Goal: Task Accomplishment & Management: Complete application form

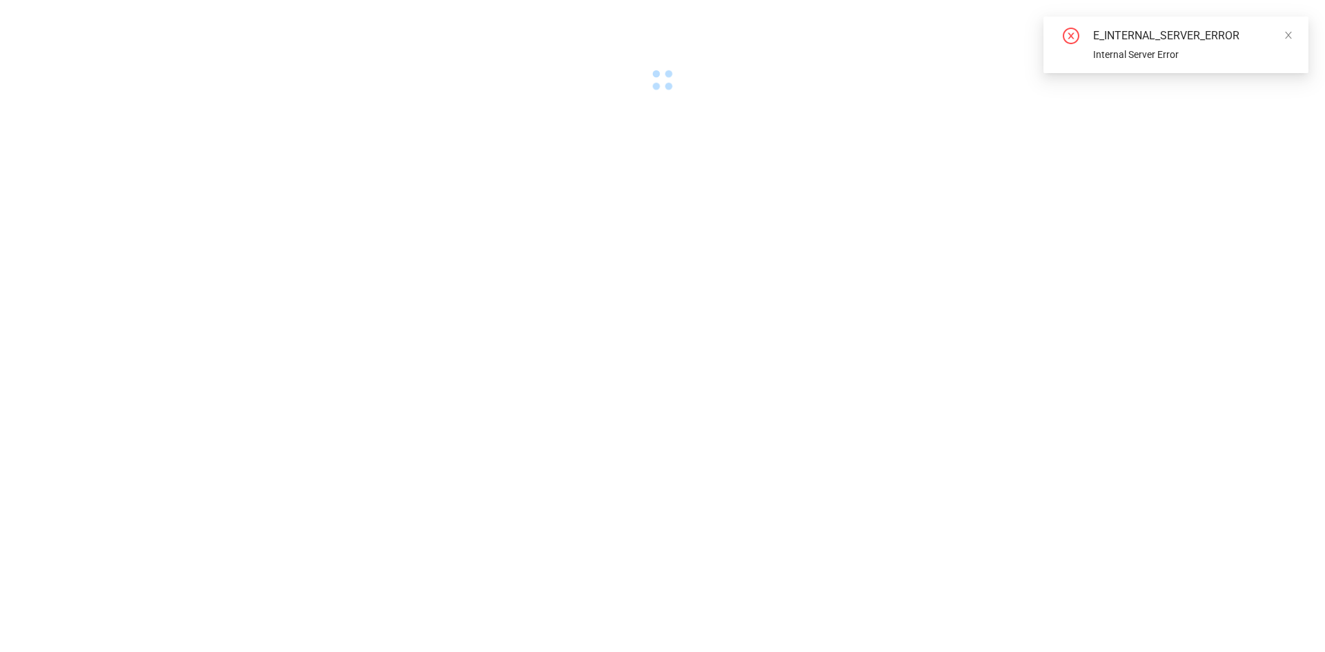
click at [1294, 35] on div "E_INTERNAL_SERVER_ERROR Internal Server Error" at bounding box center [1175, 45] width 265 height 57
click at [456, 278] on body at bounding box center [662, 326] width 1325 height 652
click at [289, 486] on body at bounding box center [662, 326] width 1325 height 652
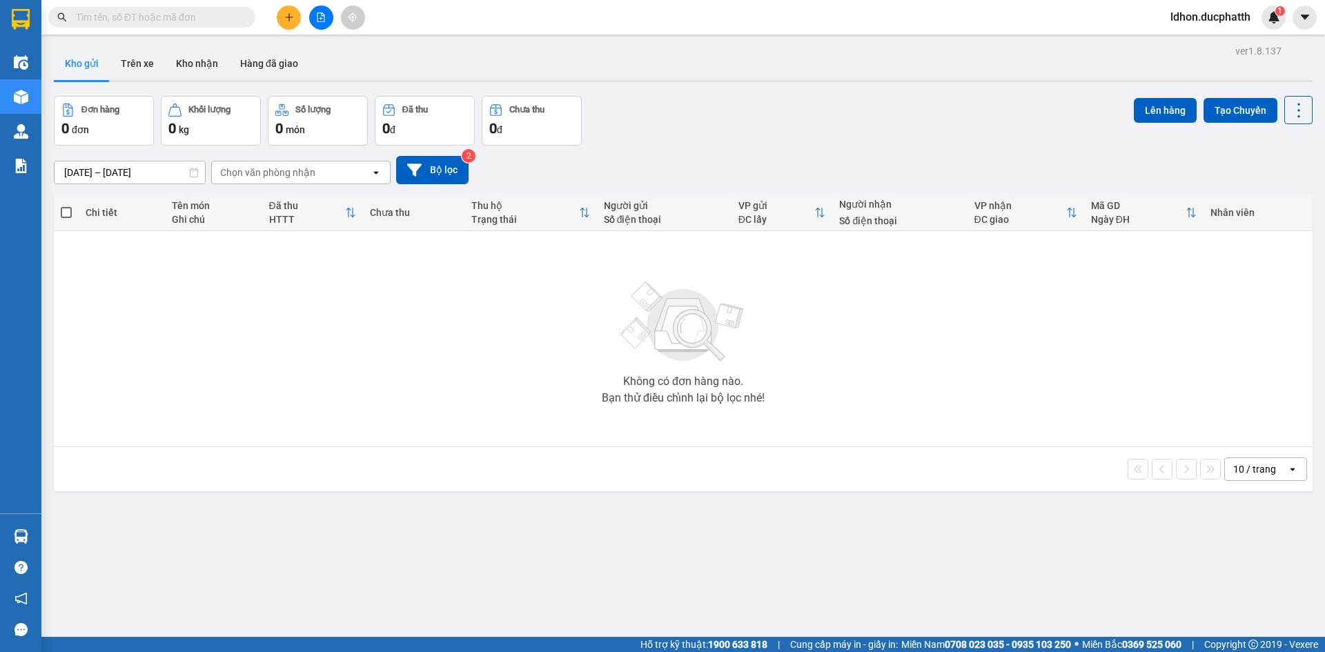
click at [367, 75] on div "Kho gửi Trên xe Kho nhận Hàng đã giao" at bounding box center [683, 65] width 1259 height 37
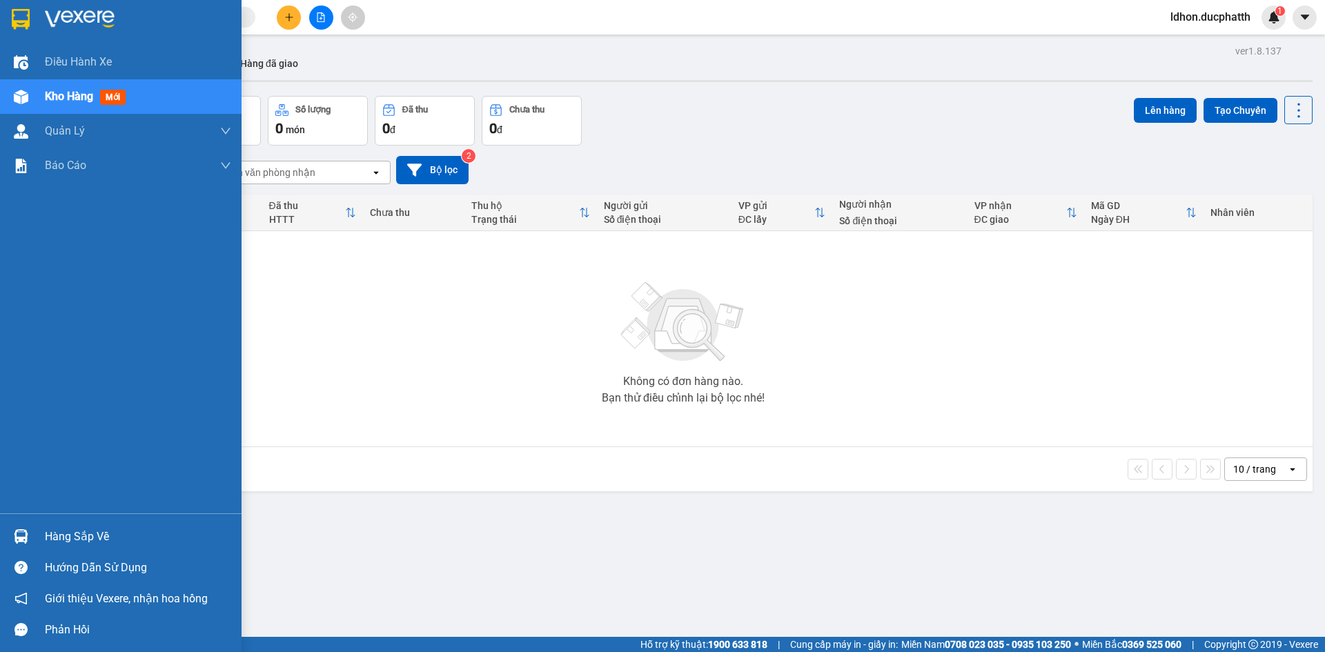
click at [97, 529] on div "Hàng sắp về" at bounding box center [138, 536] width 186 height 21
click at [0, 347] on div "Điều hành xe Kho hàng mới Quản [PERSON_NAME] lý thu hộ Quản lý chuyến Quản lý k…" at bounding box center [121, 326] width 242 height 652
click at [88, 537] on div "Hàng sắp về" at bounding box center [138, 536] width 186 height 21
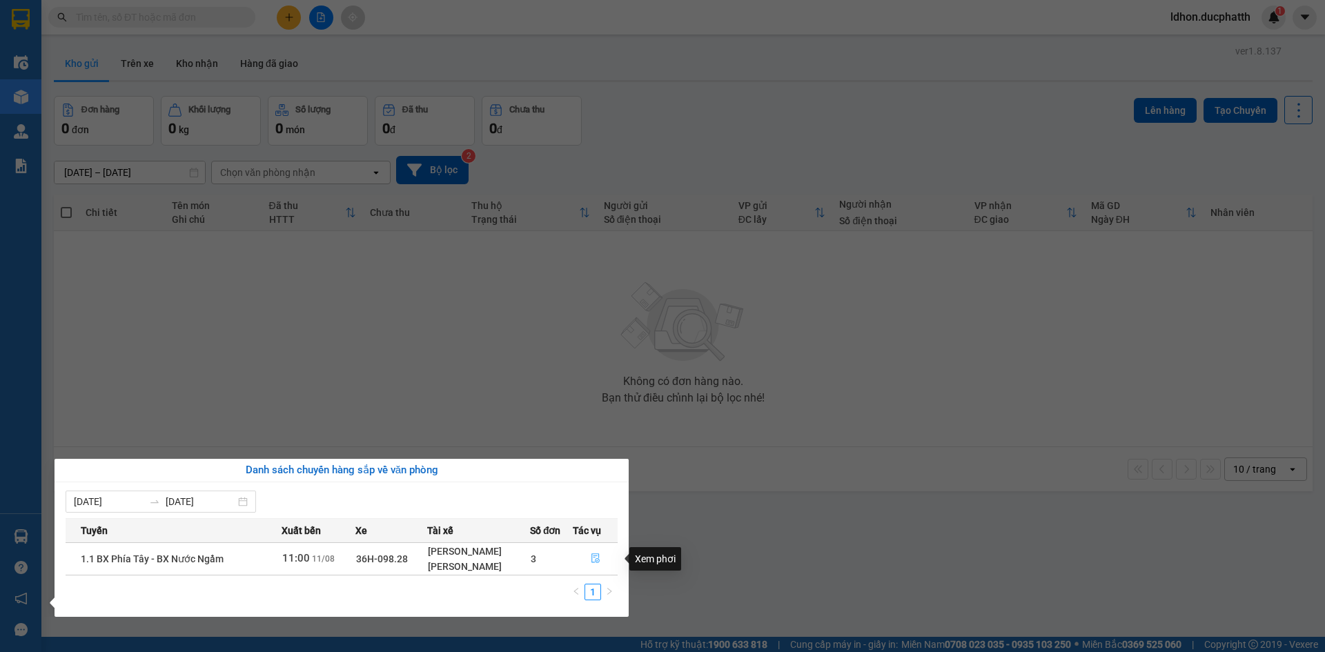
click at [595, 561] on icon "file-done" at bounding box center [595, 559] width 8 height 10
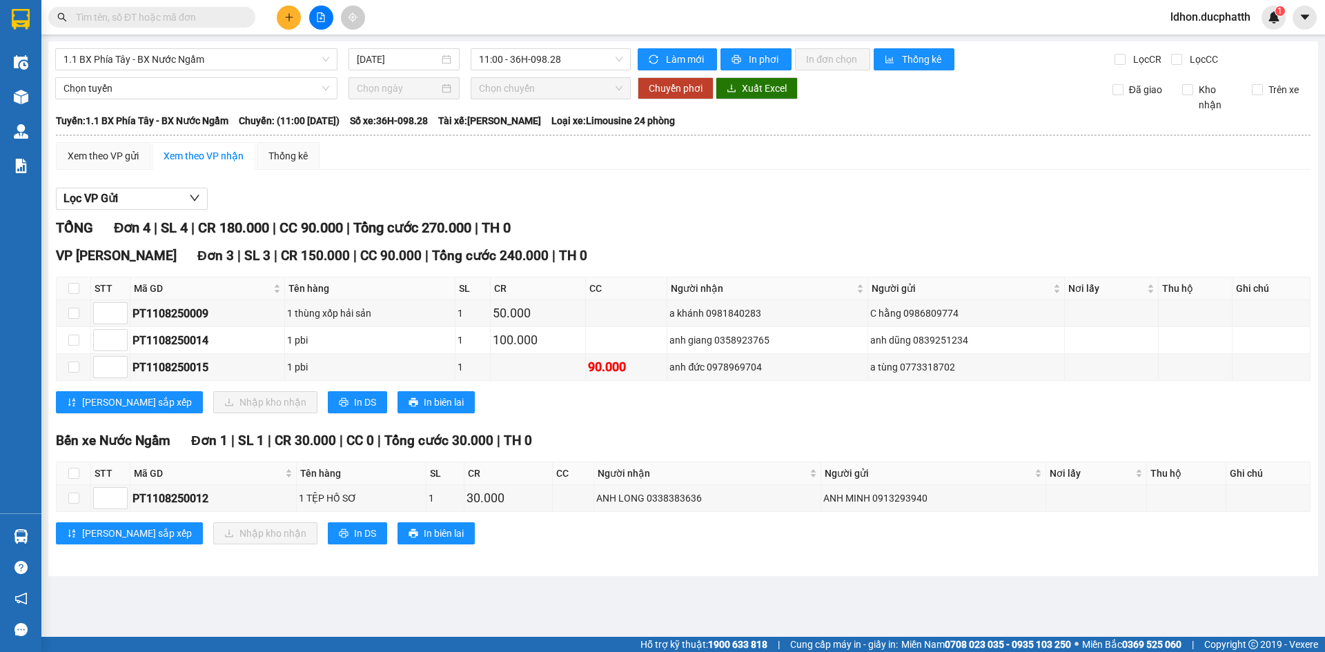
click at [564, 602] on main "1.1 BX Phía Tây - BX Nước Ngầm 11/08/2025 11:00 - 36H-098.28 Làm mới In phơi In…" at bounding box center [662, 318] width 1325 height 637
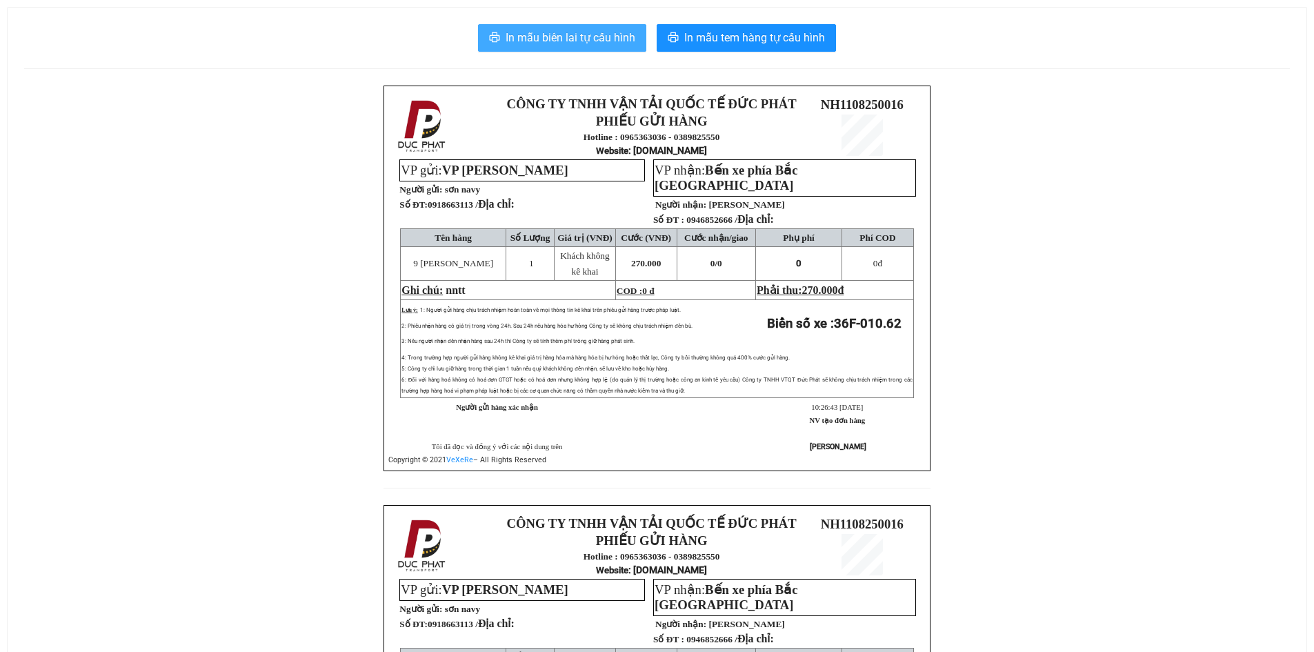
click at [545, 45] on span "In mẫu biên lai tự cấu hình" at bounding box center [571, 37] width 130 height 17
click at [584, 46] on span "In mẫu biên lai tự cấu hình" at bounding box center [571, 37] width 130 height 17
click at [999, 253] on div "CÔNG TY TNHH VẬN TẢI QUỐC TẾ ĐỨC PHÁT PHIẾU GỬI HÀNG Hotline : 0965363036 - 038…" at bounding box center [657, 505] width 1266 height 839
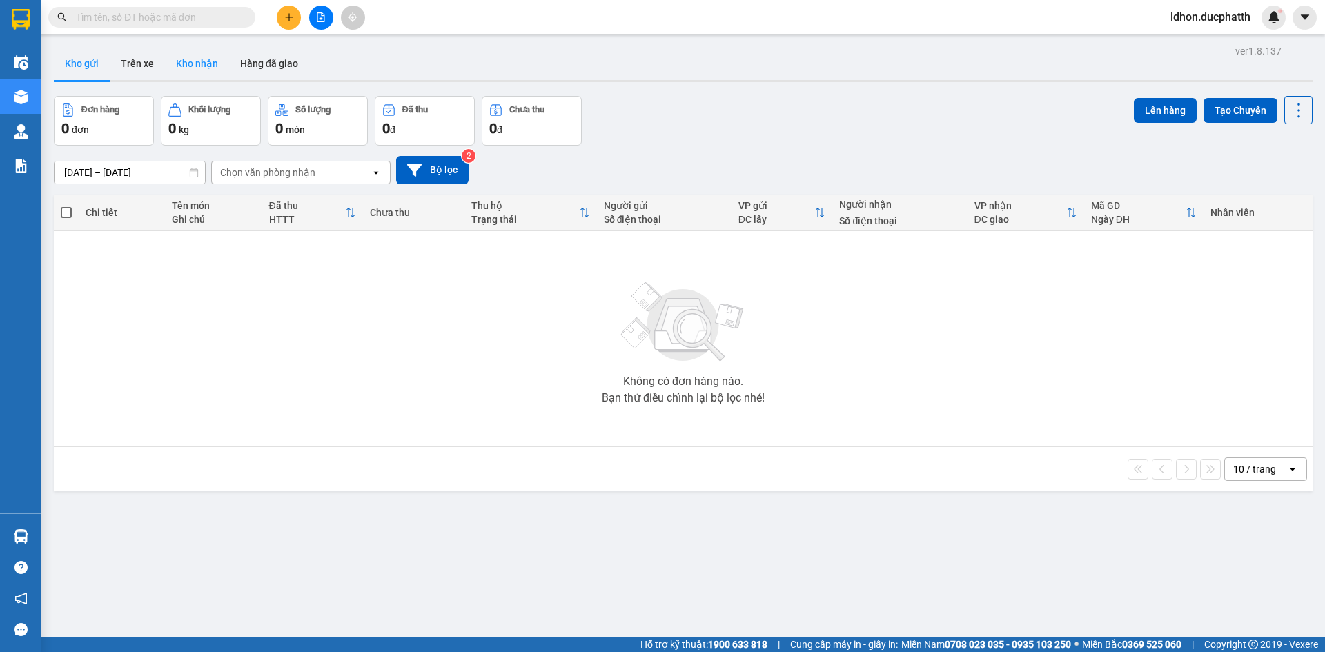
click at [177, 64] on button "Kho nhận" at bounding box center [197, 63] width 64 height 33
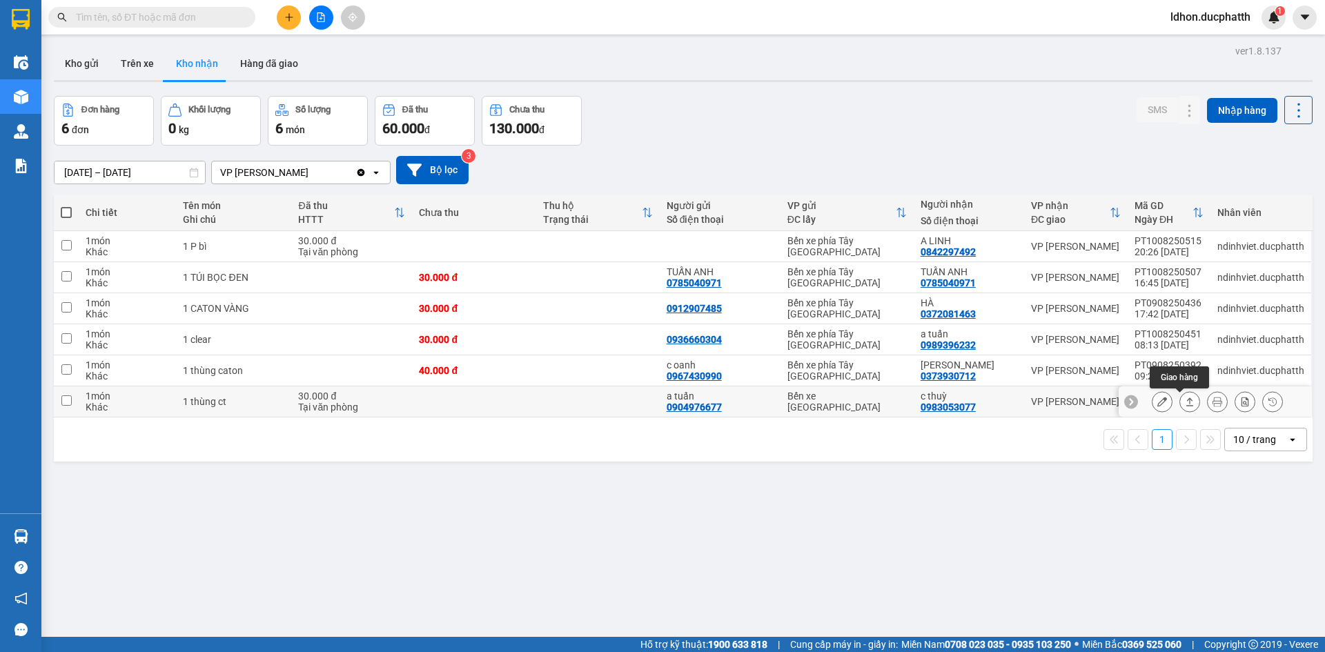
click at [1161, 409] on div at bounding box center [1162, 401] width 21 height 21
click at [1159, 408] on button at bounding box center [1161, 402] width 19 height 24
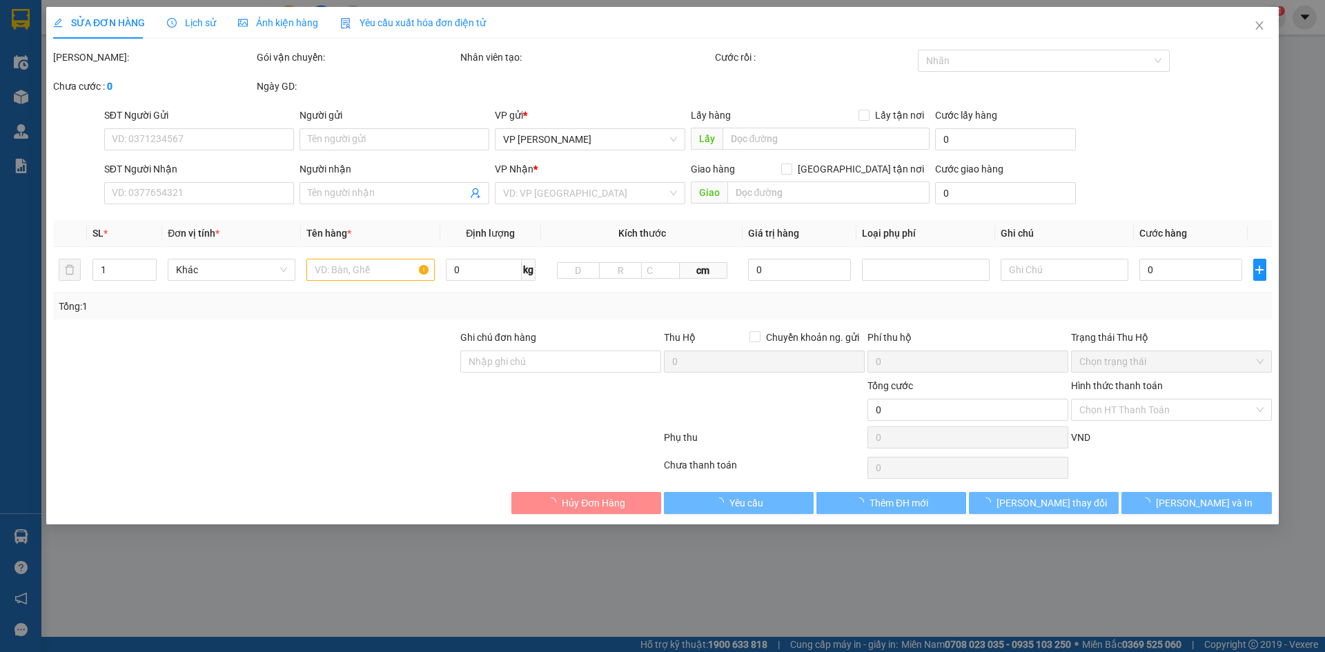
type input "0904976677"
type input "a tuấn"
type input "0983053077"
type input "c thuỳ"
type input "30.000"
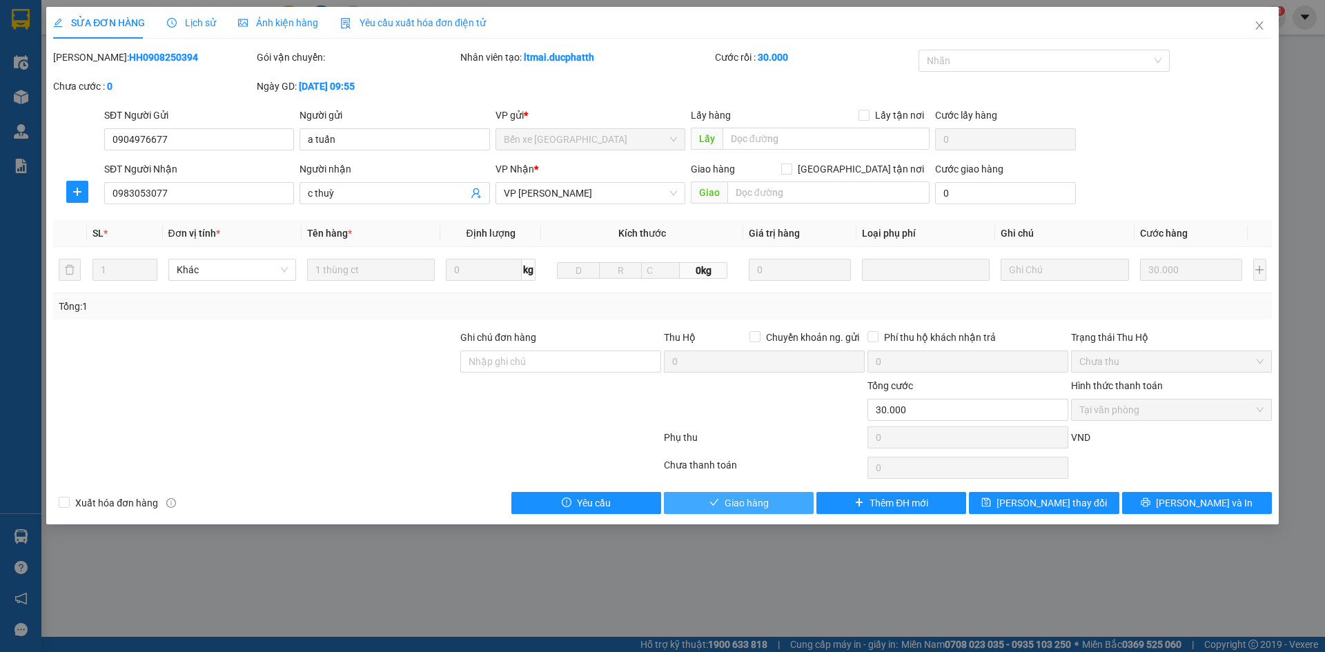
click at [729, 506] on span "Giao hàng" at bounding box center [747, 502] width 44 height 15
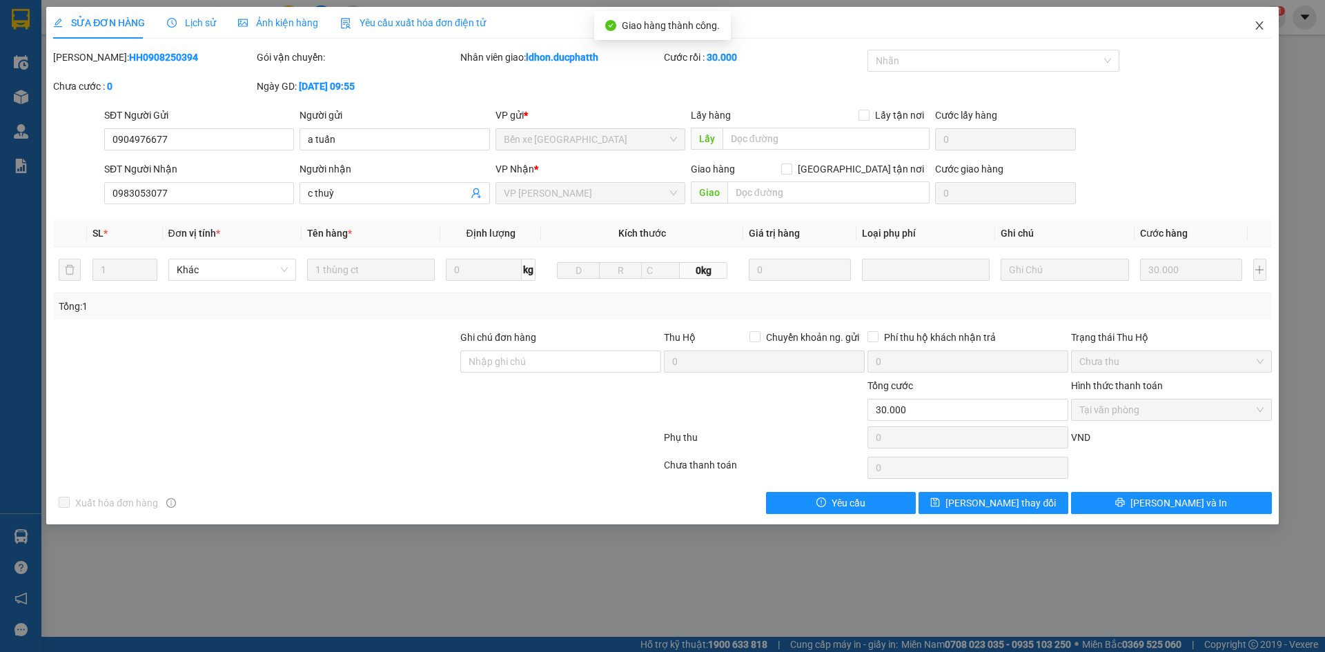
click at [1257, 24] on icon "close" at bounding box center [1259, 25] width 11 height 11
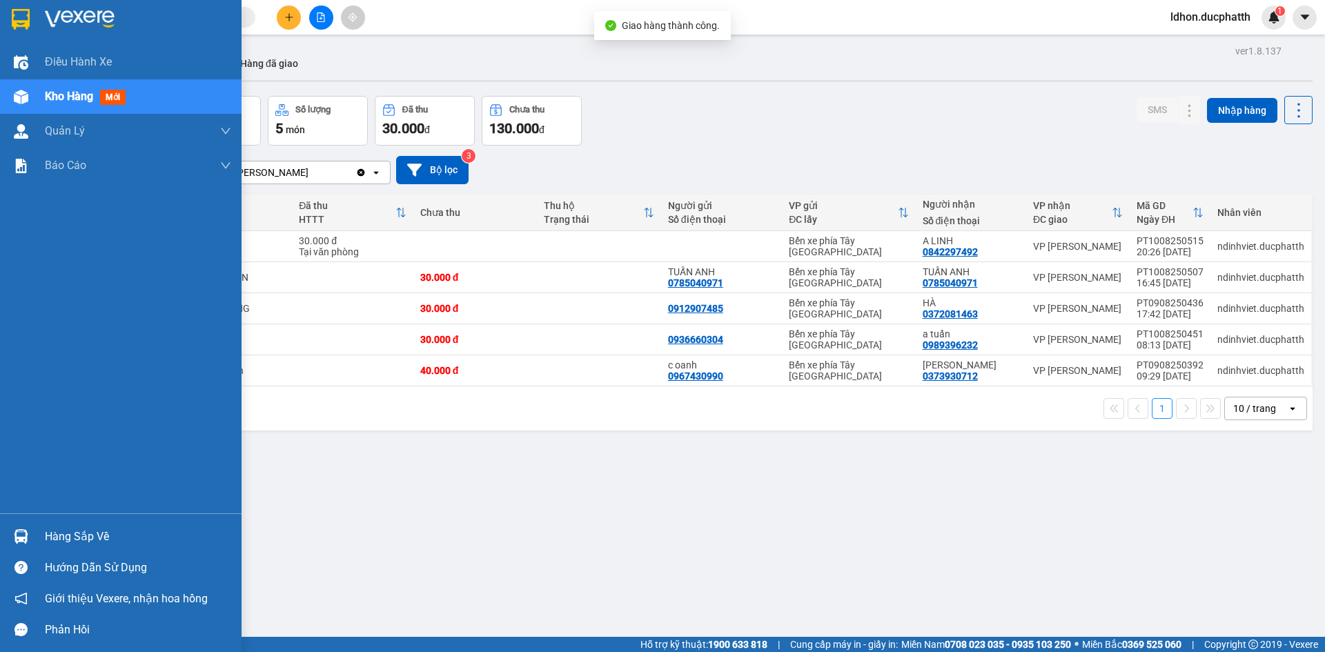
click at [39, 537] on div "Hàng sắp về" at bounding box center [121, 536] width 242 height 31
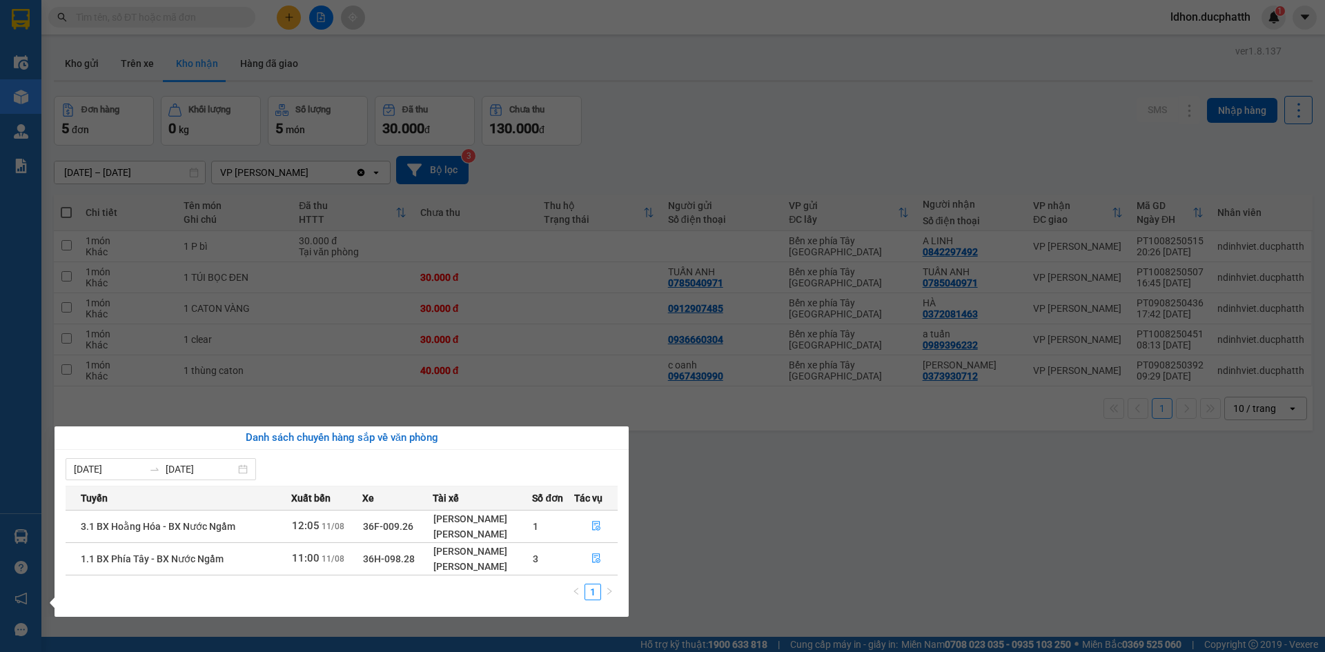
click at [757, 503] on section "Kết quả tìm kiếm ( 0 ) Bộ lọc No Data ldhon.ducphatth 1 Điều hành xe Kho hàng m…" at bounding box center [662, 326] width 1325 height 652
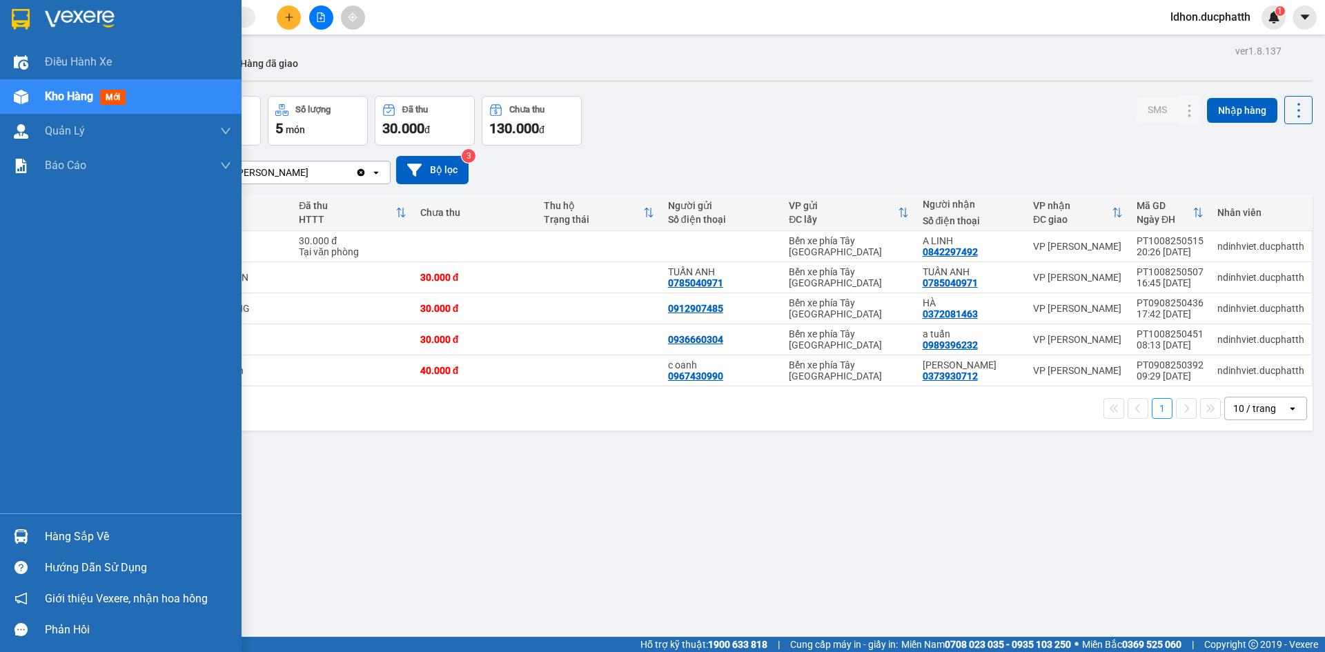
click at [24, 532] on img at bounding box center [21, 536] width 14 height 14
click at [5, 462] on div "Điều hành xe Kho hàng mới Quản [PERSON_NAME] lý thu hộ Quản lý chuyến Quản lý k…" at bounding box center [121, 326] width 242 height 652
click at [319, 533] on div "ver 1.8.137 Kho gửi Trên xe Kho nhận Hàng đã giao Đơn hàng 5 đơn Khối lượng 0 k…" at bounding box center [683, 367] width 1270 height 652
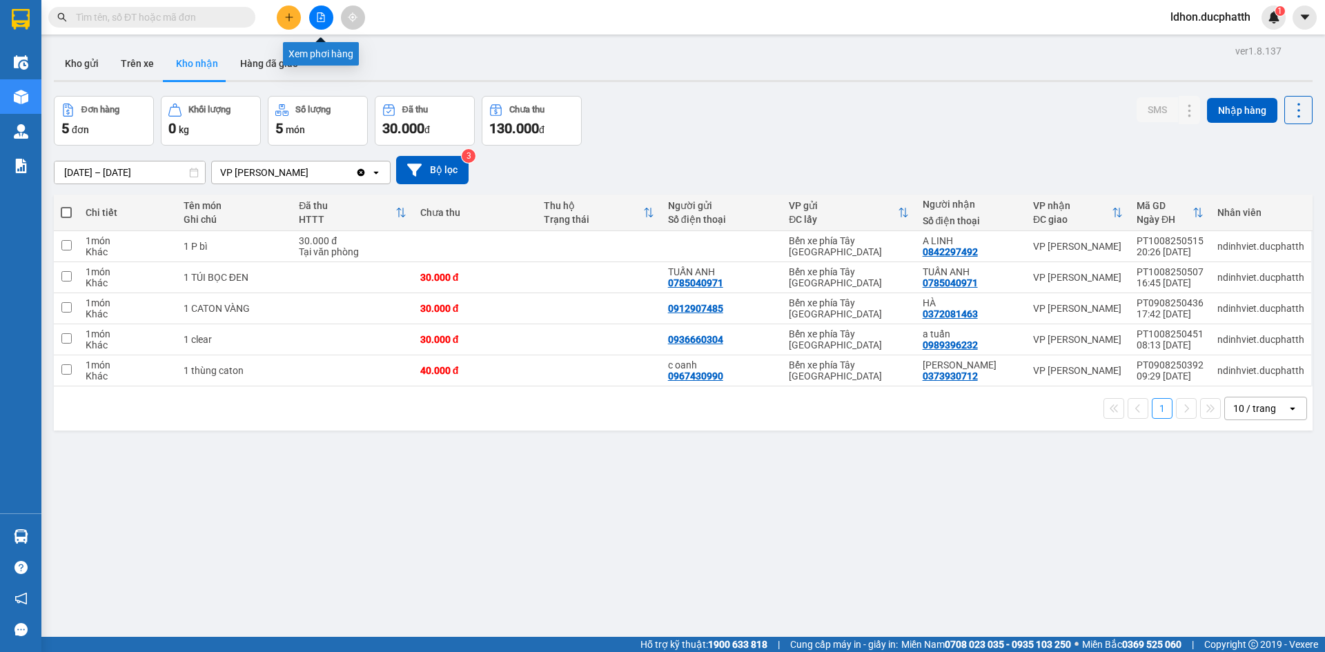
click at [330, 19] on button at bounding box center [321, 18] width 24 height 24
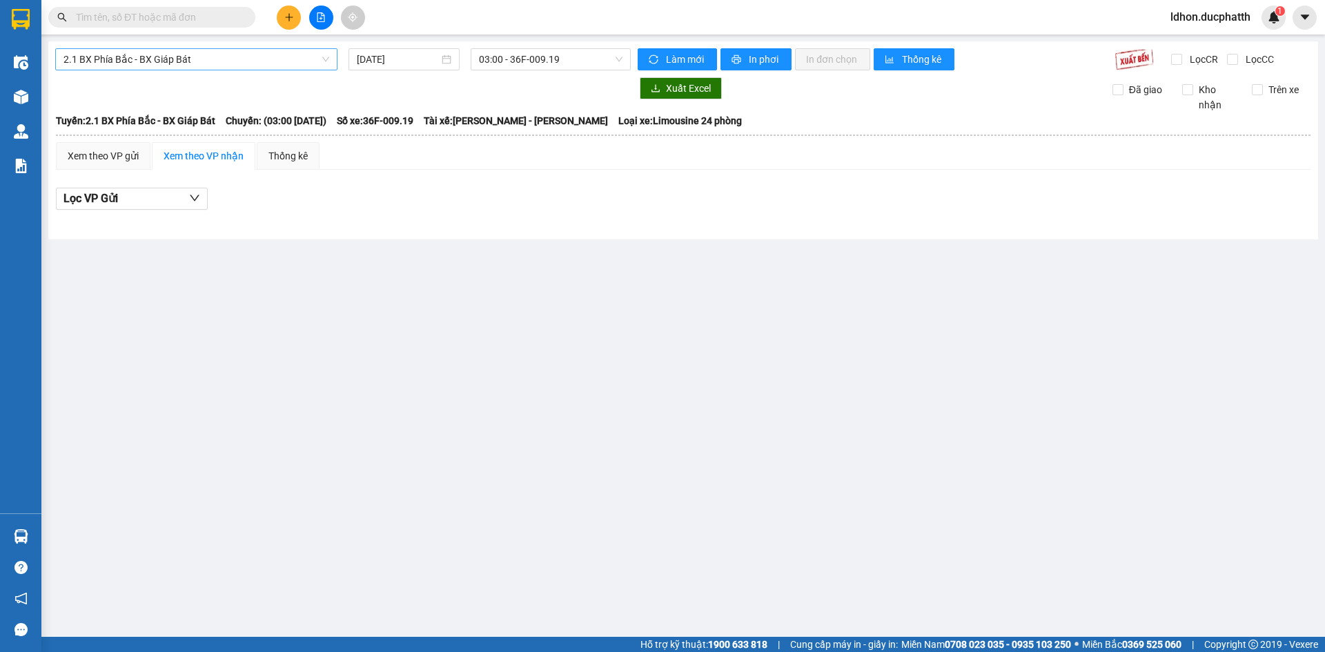
click at [241, 59] on span "2.1 BX Phía Bắc - BX Giáp Bát" at bounding box center [196, 59] width 266 height 21
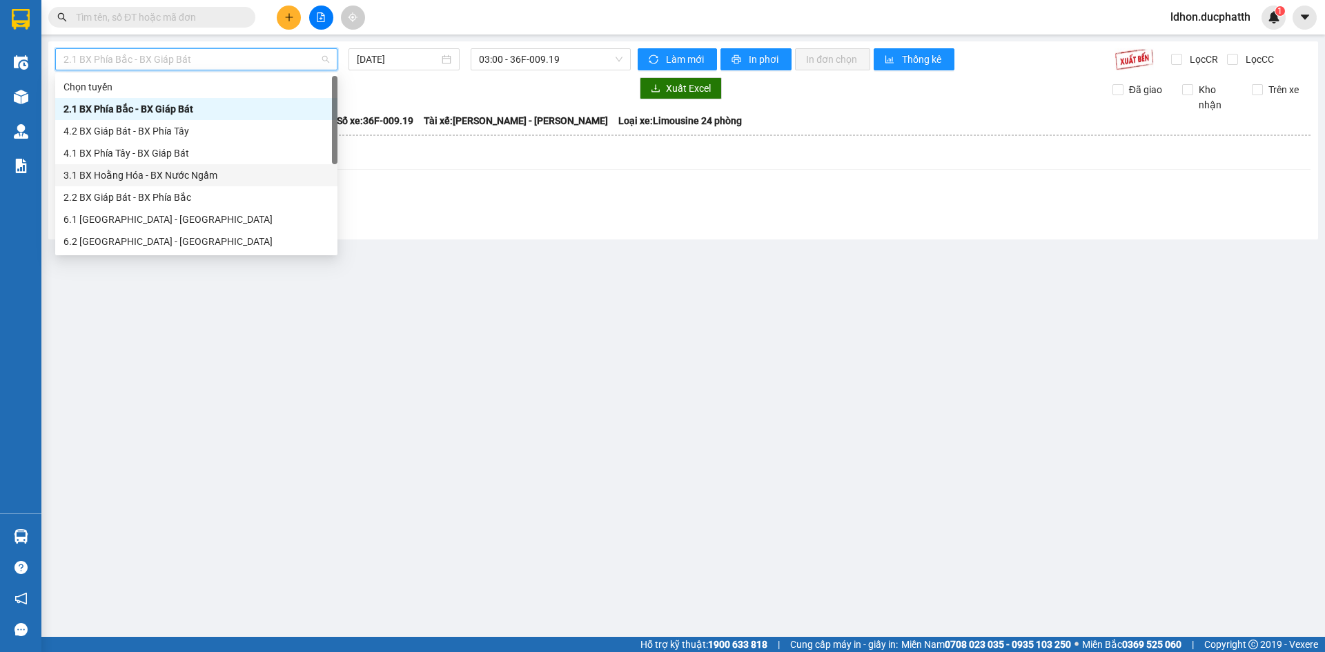
click at [213, 177] on div "3.1 BX Hoằng Hóa - BX Nước Ngầm" at bounding box center [196, 175] width 266 height 15
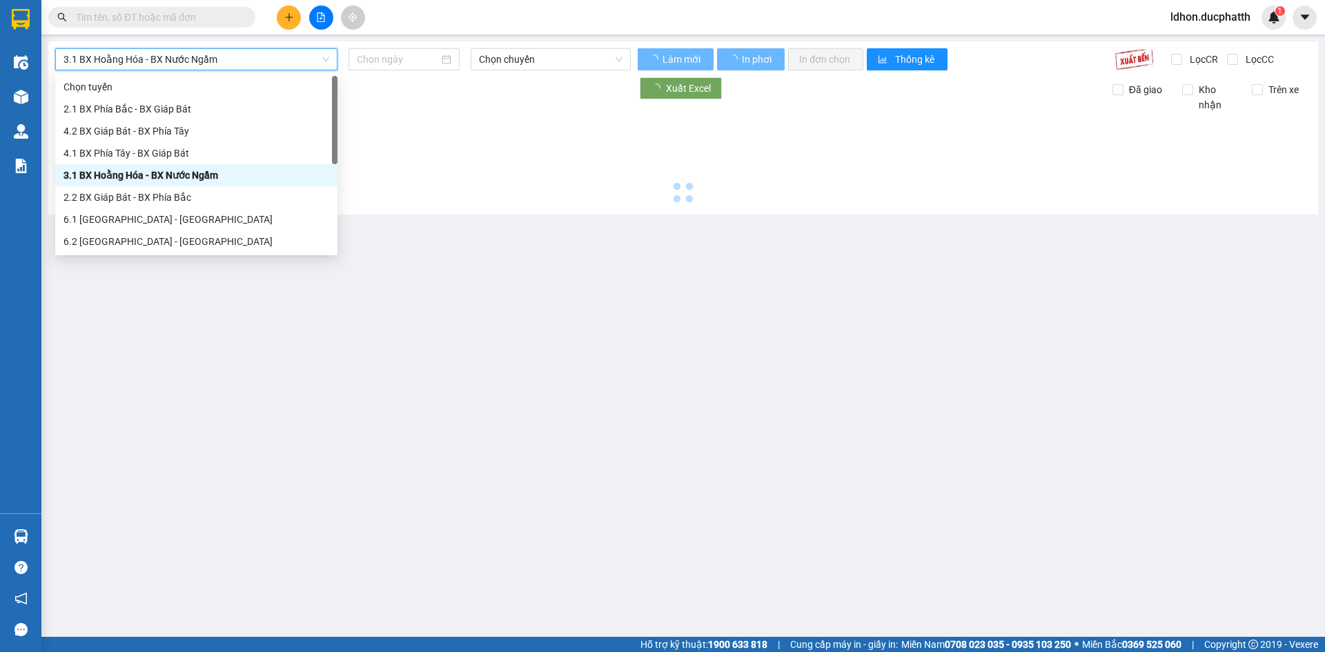
type input "[DATE]"
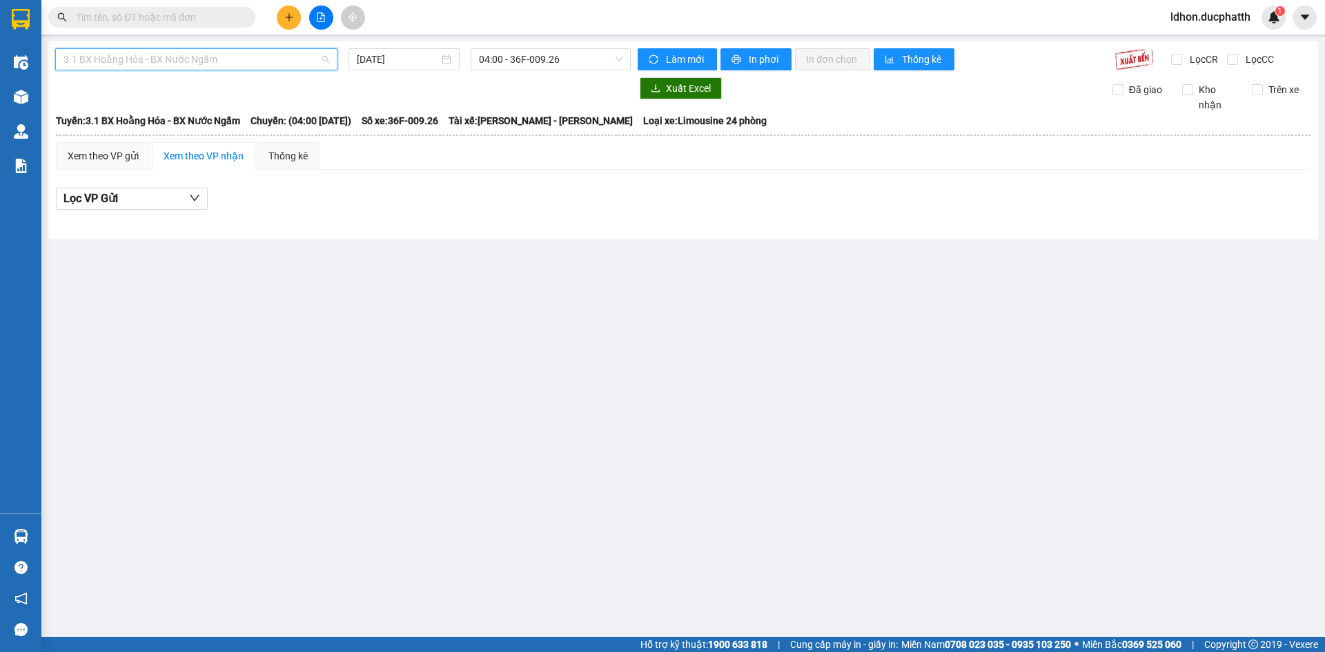
click at [203, 63] on span "3.1 BX Hoằng Hóa - BX Nước Ngầm" at bounding box center [196, 59] width 266 height 21
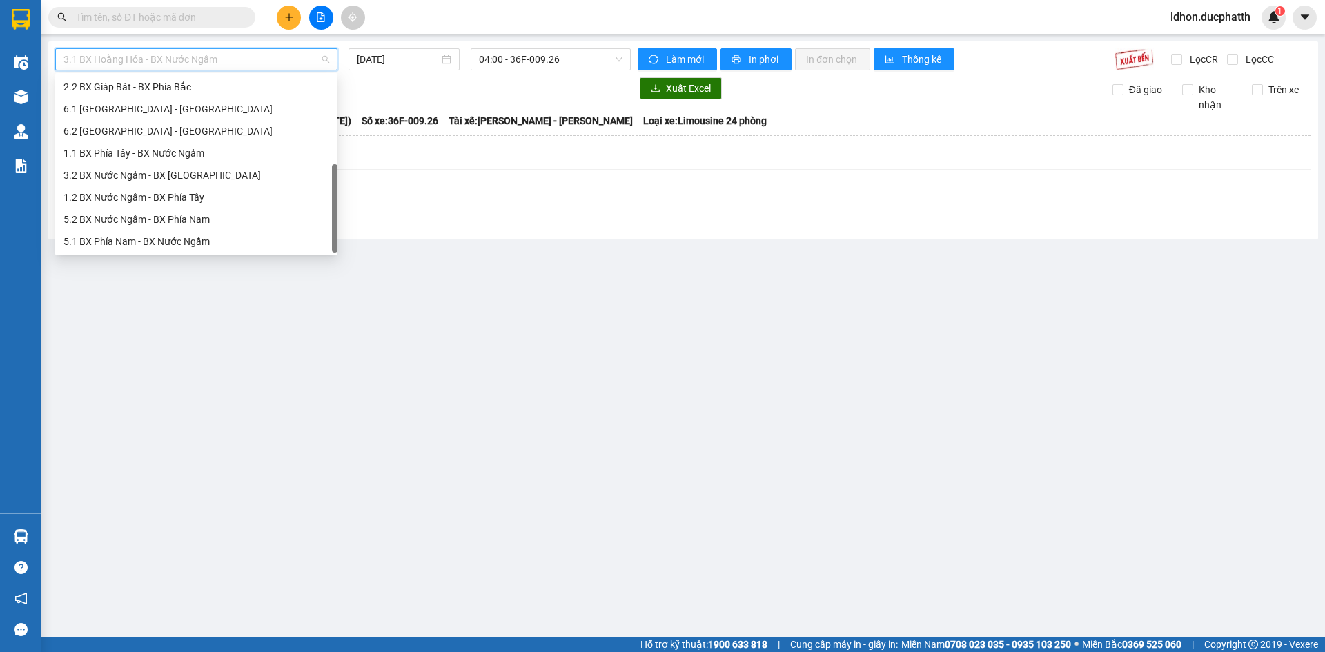
scroll to position [110, 0]
click at [196, 197] on div "1.2 BX Nước Ngầm - BX Phía Tây" at bounding box center [196, 197] width 266 height 15
type input "[DATE]"
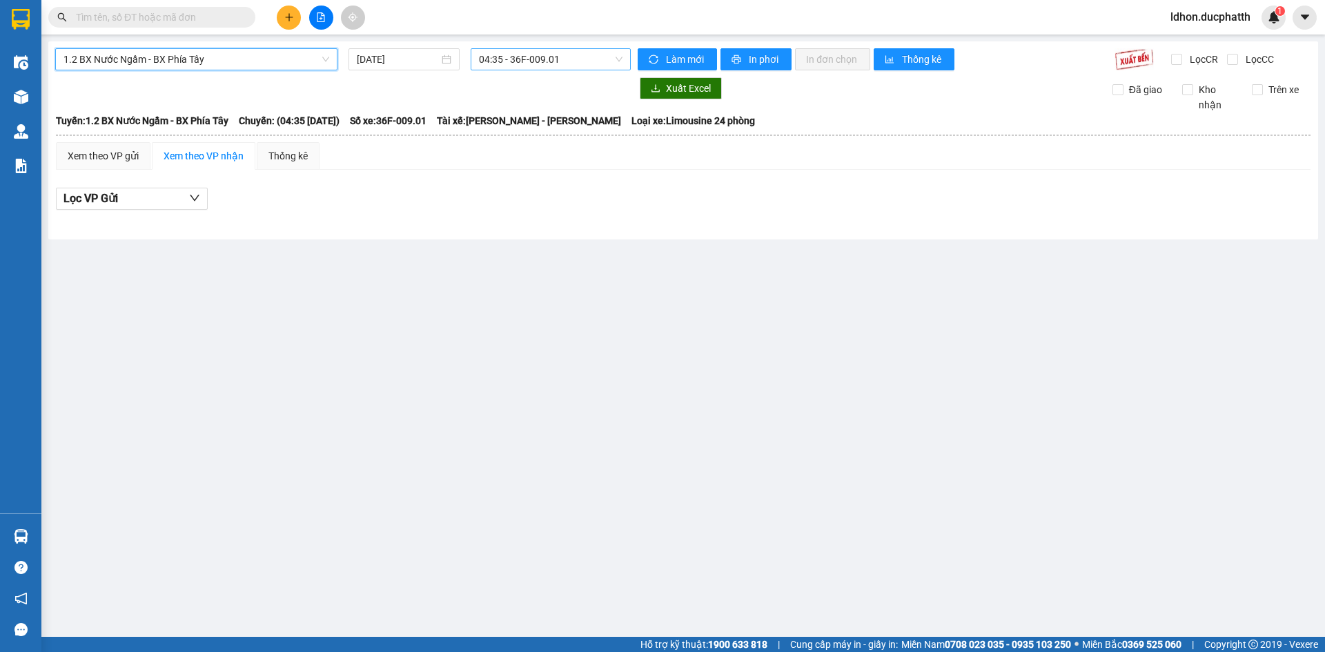
click at [516, 61] on span "04:35 - 36F-009.01" at bounding box center [551, 59] width 144 height 21
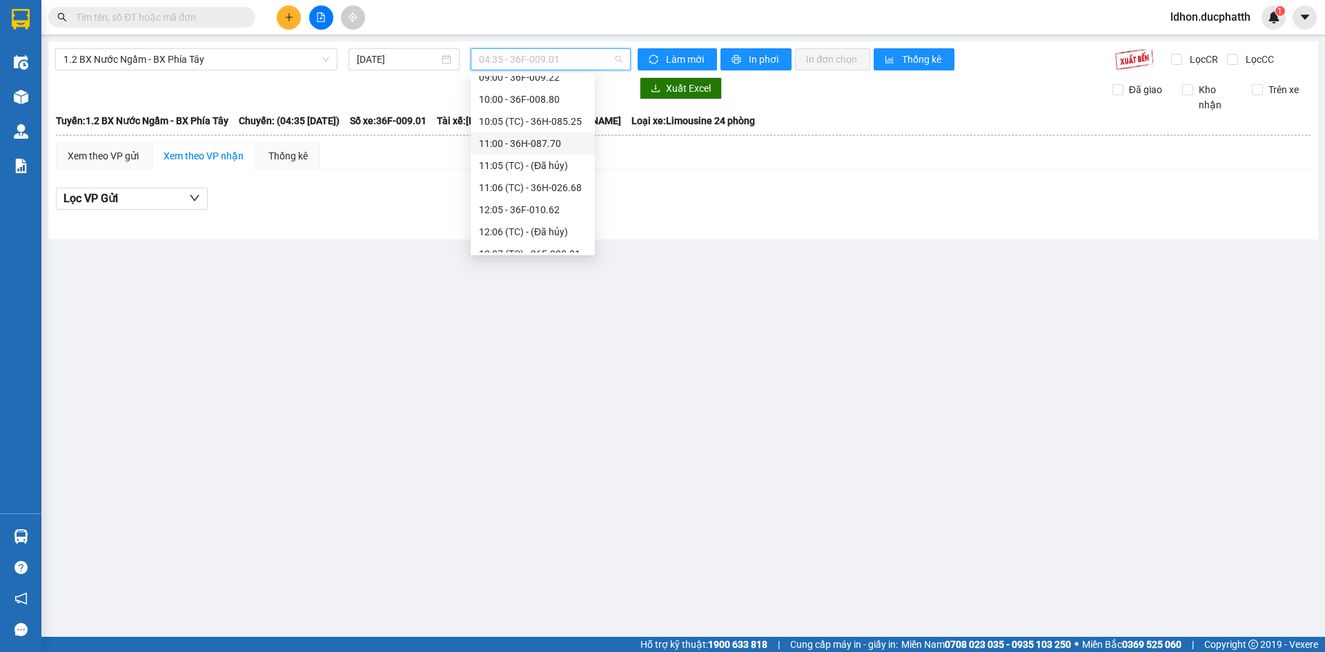
scroll to position [207, 0]
click at [531, 144] on div "12:05 - 36F-010.62" at bounding box center [533, 144] width 108 height 15
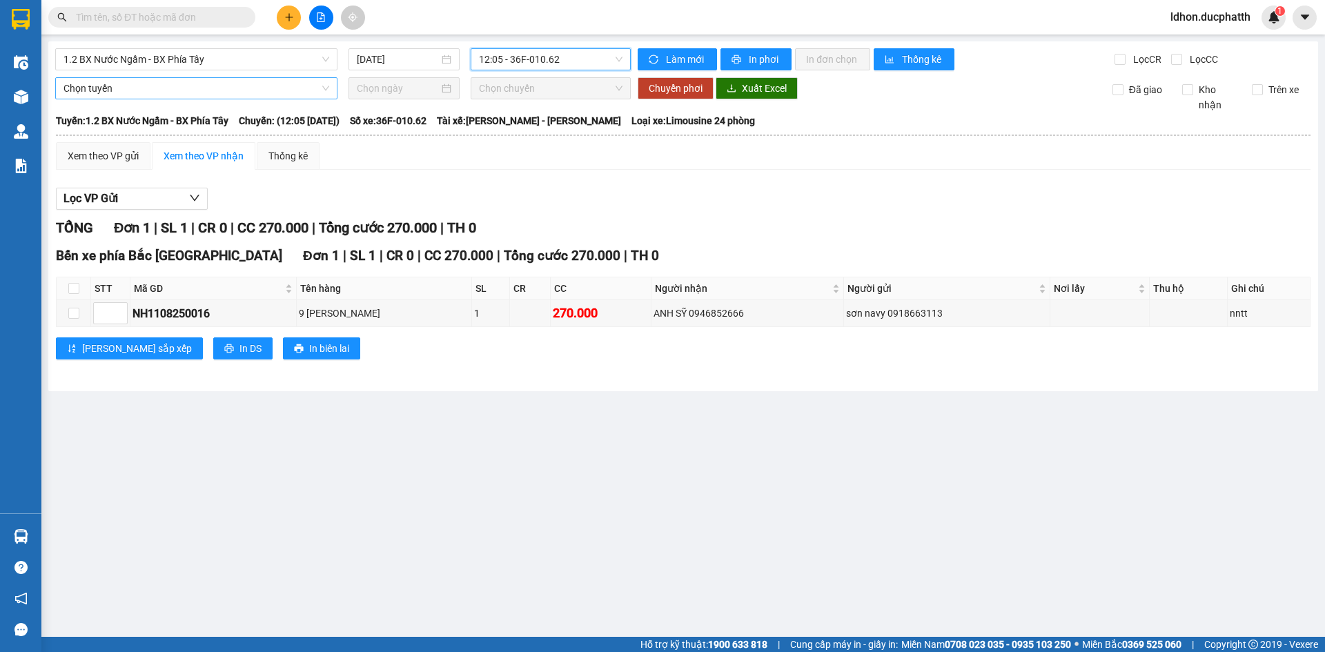
click at [199, 90] on span "Chọn tuyến" at bounding box center [196, 88] width 266 height 21
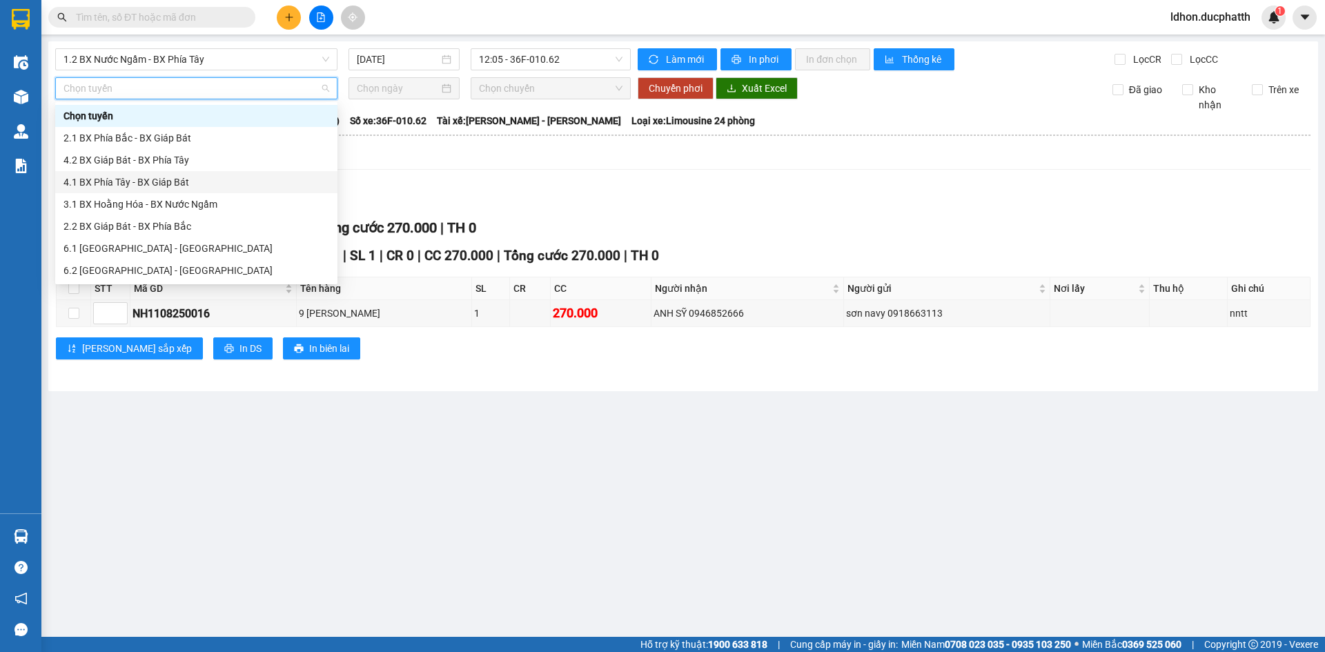
scroll to position [69, 0]
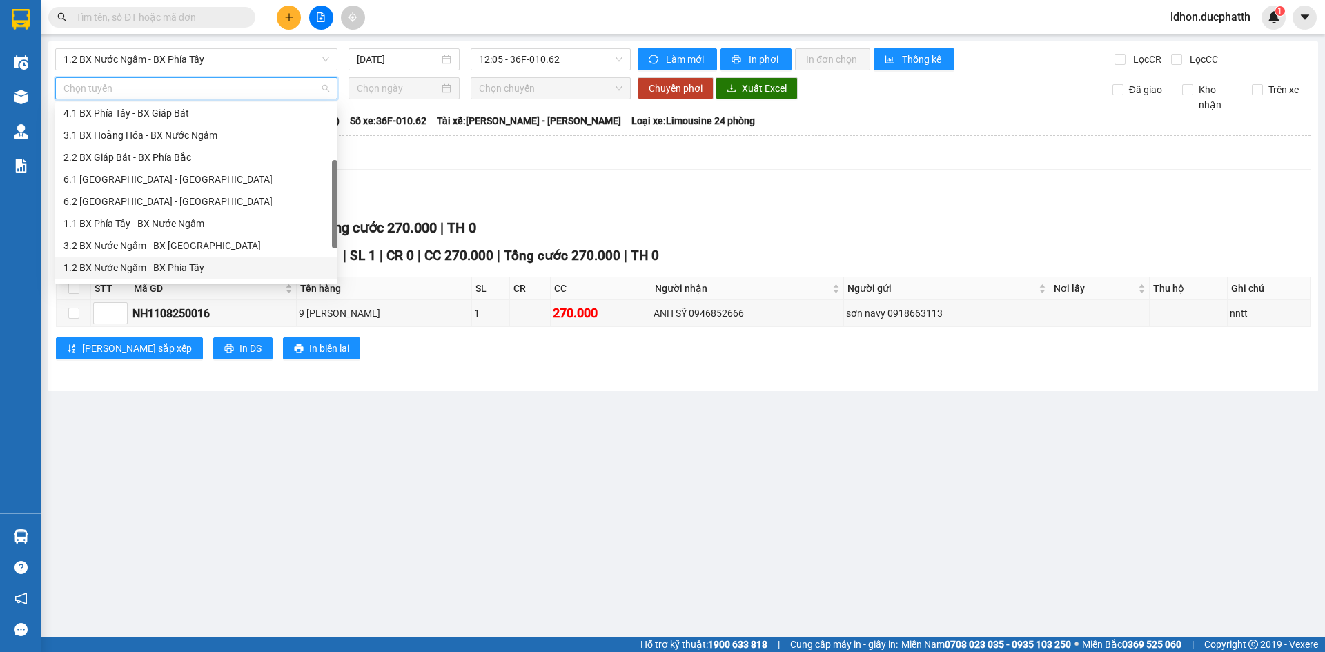
click at [177, 265] on div "1.2 BX Nước Ngầm - BX Phía Tây" at bounding box center [196, 267] width 266 height 15
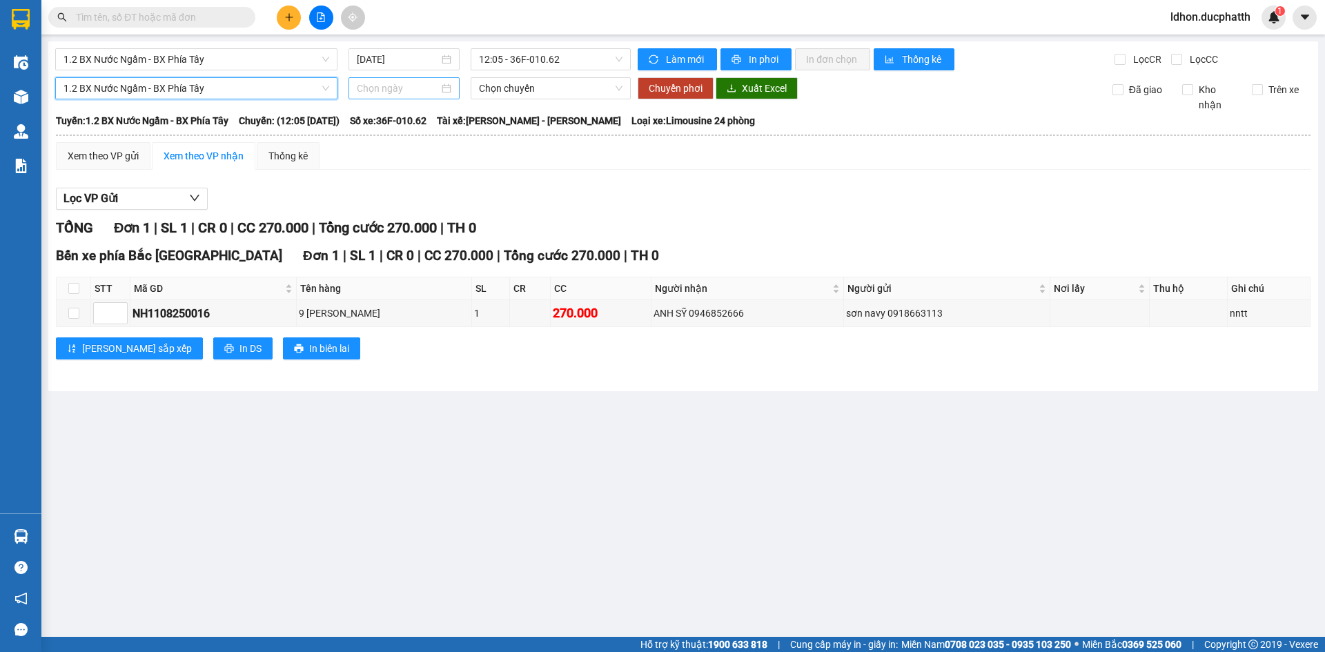
click at [371, 83] on input at bounding box center [398, 88] width 82 height 15
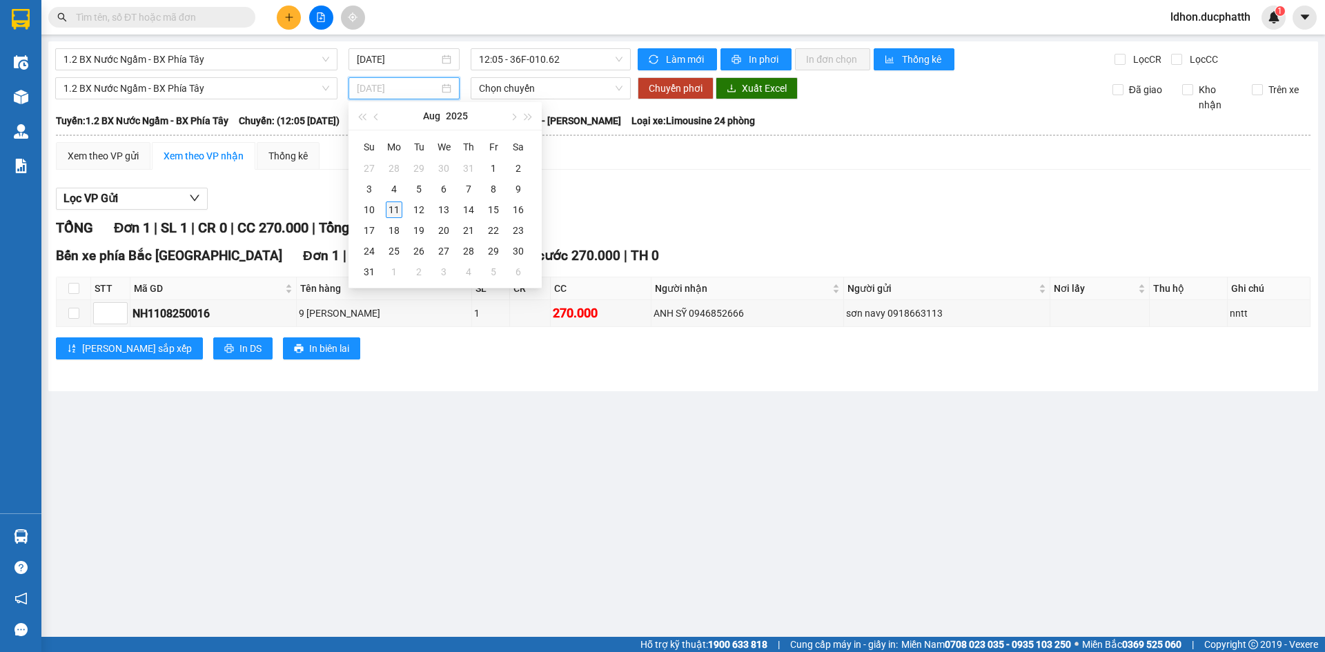
type input "[DATE]"
click at [395, 208] on div "11" at bounding box center [394, 209] width 17 height 17
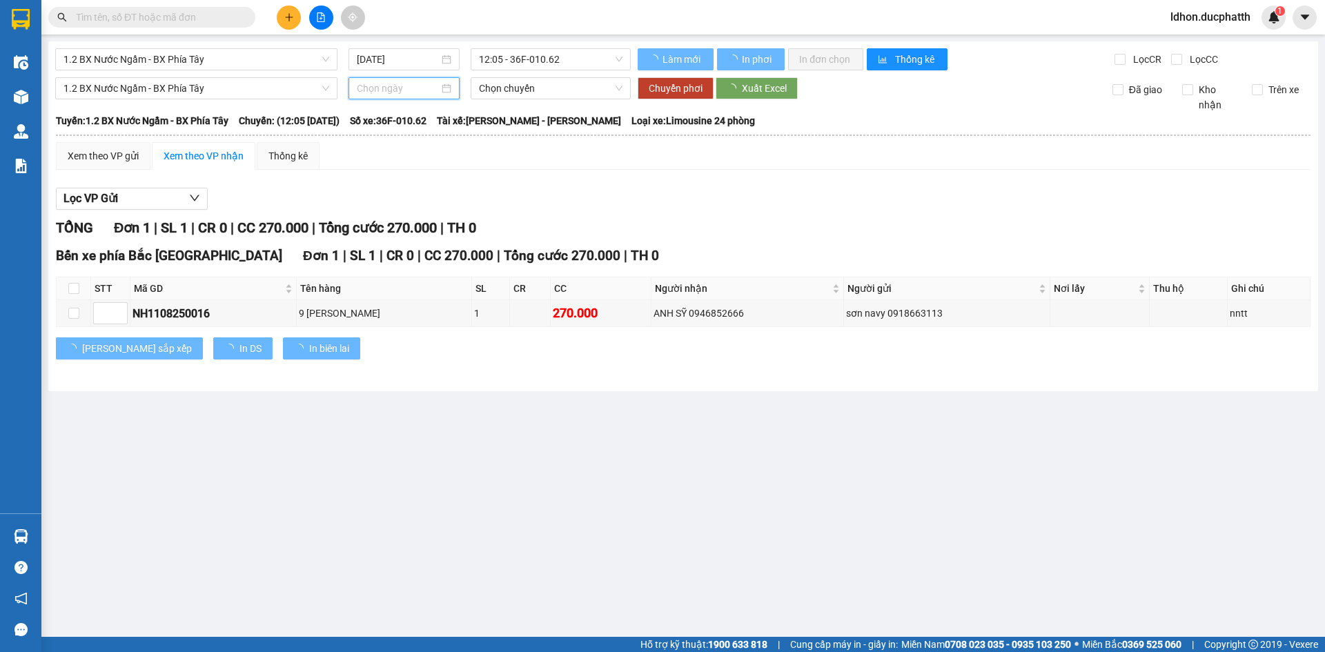
type input "[DATE]"
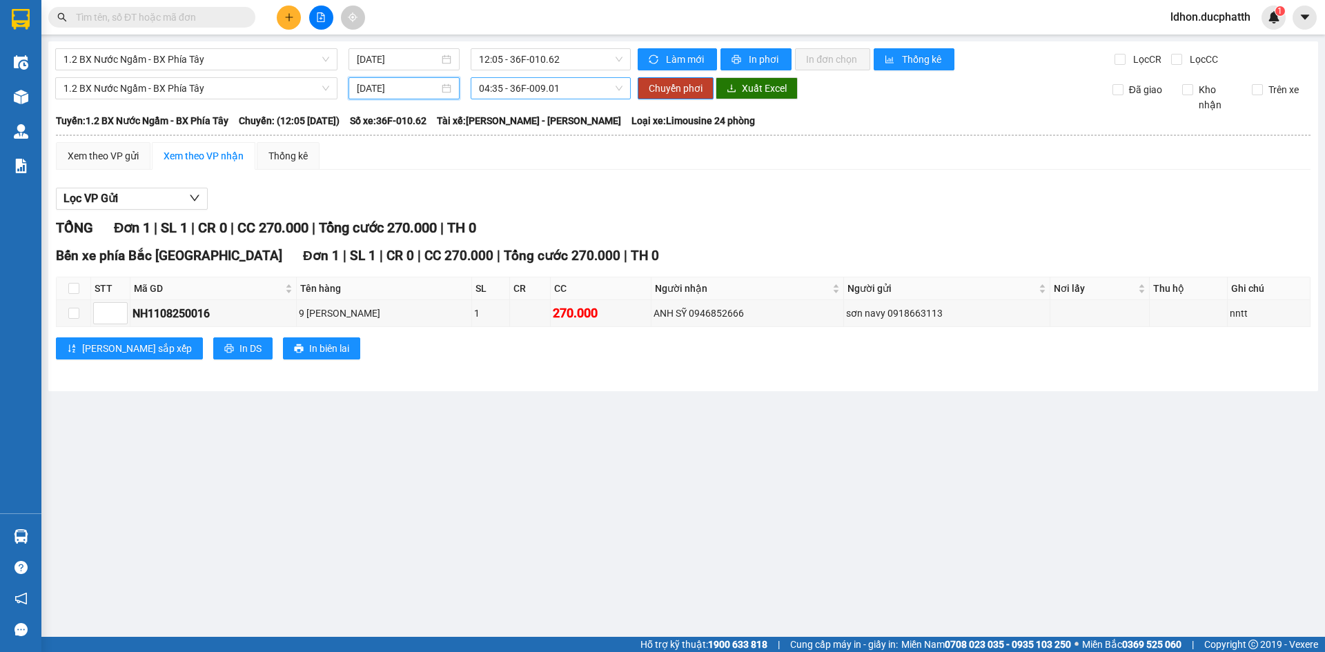
click at [517, 92] on span "04:35 - 36F-009.01" at bounding box center [551, 88] width 144 height 21
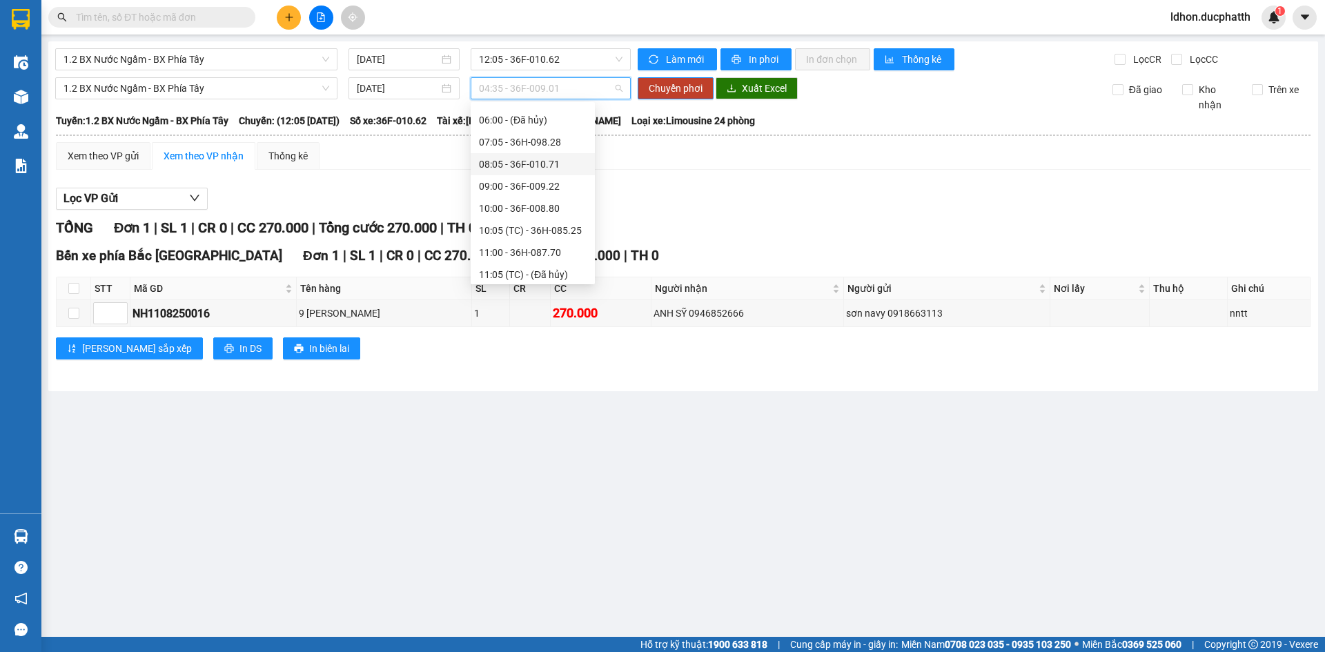
scroll to position [138, 0]
click at [535, 178] on div "11:00 - 36H-087.70" at bounding box center [533, 176] width 108 height 15
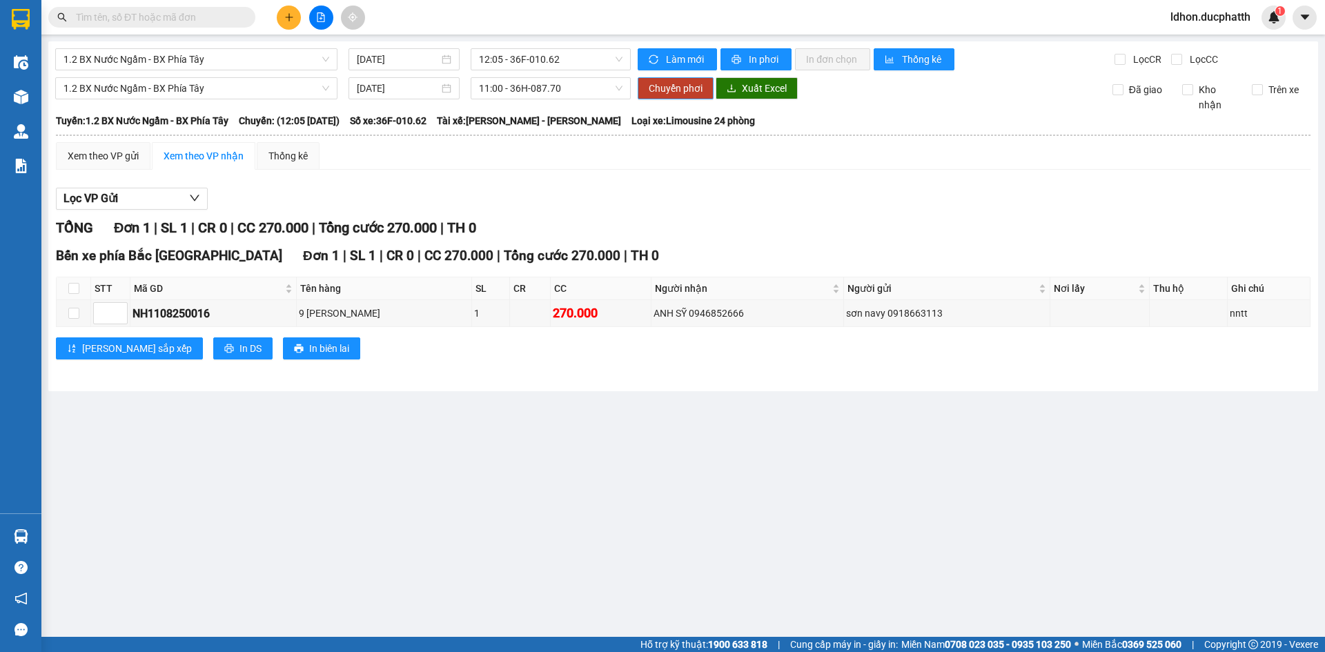
click at [676, 95] on span "Chuyển phơi" at bounding box center [676, 88] width 54 height 15
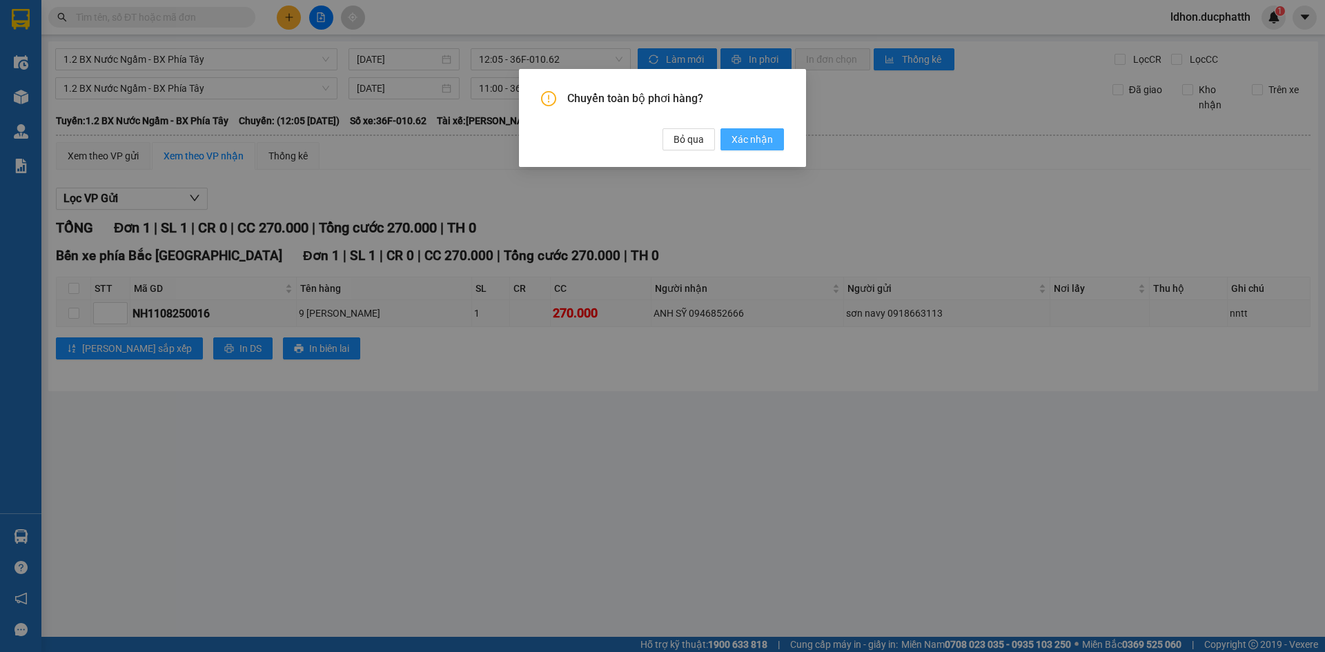
click at [766, 141] on span "Xác nhận" at bounding box center [751, 139] width 41 height 15
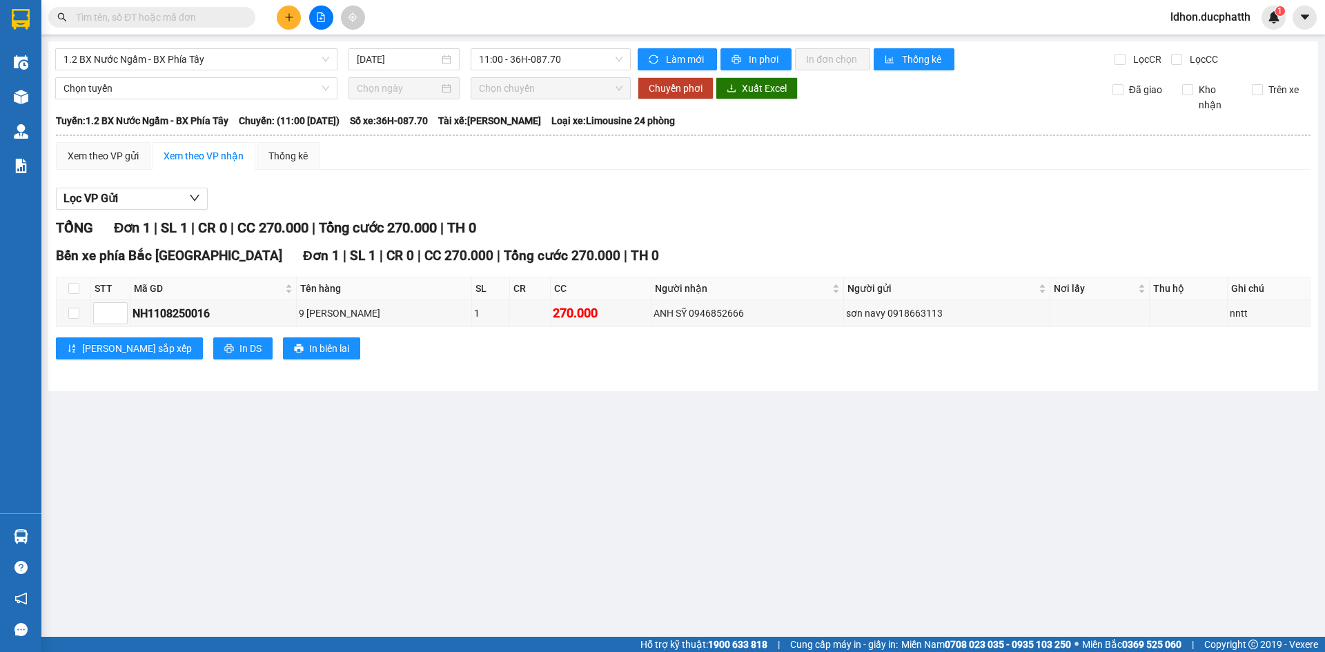
click at [491, 155] on div "Xem theo VP gửi Xem theo VP nhận Thống kê" at bounding box center [683, 156] width 1254 height 28
drag, startPoint x: 224, startPoint y: 253, endPoint x: 178, endPoint y: 257, distance: 45.7
click at [178, 257] on div "Bến xe phía Bắc [GEOGRAPHIC_DATA] 1 | SL 1 | CR 0 | CC 270.000 | Tổng cước 270.…" at bounding box center [683, 256] width 1254 height 21
click at [201, 256] on span "Bến xe phía Bắc [GEOGRAPHIC_DATA]" at bounding box center [169, 256] width 226 height 16
click at [249, 190] on div "Lọc VP Gửi" at bounding box center [683, 199] width 1254 height 23
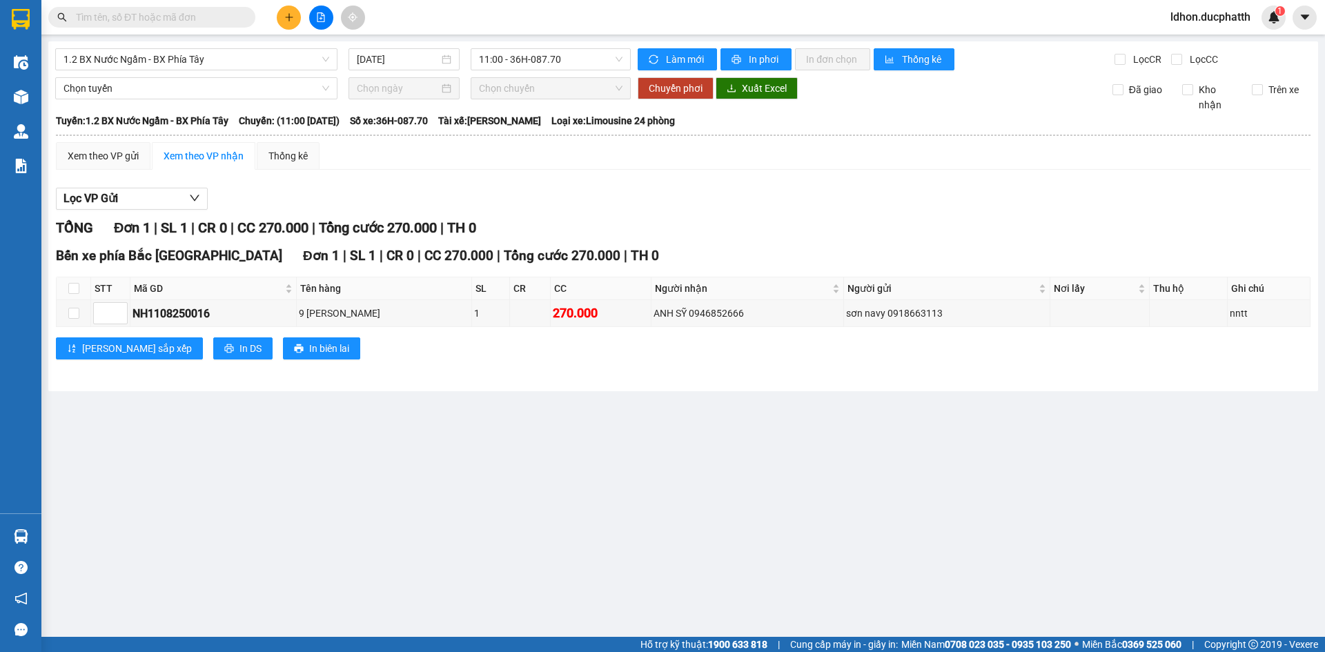
click at [372, 184] on div "Lọc VP Gửi TỔNG Đơn 1 | SL 1 | CR 0 | CC 270.000 | Tổng cước 270.000 | TH 0 Bế…" at bounding box center [683, 279] width 1254 height 196
click at [173, 61] on span "1.2 BX Nước Ngầm - BX Phía Tây" at bounding box center [196, 59] width 266 height 21
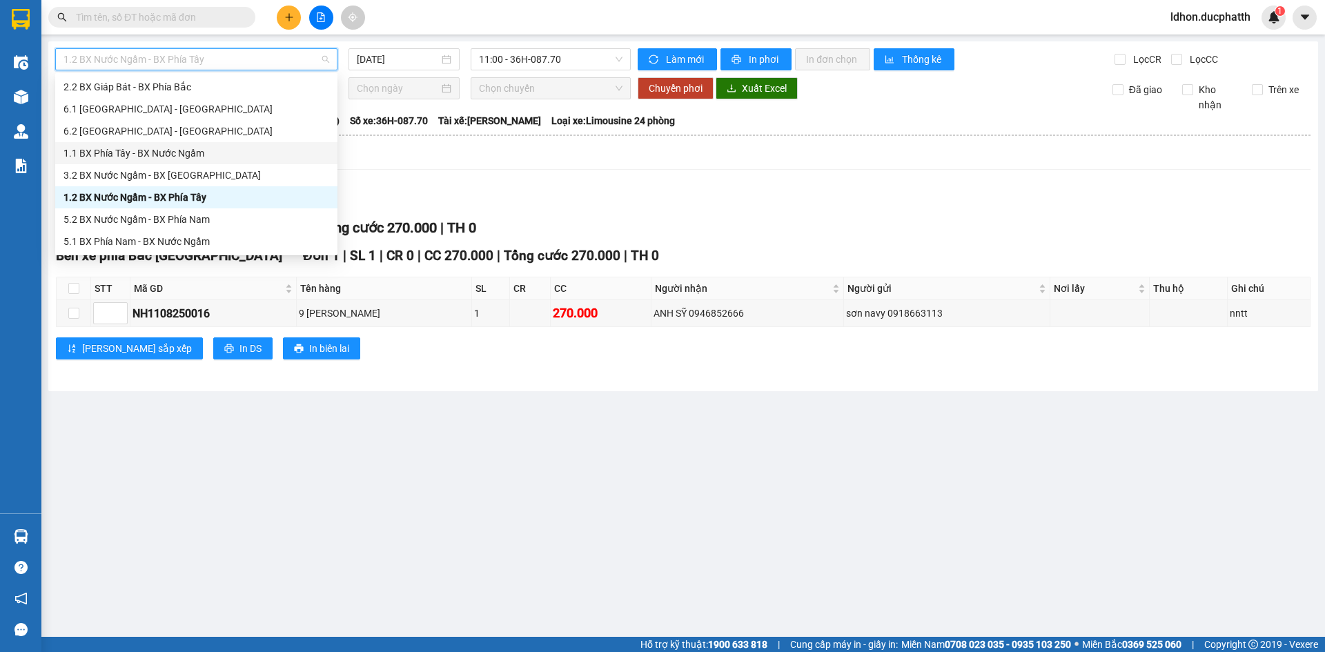
click at [153, 158] on div "1.1 BX Phía Tây - BX Nước Ngầm" at bounding box center [196, 153] width 266 height 15
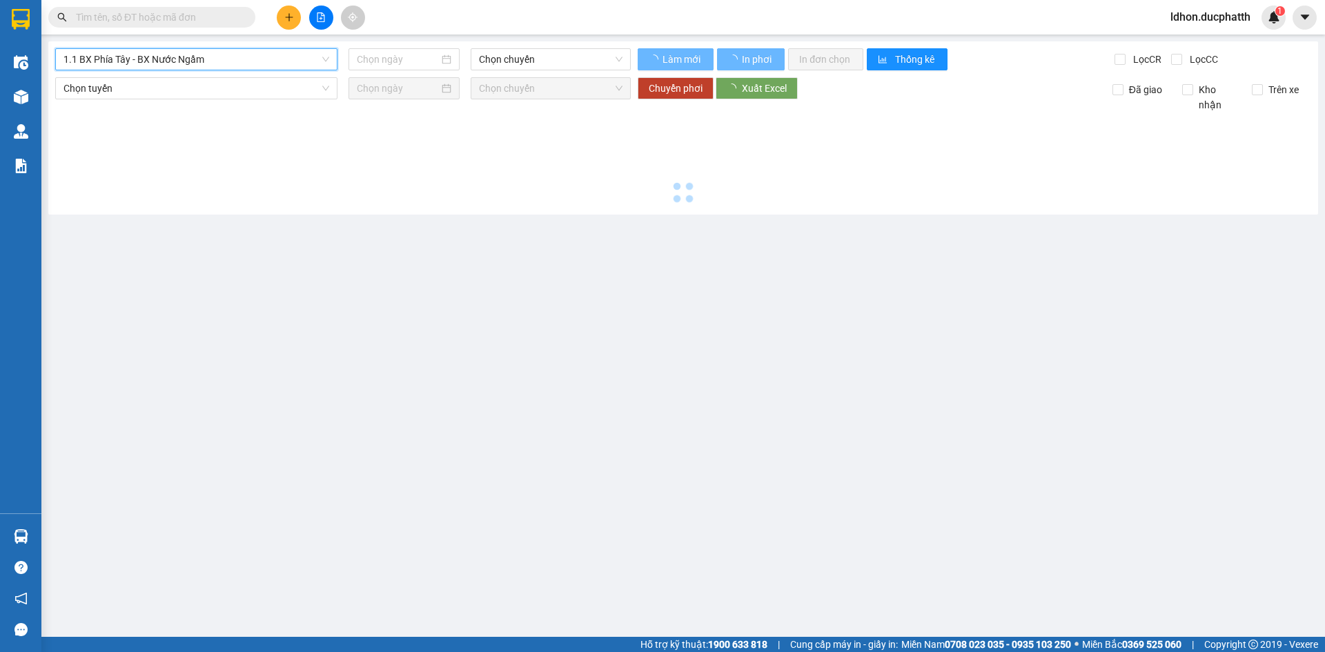
type input "[DATE]"
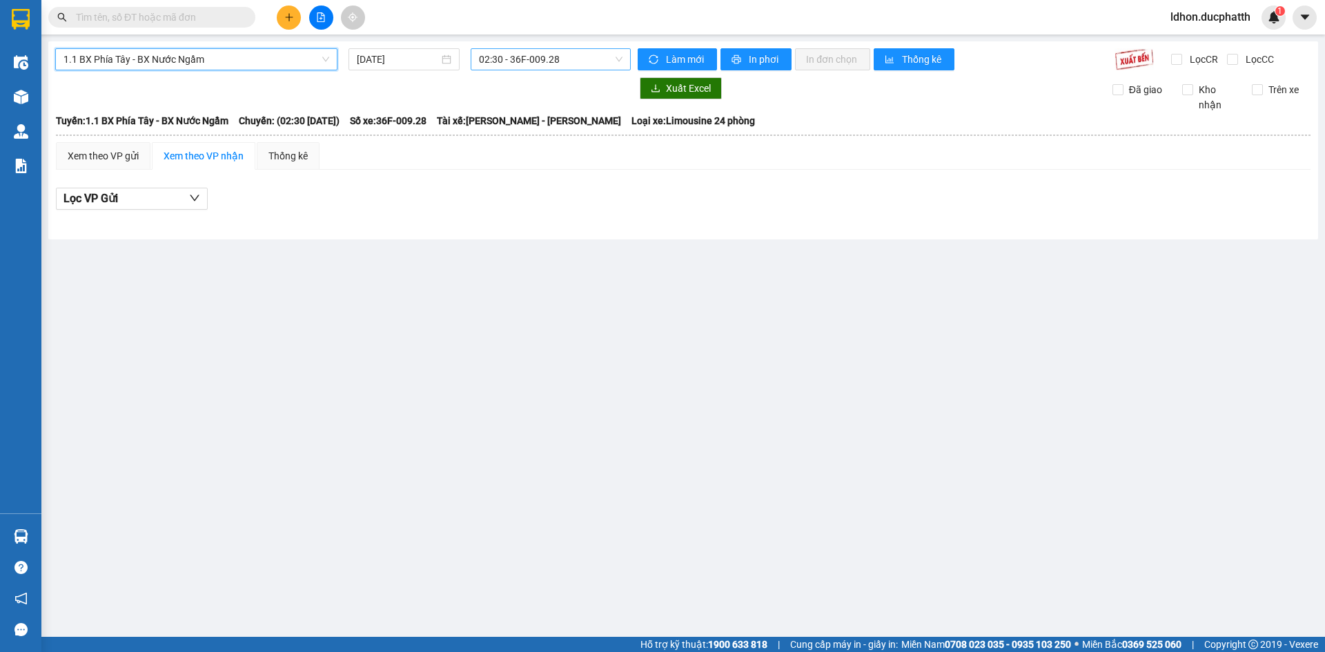
click at [520, 57] on span "02:30 - 36F-009.28" at bounding box center [551, 59] width 144 height 21
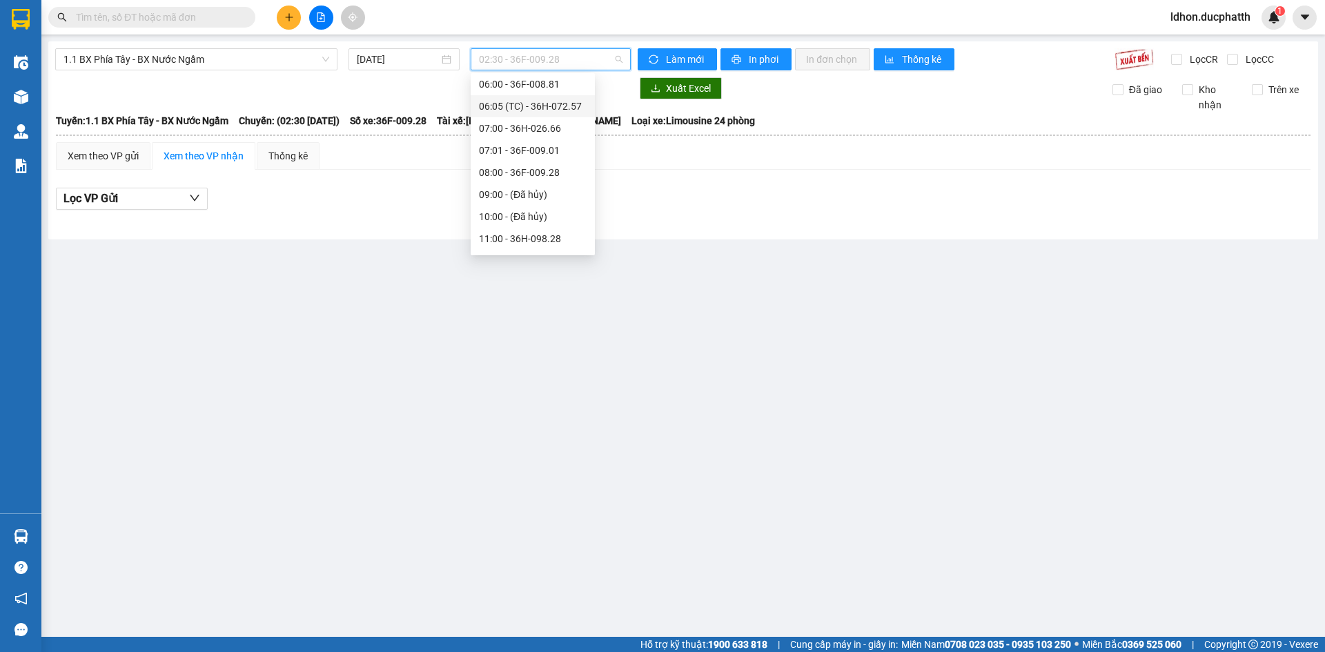
scroll to position [298, 0]
click at [538, 102] on div "08:00 - 36F-009.28" at bounding box center [533, 97] width 108 height 15
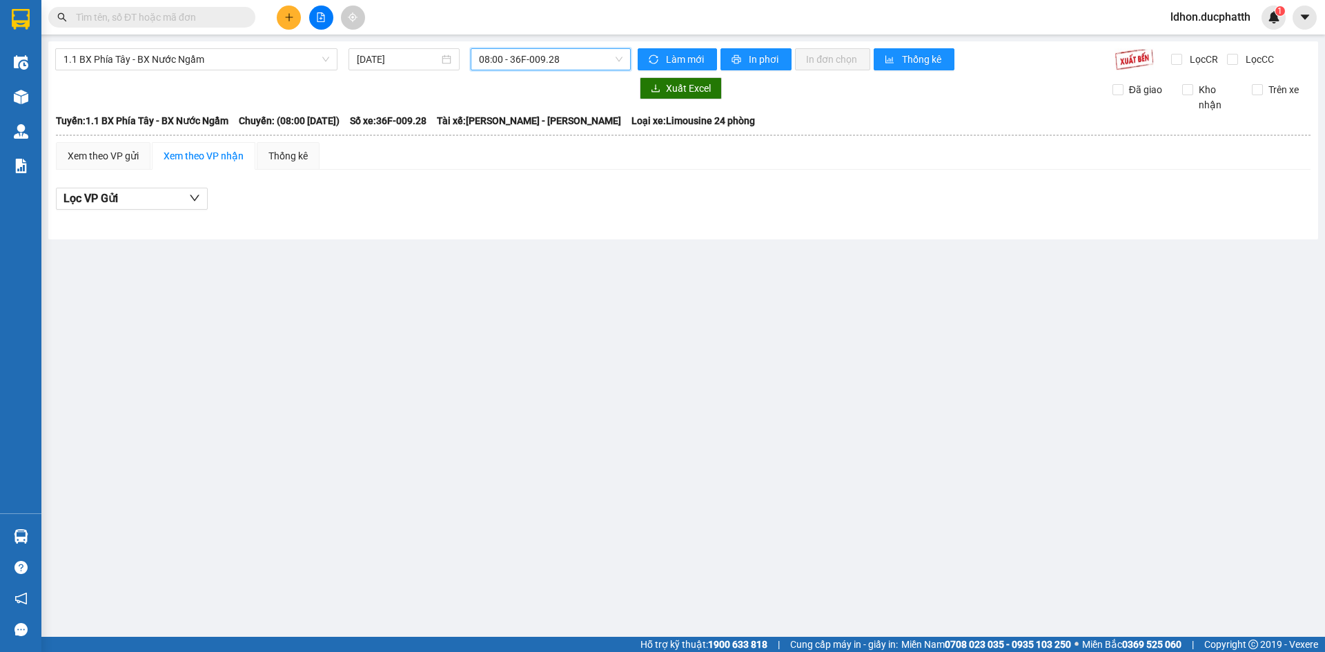
click at [552, 64] on span "08:00 - 36F-009.28" at bounding box center [551, 59] width 144 height 21
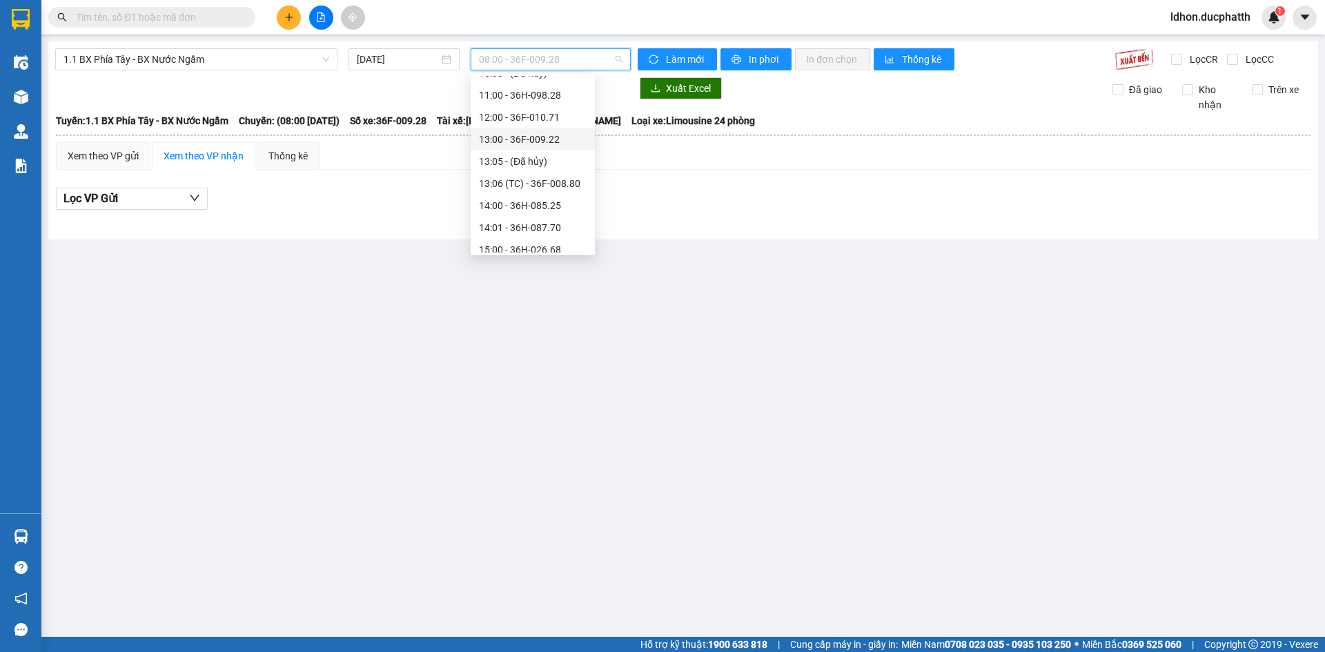
scroll to position [298, 0]
click at [538, 184] on div "12:00 - 36F-010.71" at bounding box center [533, 186] width 108 height 15
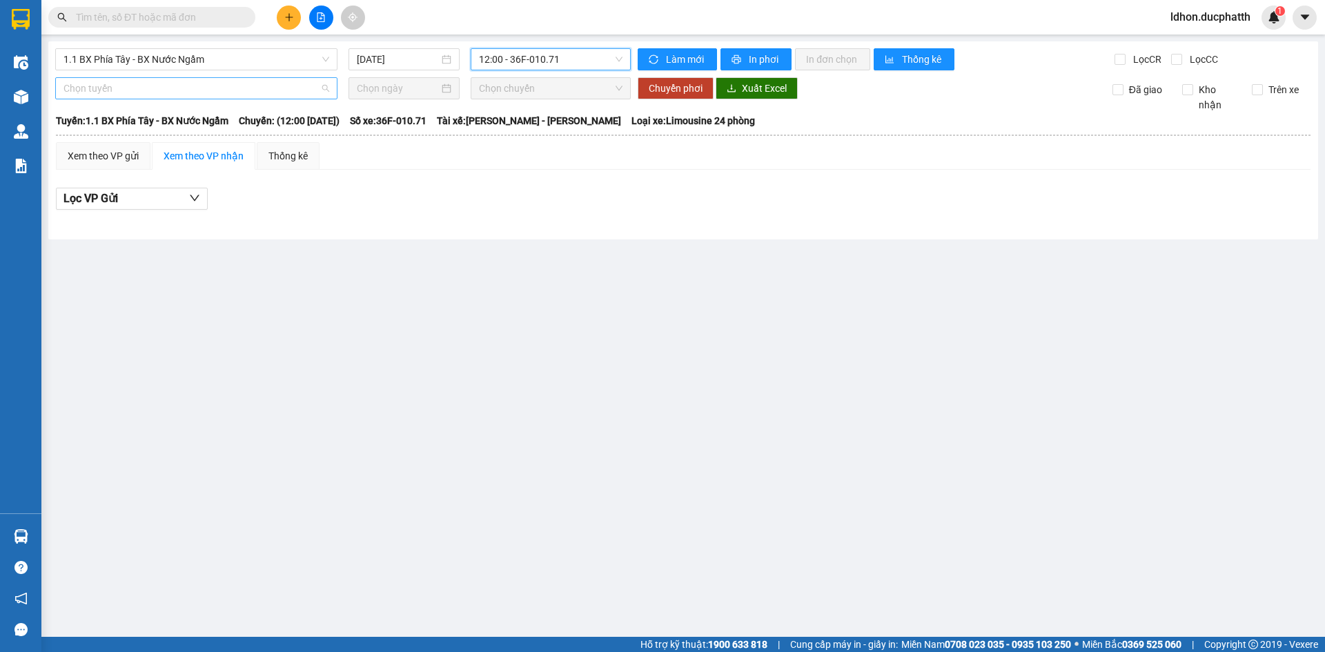
click at [212, 89] on span "Chọn tuyến" at bounding box center [196, 88] width 266 height 21
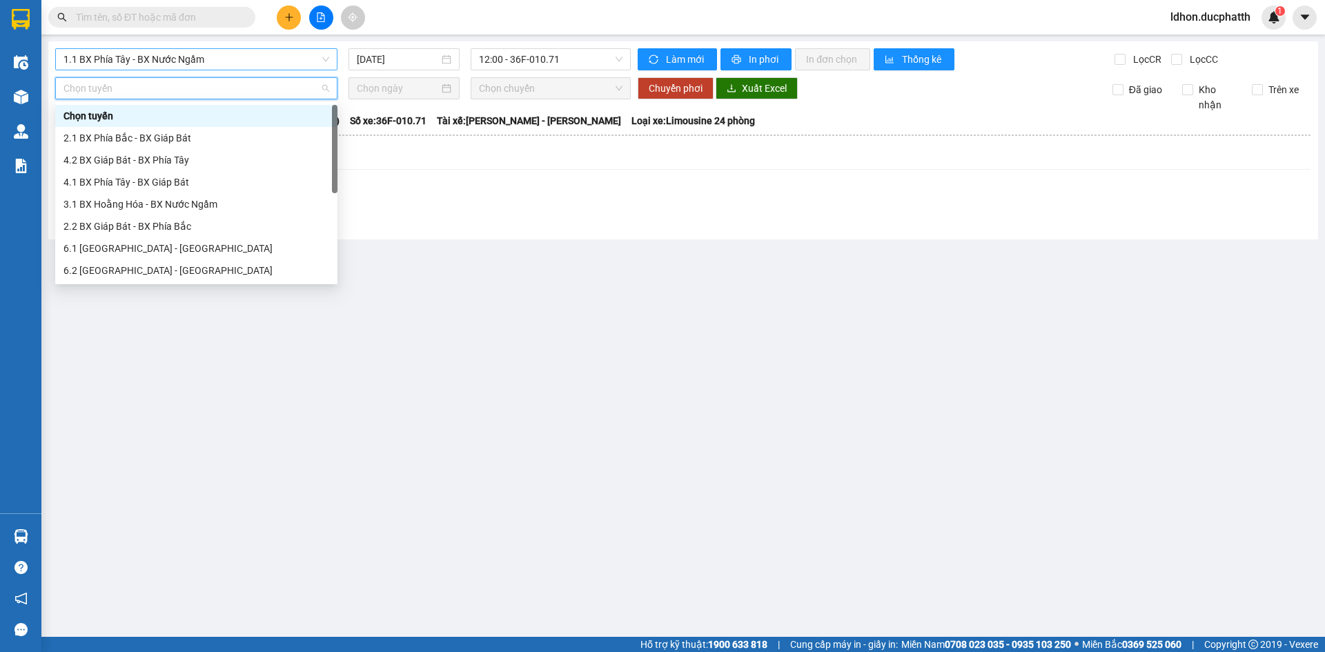
click at [244, 63] on span "1.1 BX Phía Tây - BX Nước Ngầm" at bounding box center [196, 59] width 266 height 21
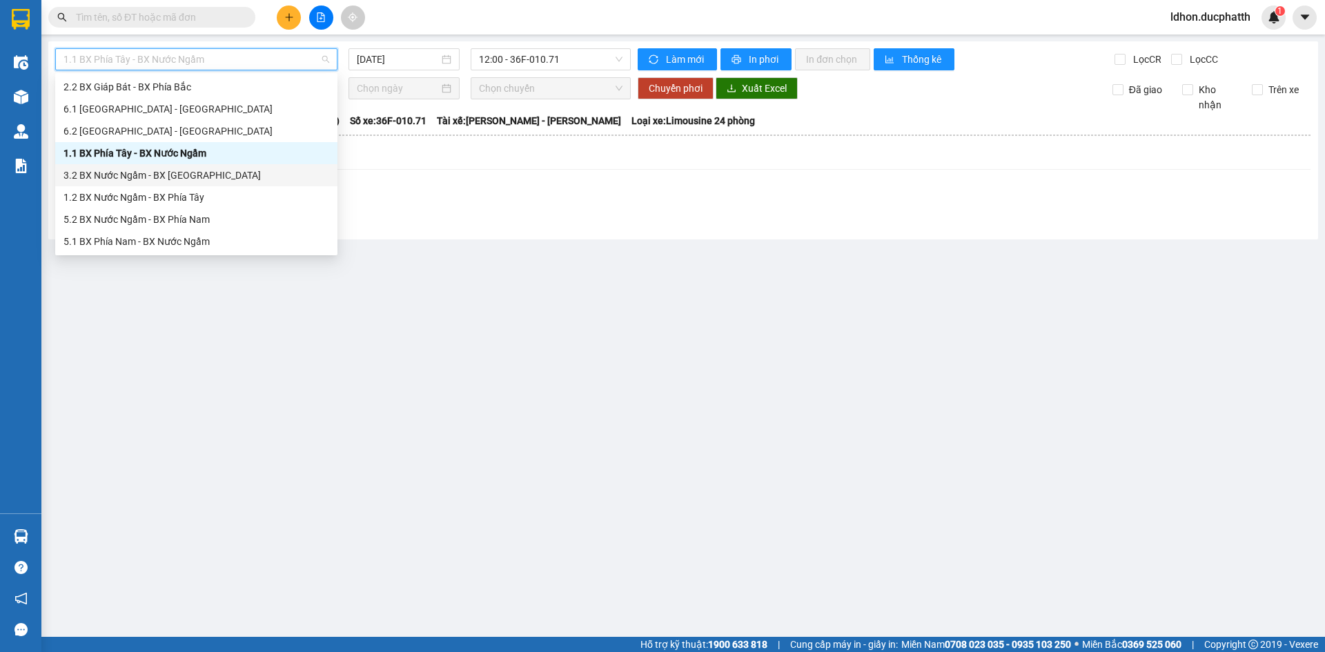
click at [195, 179] on div "3.2 BX Nước Ngầm - BX [GEOGRAPHIC_DATA]" at bounding box center [196, 175] width 266 height 15
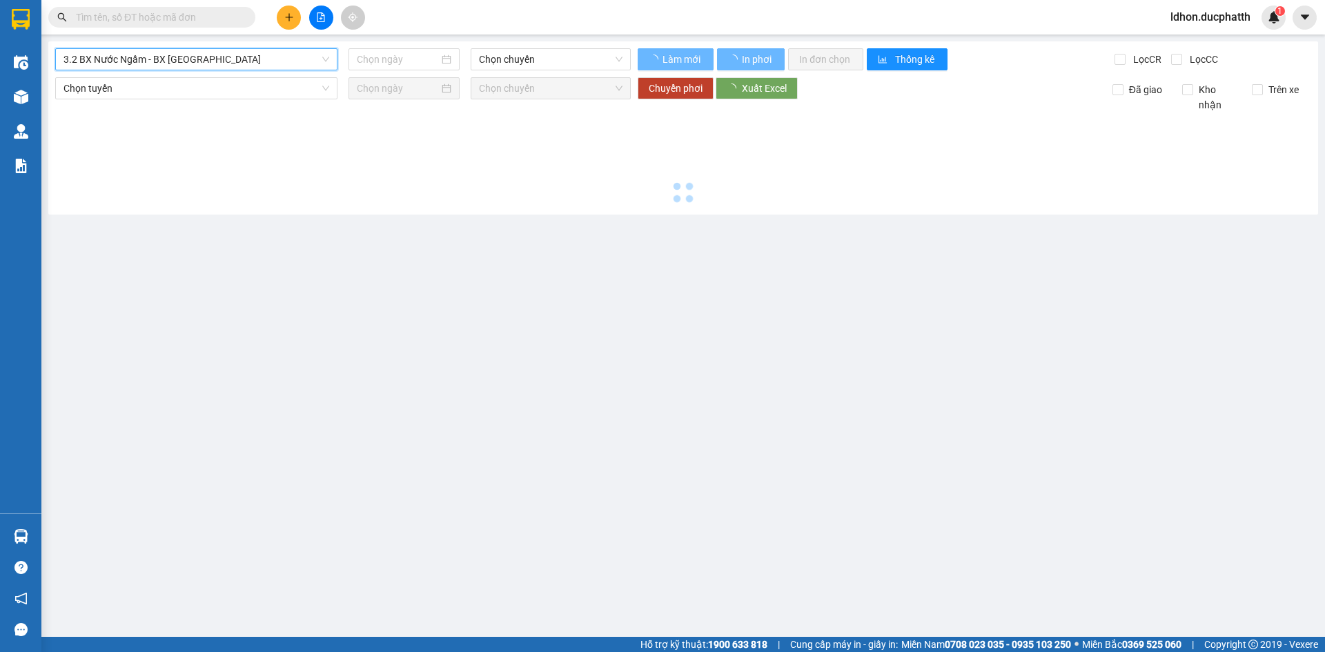
type input "[DATE]"
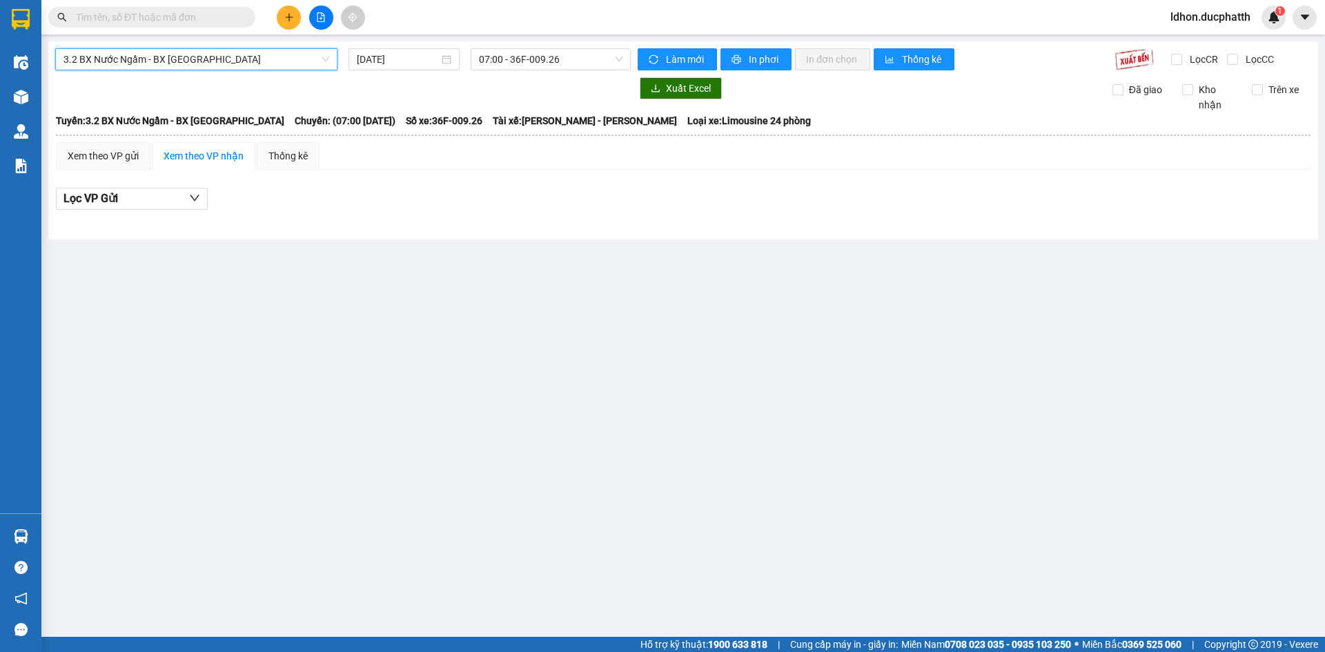
click at [212, 53] on span "3.2 BX Nước Ngầm - BX [GEOGRAPHIC_DATA]" at bounding box center [196, 59] width 266 height 21
click at [373, 99] on div "Xuất Excel Đã giao Kho nhận Trên xe" at bounding box center [683, 94] width 1256 height 35
click at [245, 60] on span "3.2 BX Nước Ngầm - BX [GEOGRAPHIC_DATA]" at bounding box center [196, 59] width 266 height 21
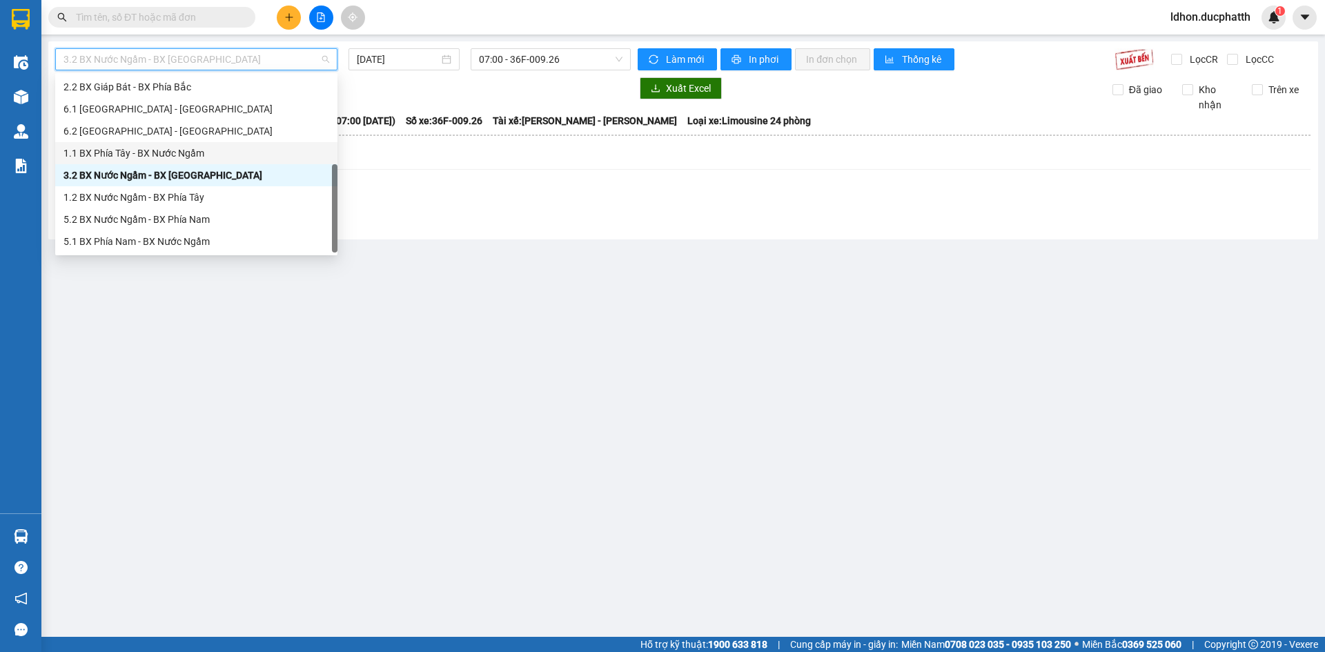
click at [186, 152] on div "1.1 BX Phía Tây - BX Nước Ngầm" at bounding box center [196, 153] width 266 height 15
type input "[DATE]"
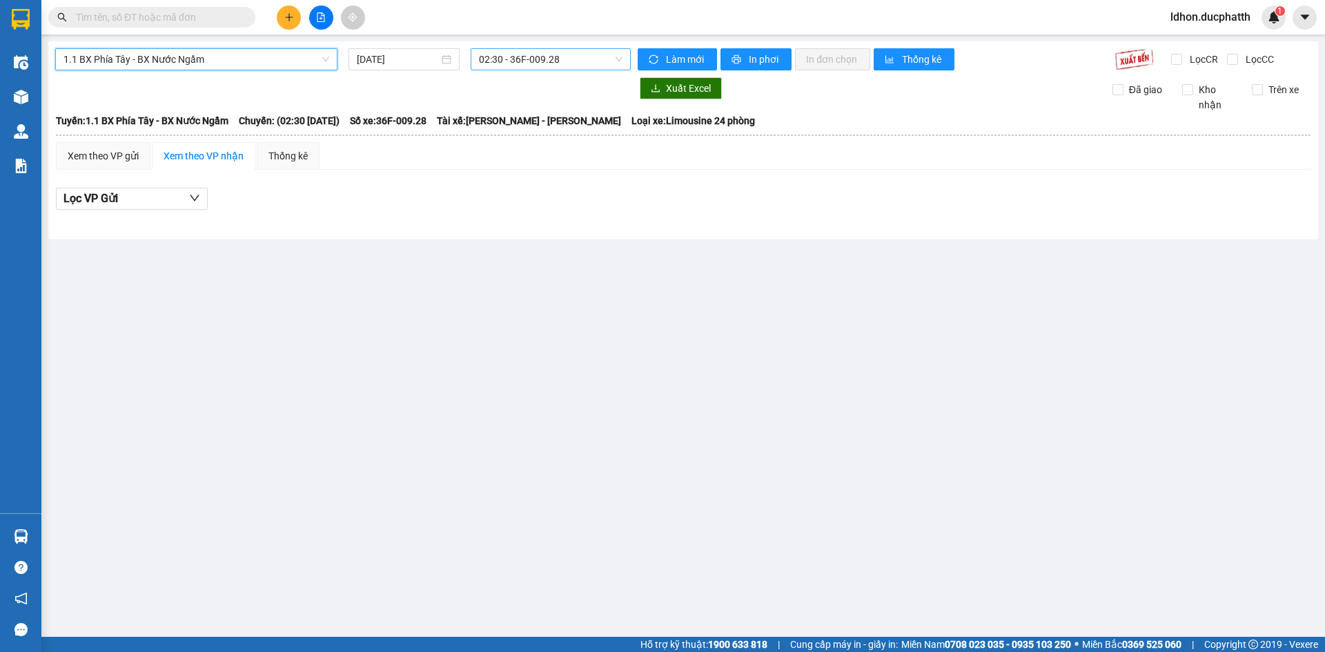
click at [524, 63] on span "02:30 - 36F-009.28" at bounding box center [551, 59] width 144 height 21
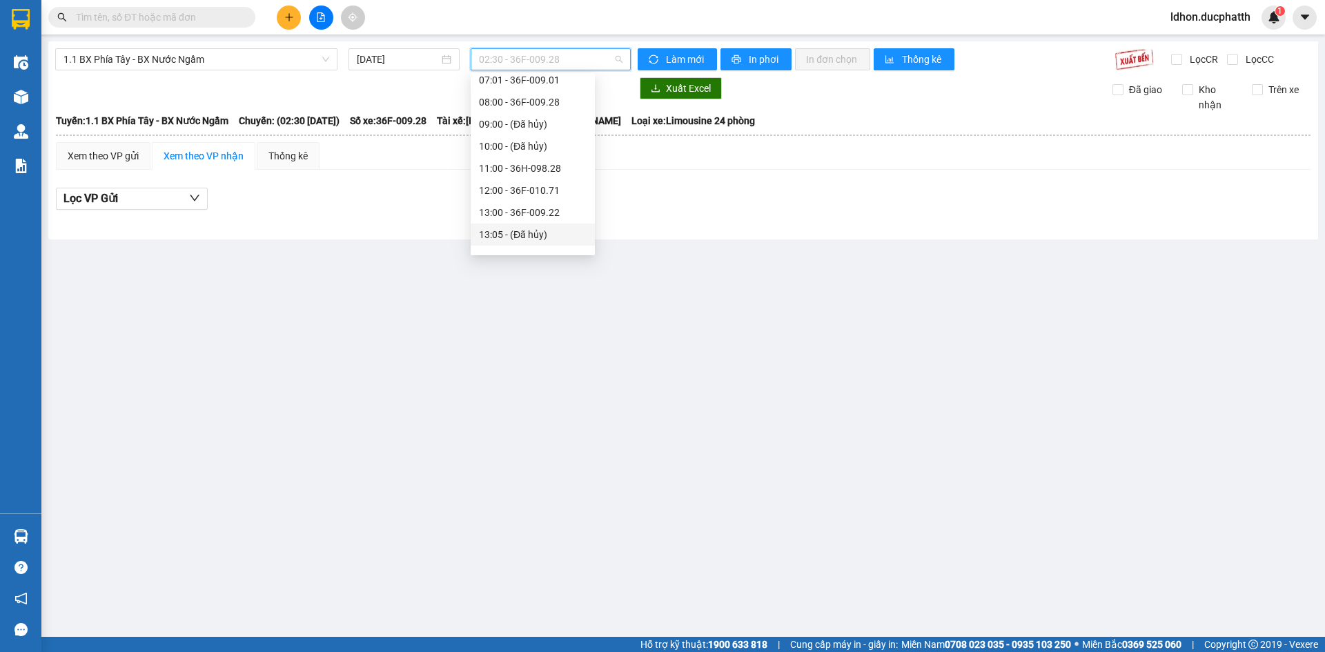
scroll to position [229, 0]
click at [540, 226] on div "11:00 - 36H-098.28" at bounding box center [533, 233] width 108 height 15
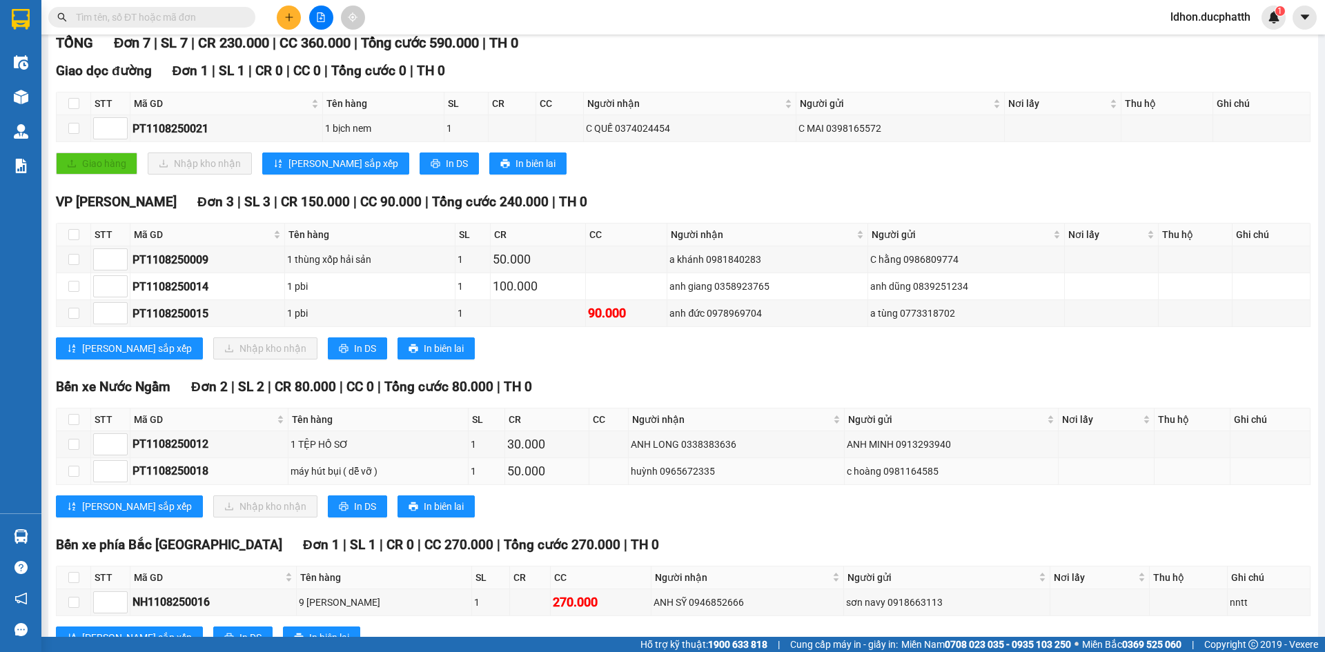
scroll to position [235, 0]
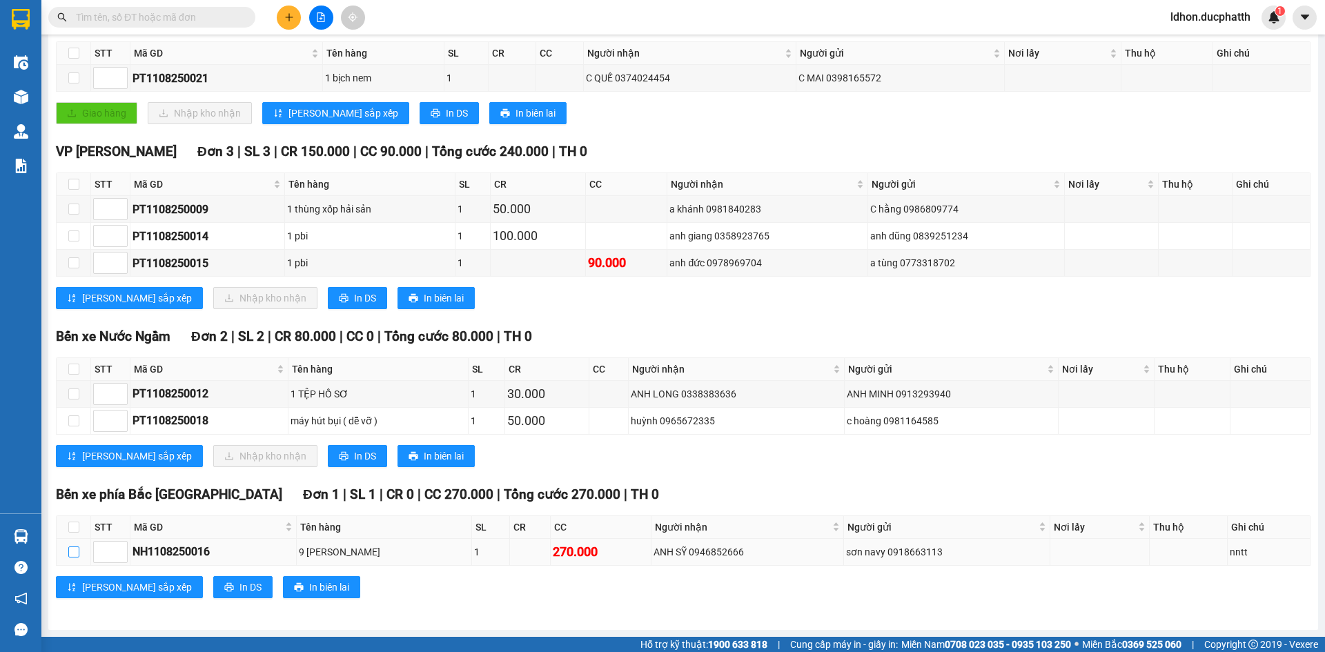
click at [77, 555] on input "checkbox" at bounding box center [73, 551] width 11 height 11
checkbox input "true"
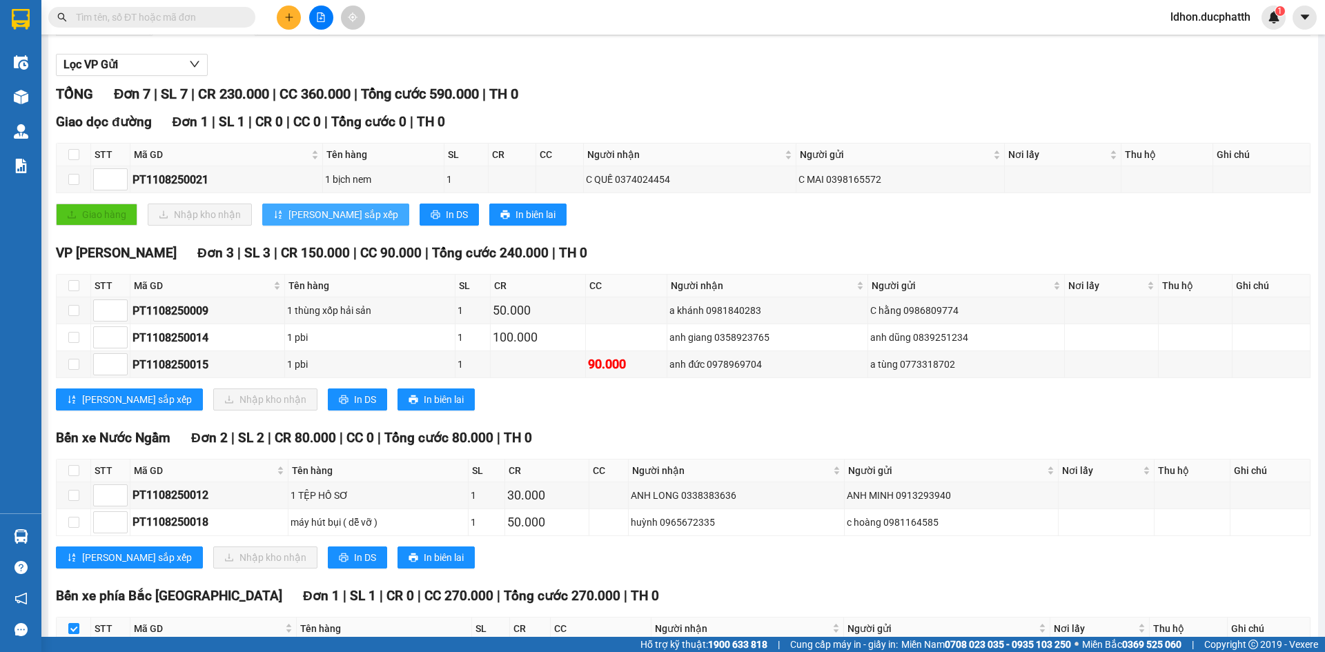
scroll to position [0, 0]
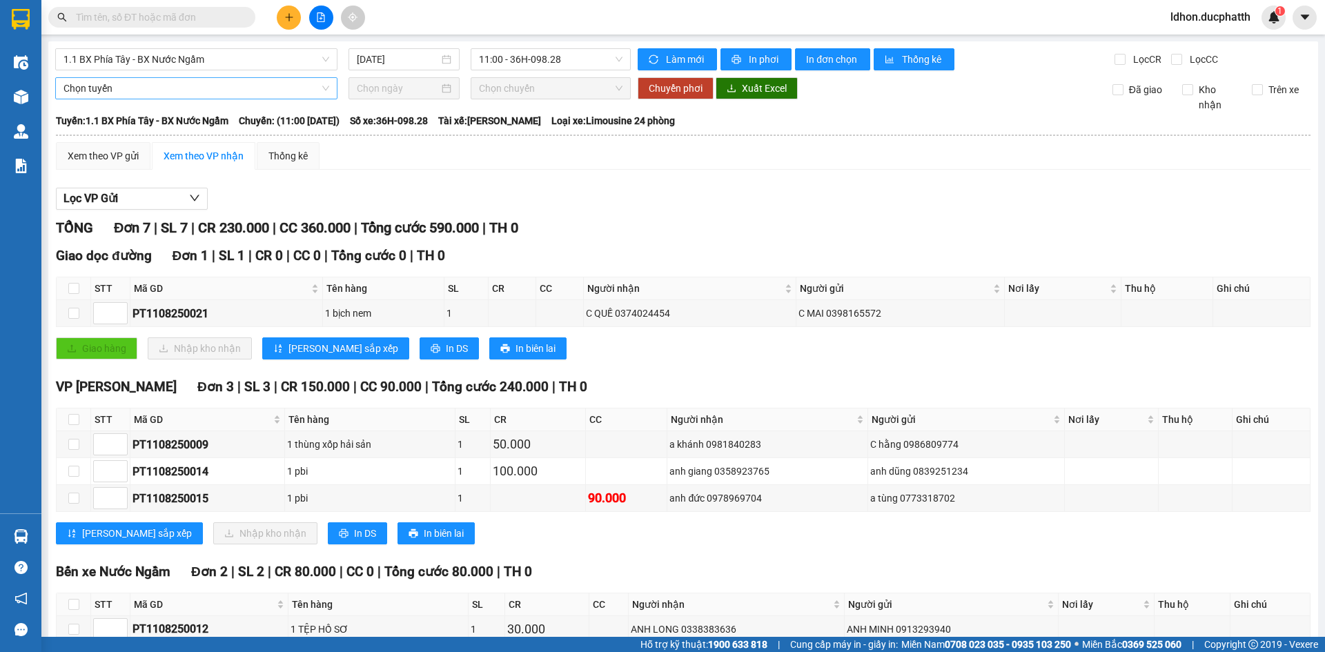
click at [166, 89] on span "Chọn tuyến" at bounding box center [196, 88] width 266 height 21
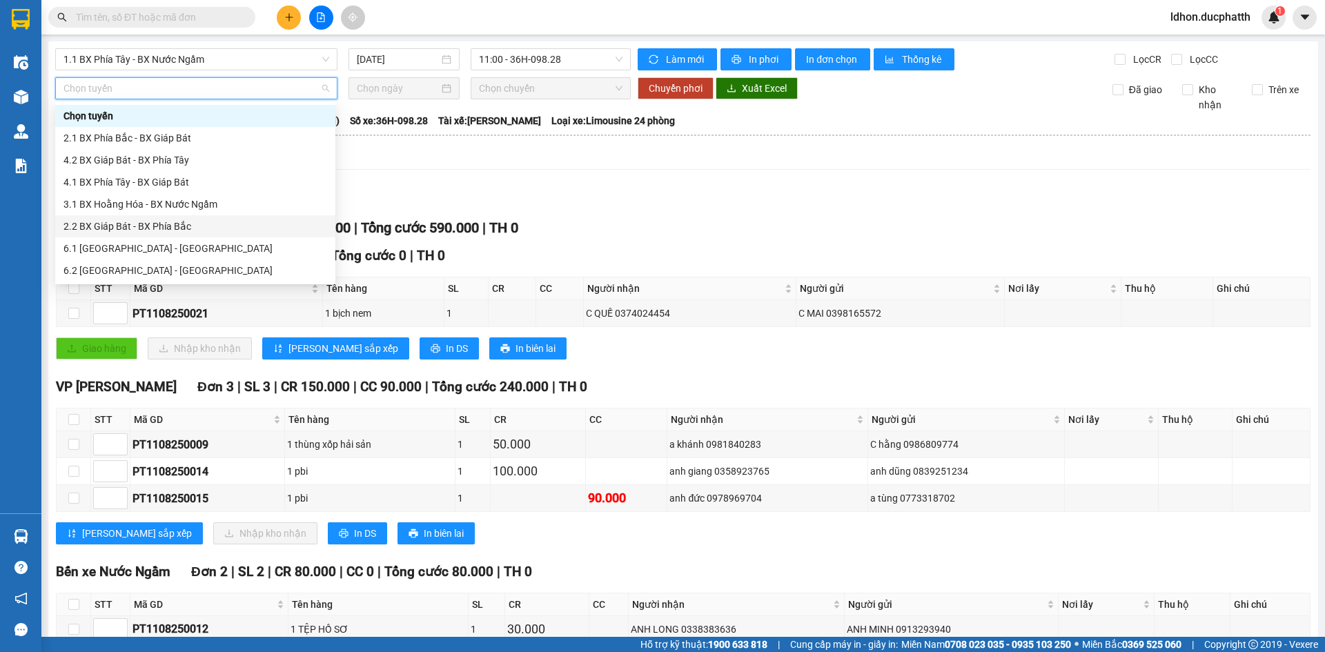
scroll to position [69, 0]
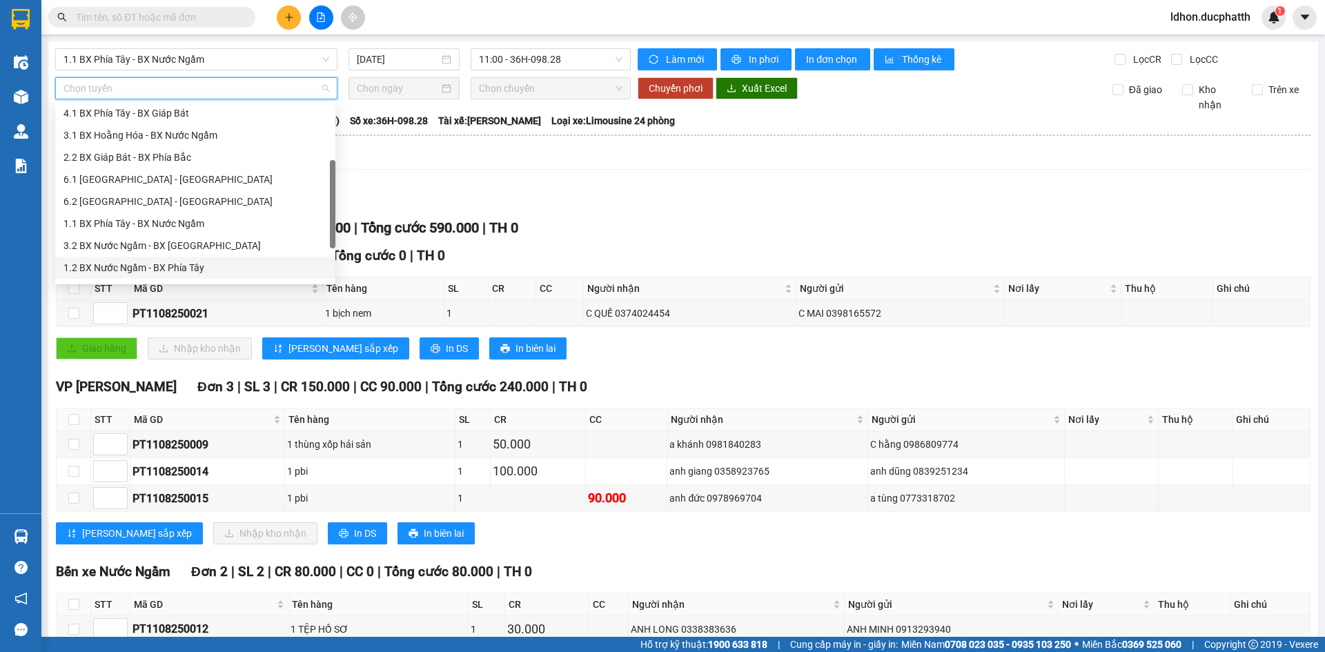
click at [168, 264] on div "1.2 BX Nước Ngầm - BX Phía Tây" at bounding box center [195, 267] width 264 height 15
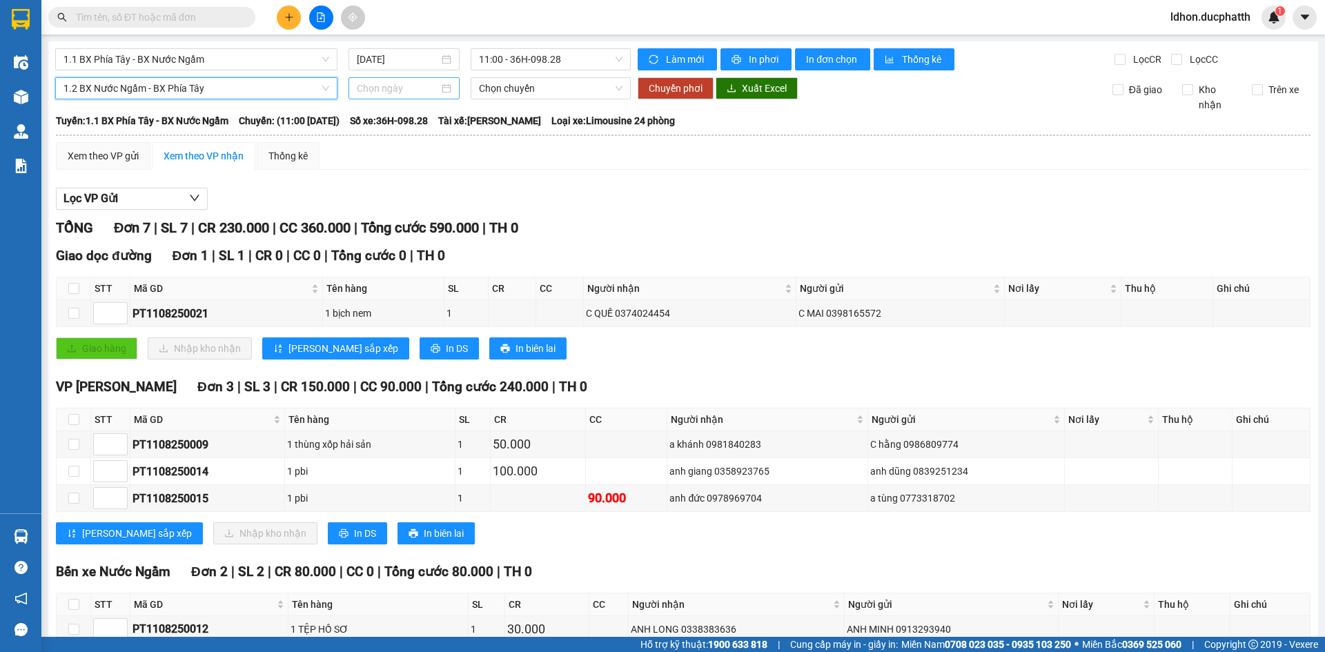
click at [415, 91] on input at bounding box center [398, 88] width 82 height 15
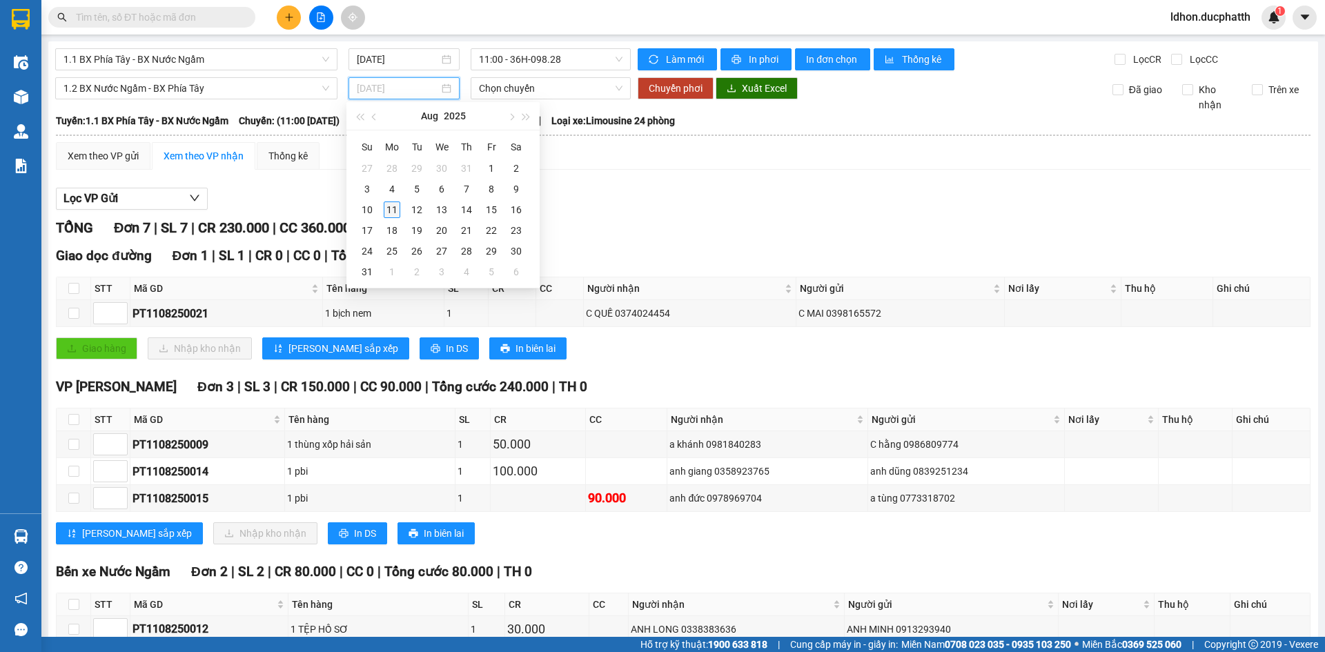
type input "[DATE]"
click at [393, 208] on div "11" at bounding box center [392, 209] width 17 height 17
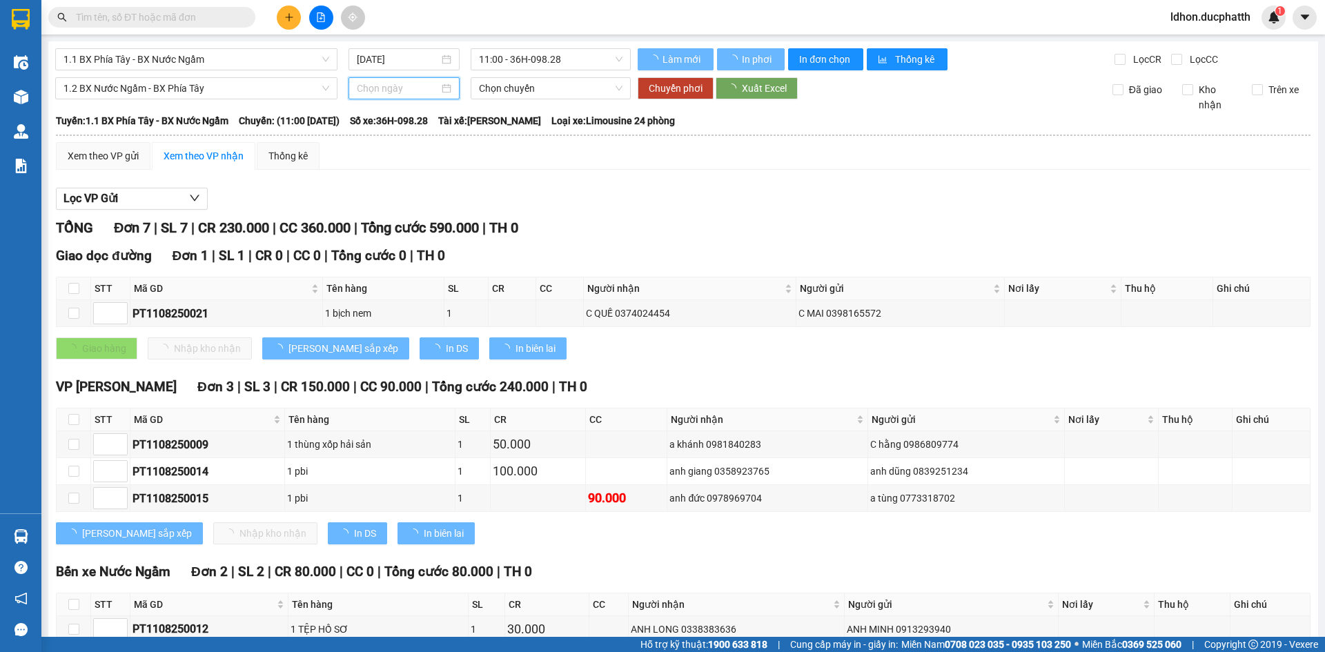
type input "[DATE]"
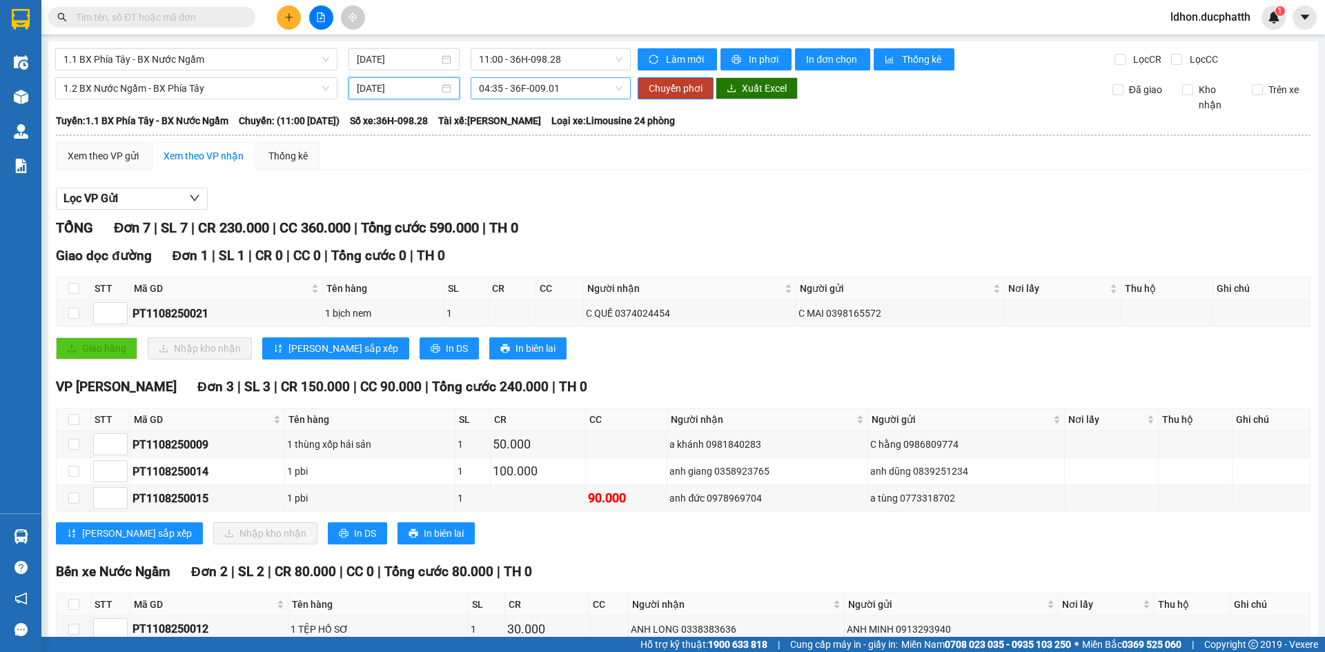
click at [506, 88] on span "04:35 - 36F-009.01" at bounding box center [551, 88] width 144 height 21
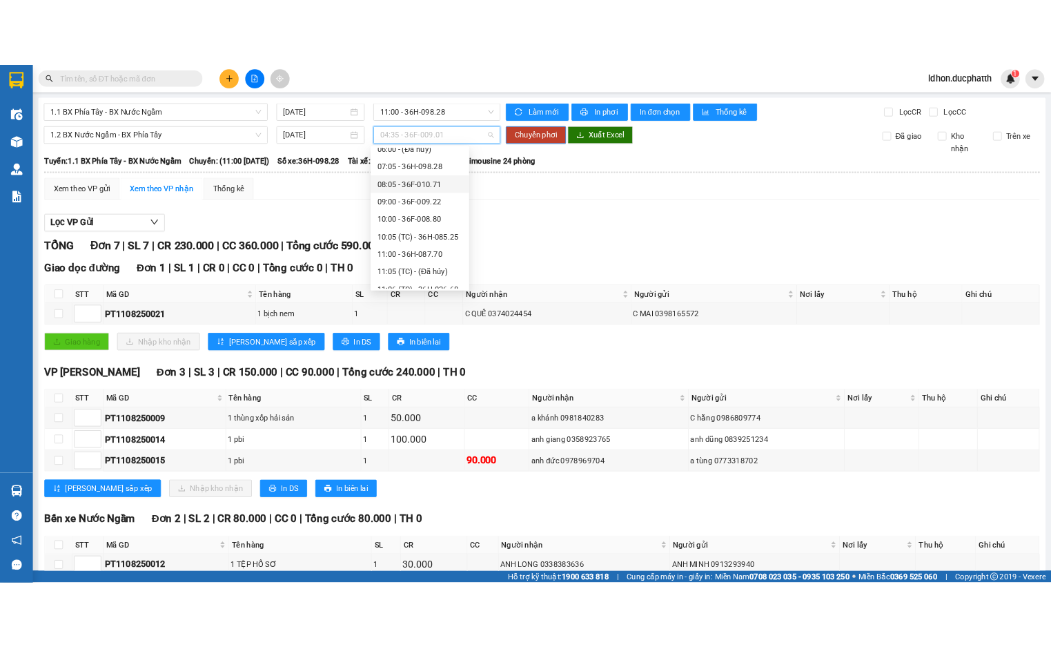
scroll to position [138, 0]
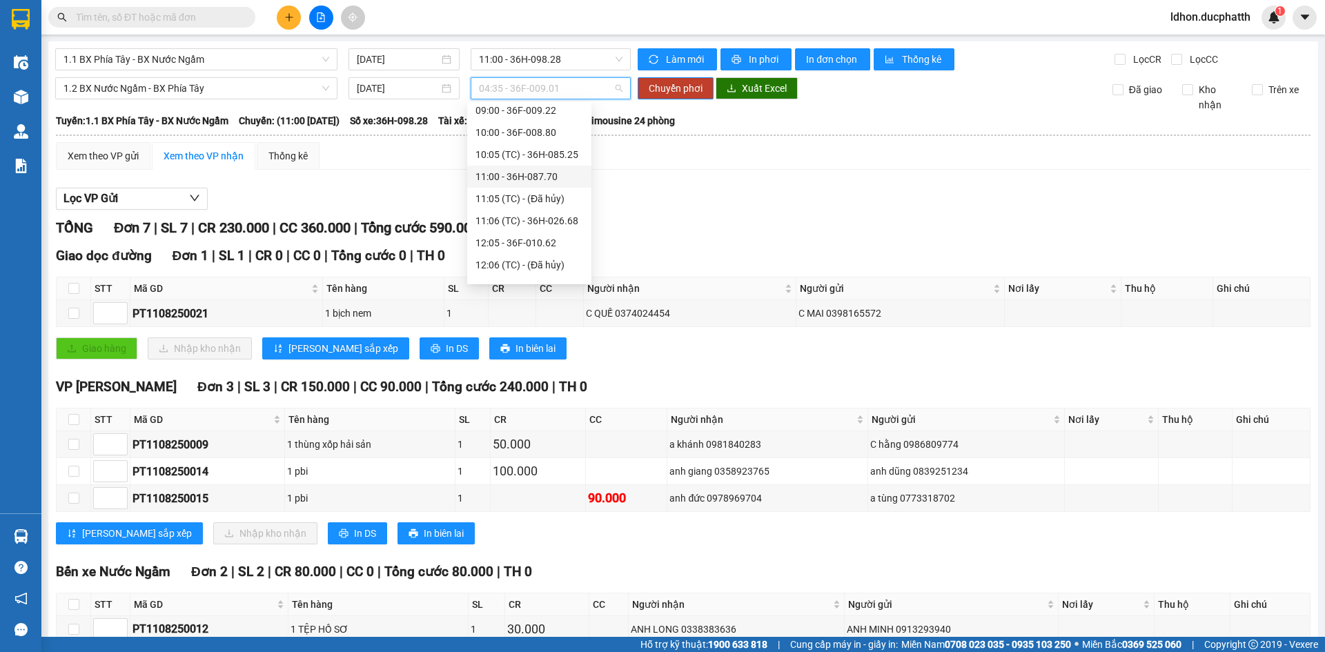
click at [521, 177] on div "11:00 - 36H-087.70" at bounding box center [529, 176] width 108 height 15
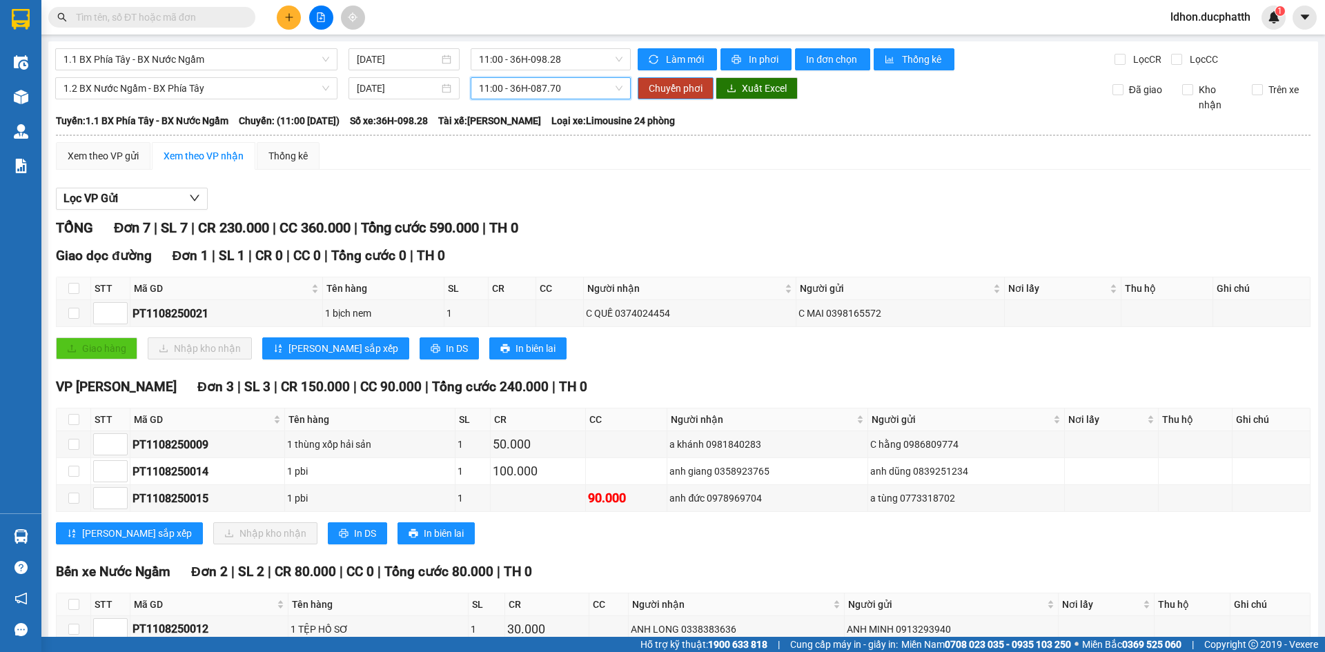
click at [668, 81] on span "Chuyển phơi" at bounding box center [676, 88] width 54 height 15
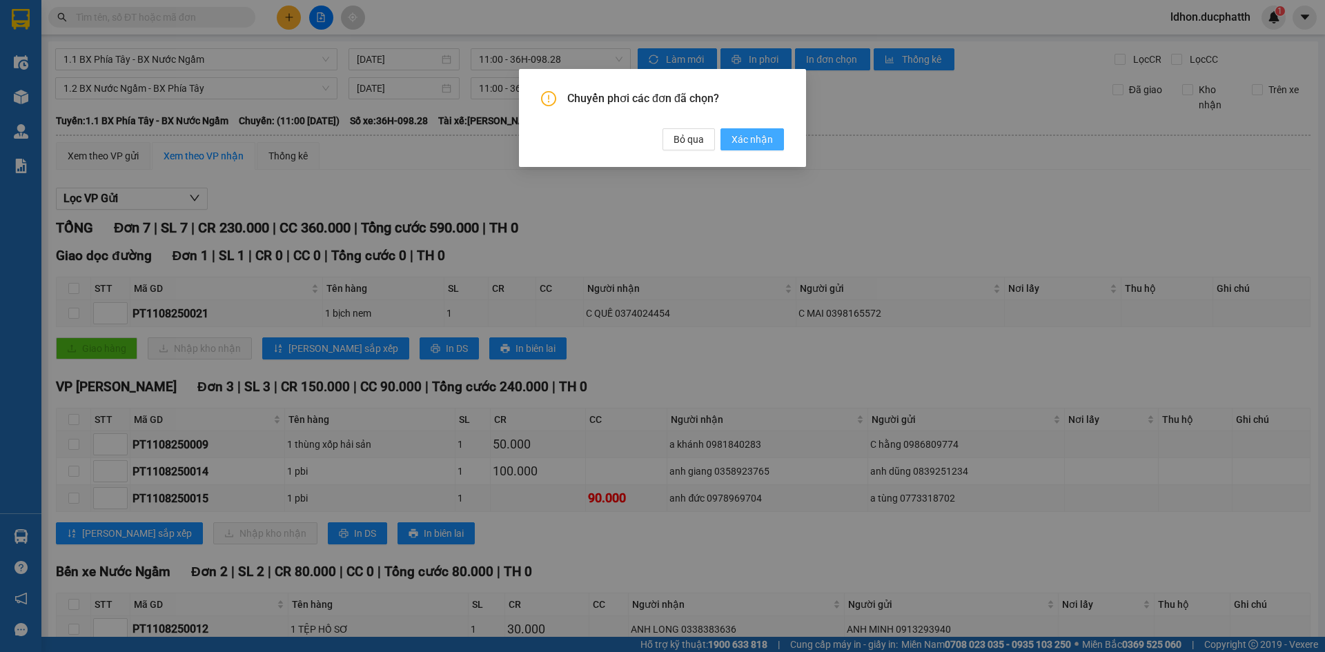
click at [747, 135] on span "Xác nhận" at bounding box center [751, 139] width 41 height 15
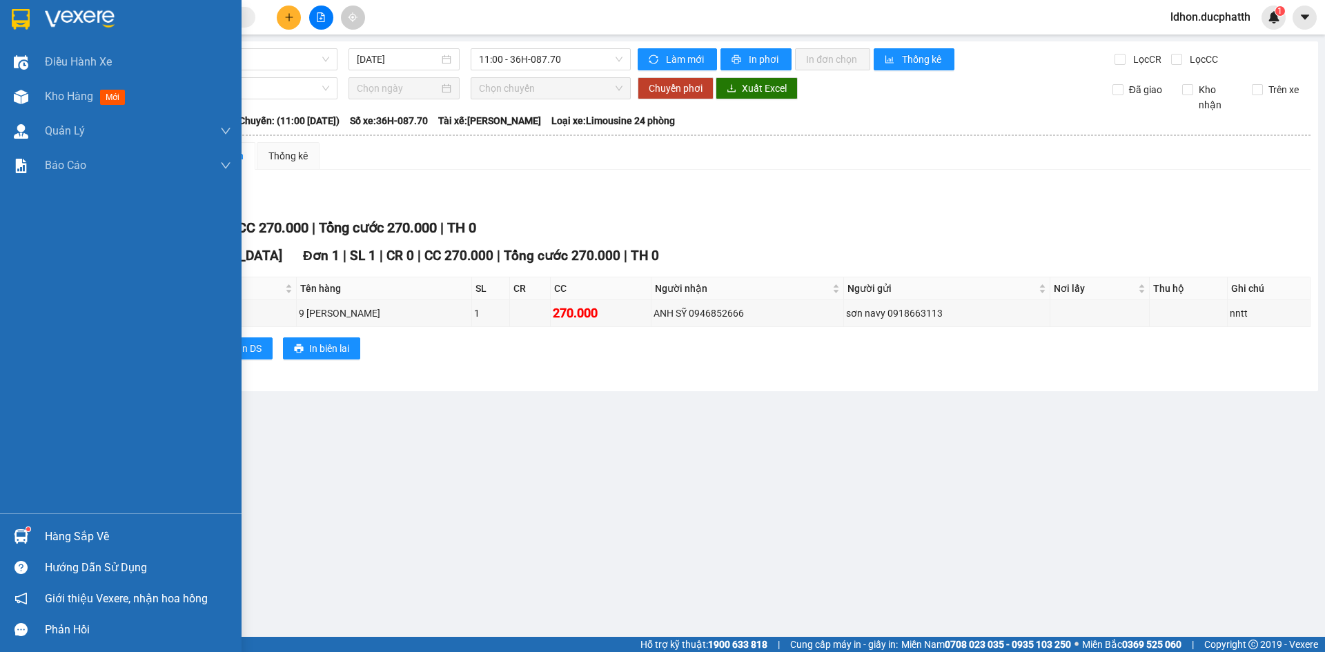
click at [41, 538] on div "Hàng sắp về" at bounding box center [121, 536] width 242 height 31
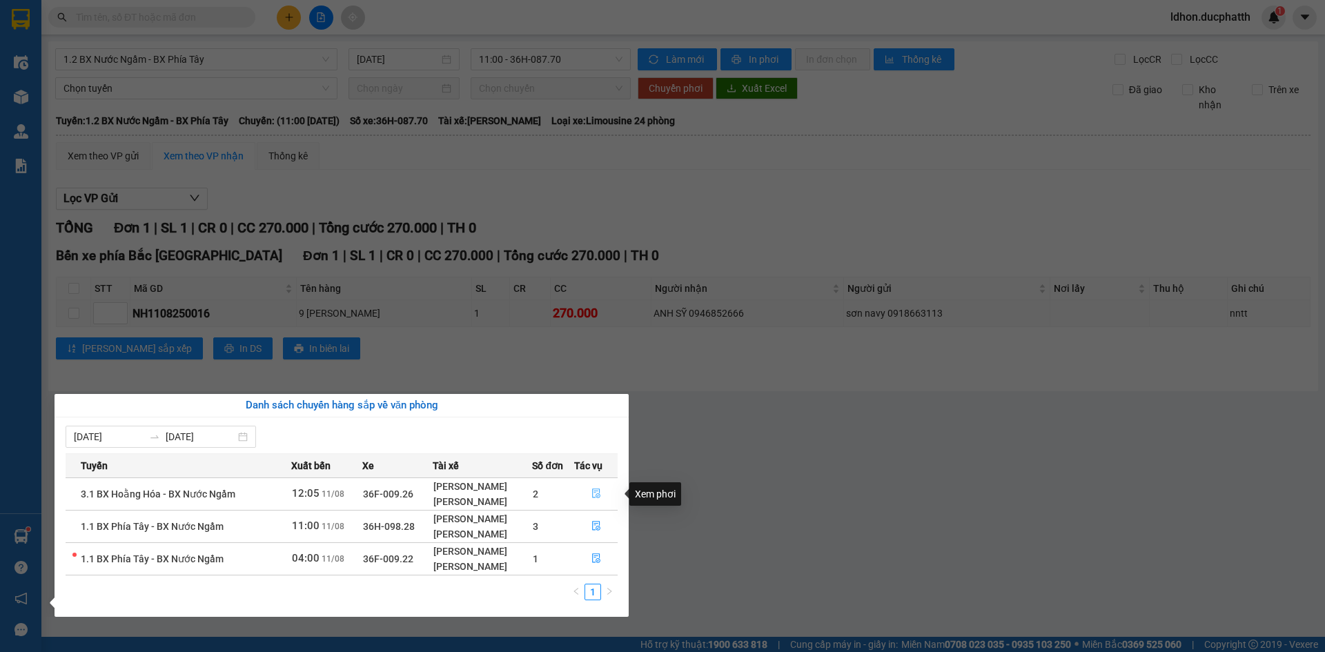
click at [603, 492] on button "button" at bounding box center [596, 494] width 43 height 22
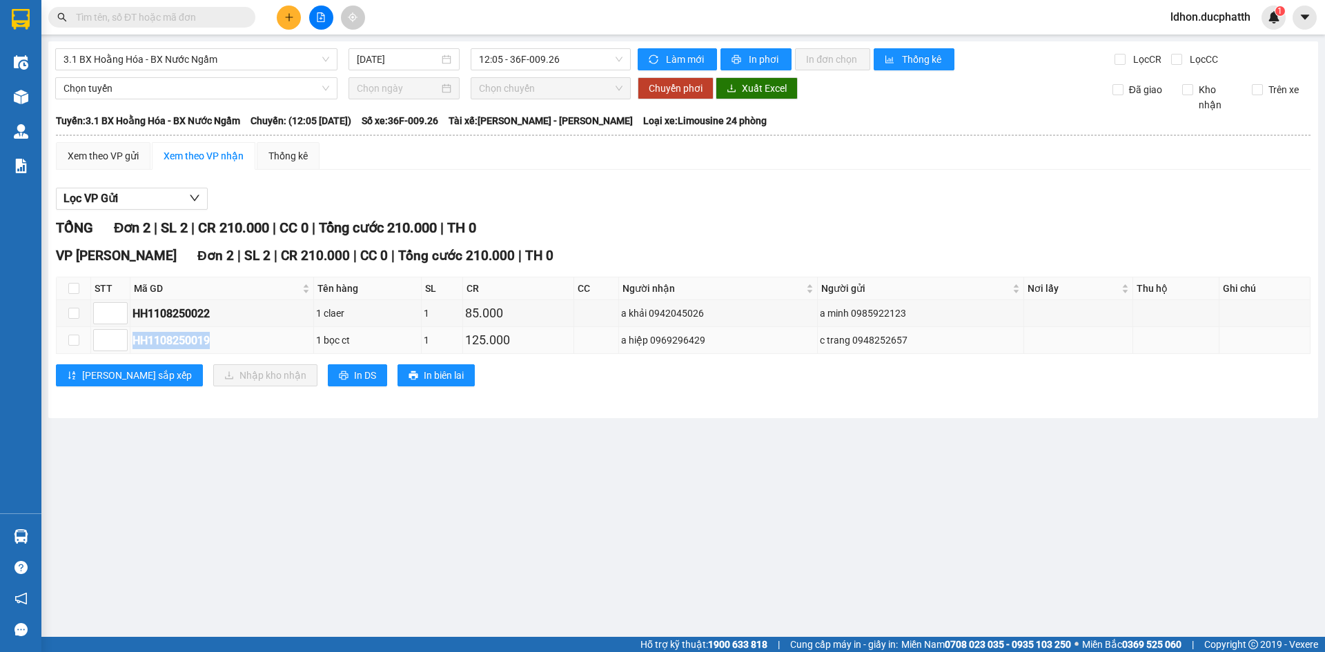
drag, startPoint x: 132, startPoint y: 339, endPoint x: 217, endPoint y: 342, distance: 84.9
click at [217, 342] on div "HH1108250019" at bounding box center [221, 340] width 179 height 17
copy div "HH1108250019"
click at [128, 12] on input "text" at bounding box center [157, 17] width 163 height 15
paste input "HH1108250019"
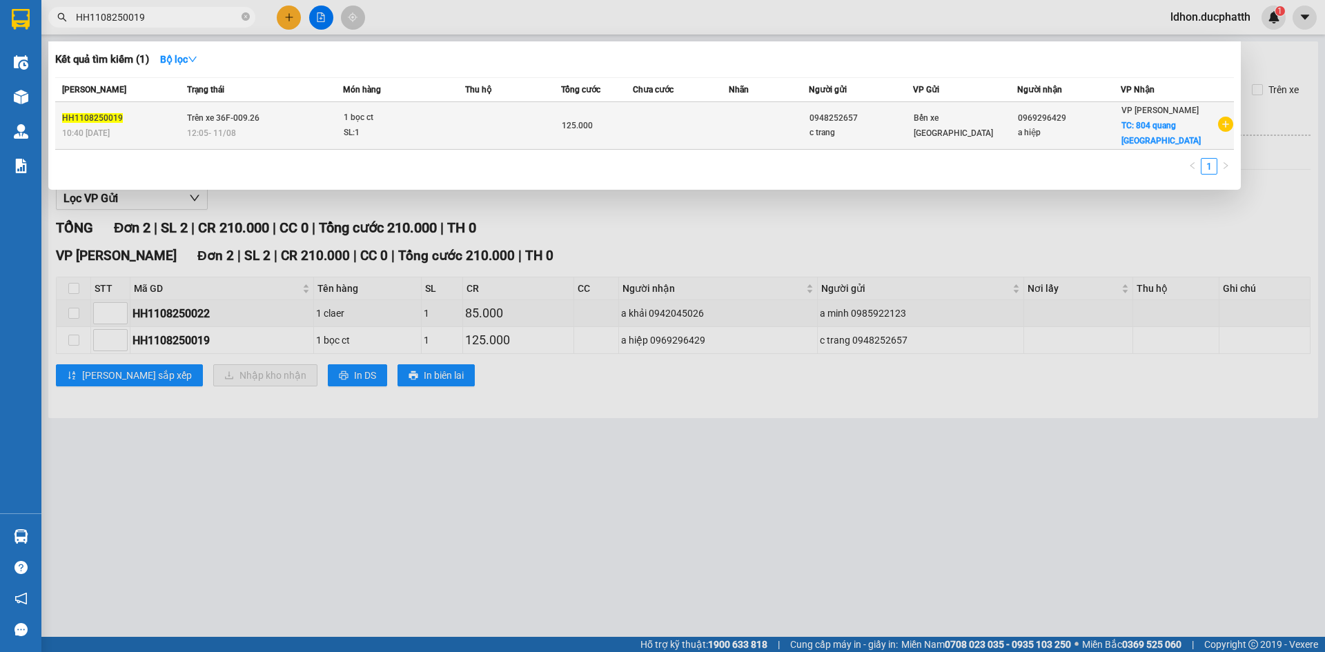
type input "HH1108250019"
click at [778, 124] on td at bounding box center [769, 126] width 80 height 48
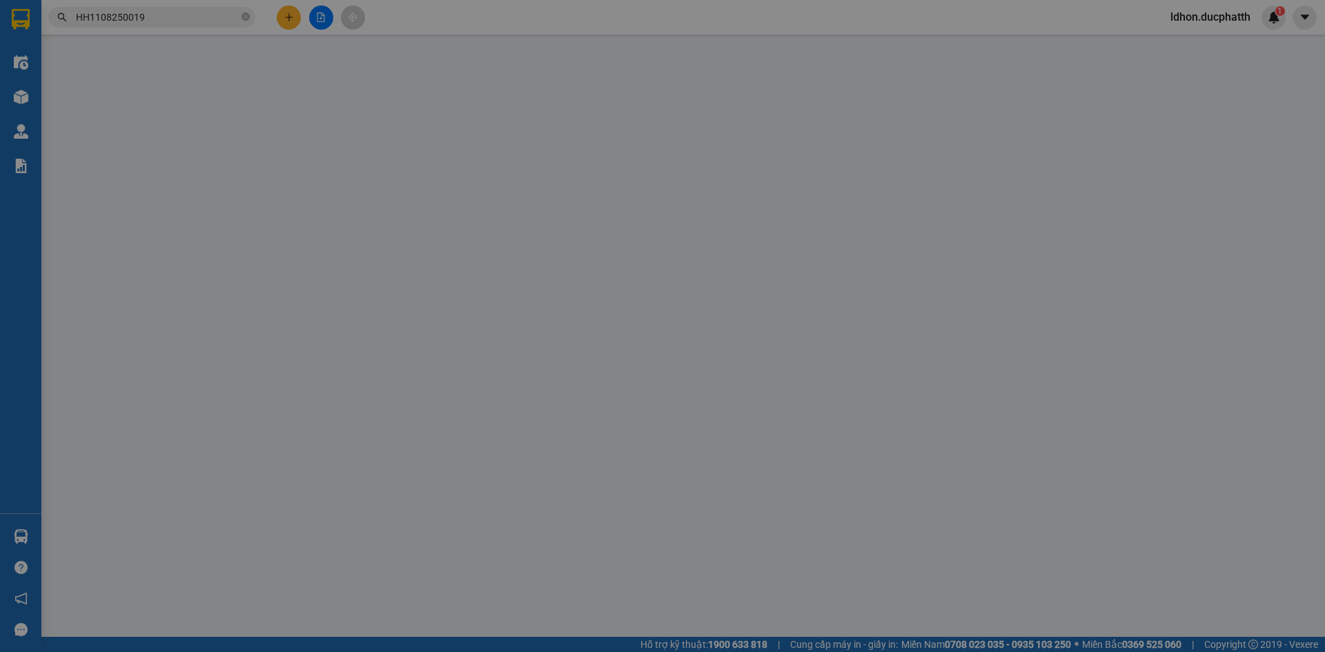
type input "0948252657"
type input "c trang"
type input "0969296429"
type input "a hiệp"
checkbox input "true"
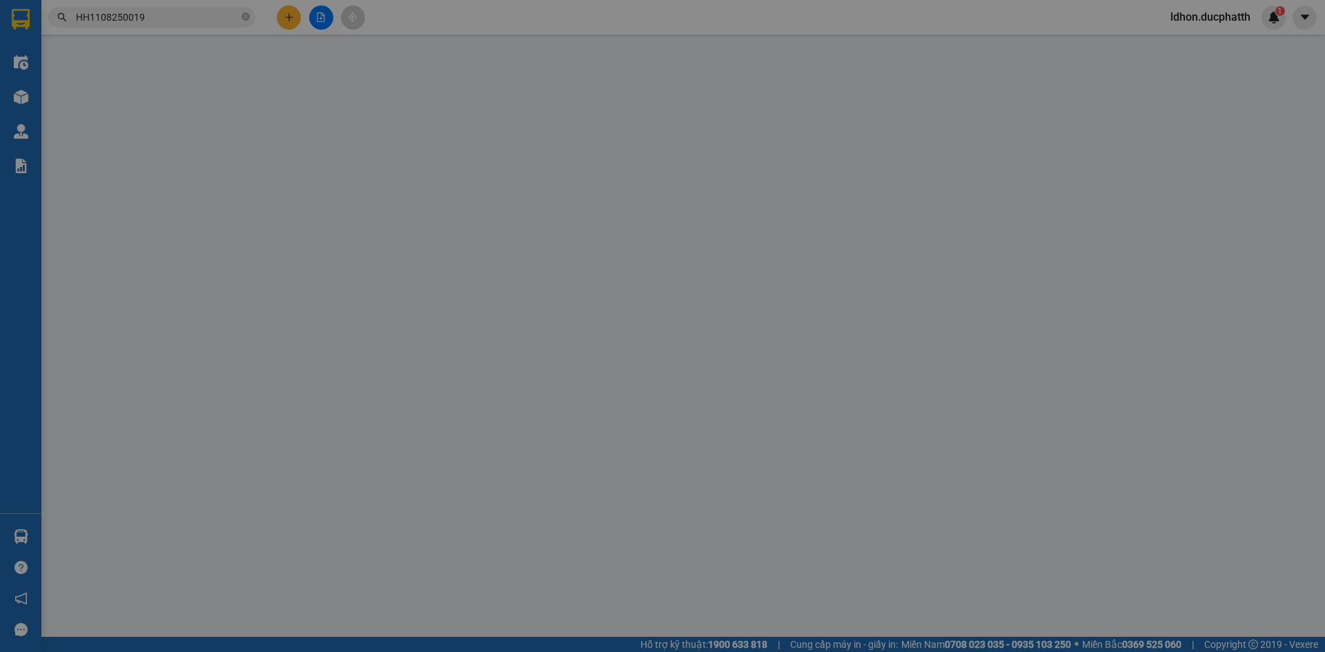
type input "804 quang trung [GEOGRAPHIC_DATA]"
type input "125.000"
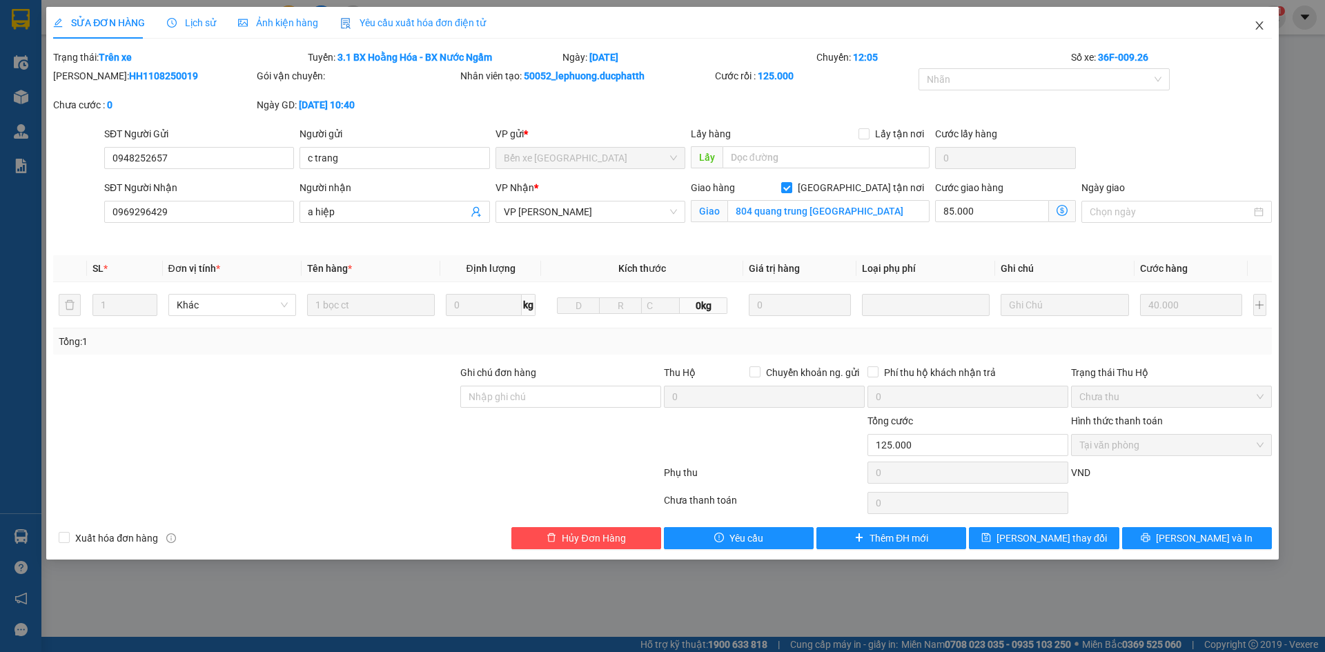
click at [1255, 22] on icon "close" at bounding box center [1259, 25] width 11 height 11
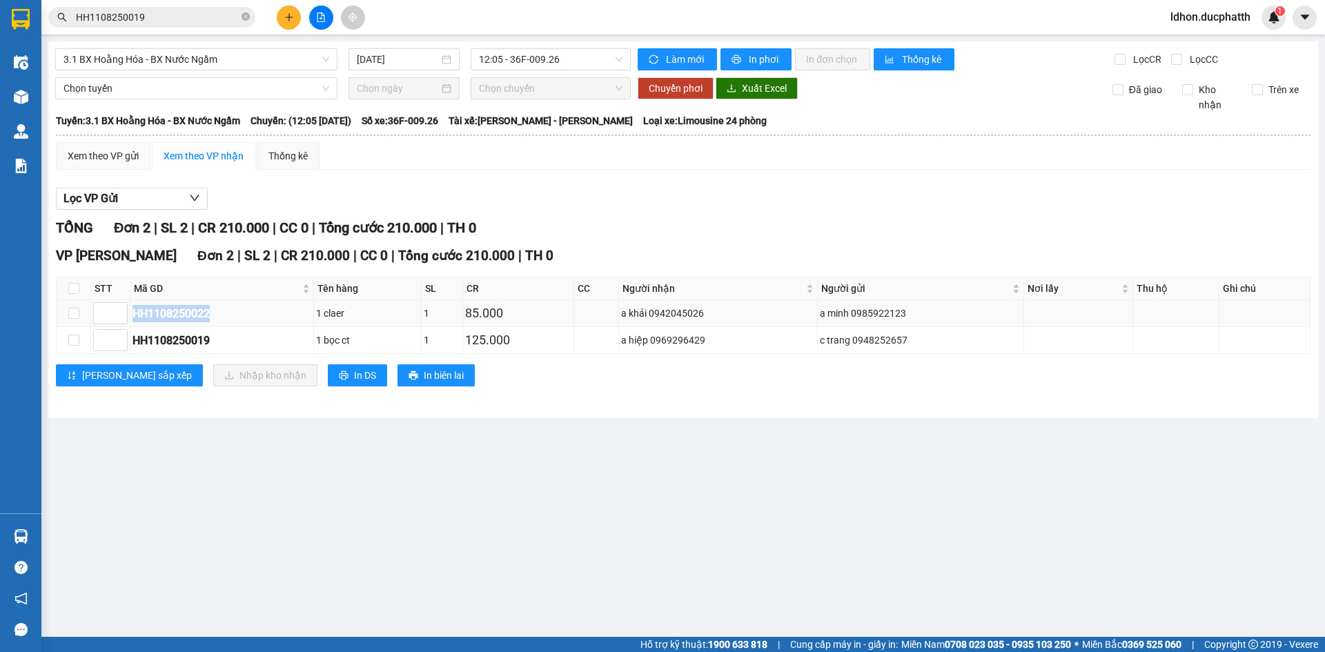
drag, startPoint x: 134, startPoint y: 313, endPoint x: 217, endPoint y: 315, distance: 83.5
click at [217, 315] on div "HH1108250022" at bounding box center [221, 313] width 179 height 17
copy div "HH1108250022"
click at [179, 29] on div "Kết quả tìm kiếm ( 1 ) Bộ lọc Mã ĐH Trạng thái Món hàng Thu hộ Tổng cước Chưa c…" at bounding box center [134, 18] width 269 height 24
click at [179, 19] on input "HH1108250019" at bounding box center [157, 17] width 163 height 15
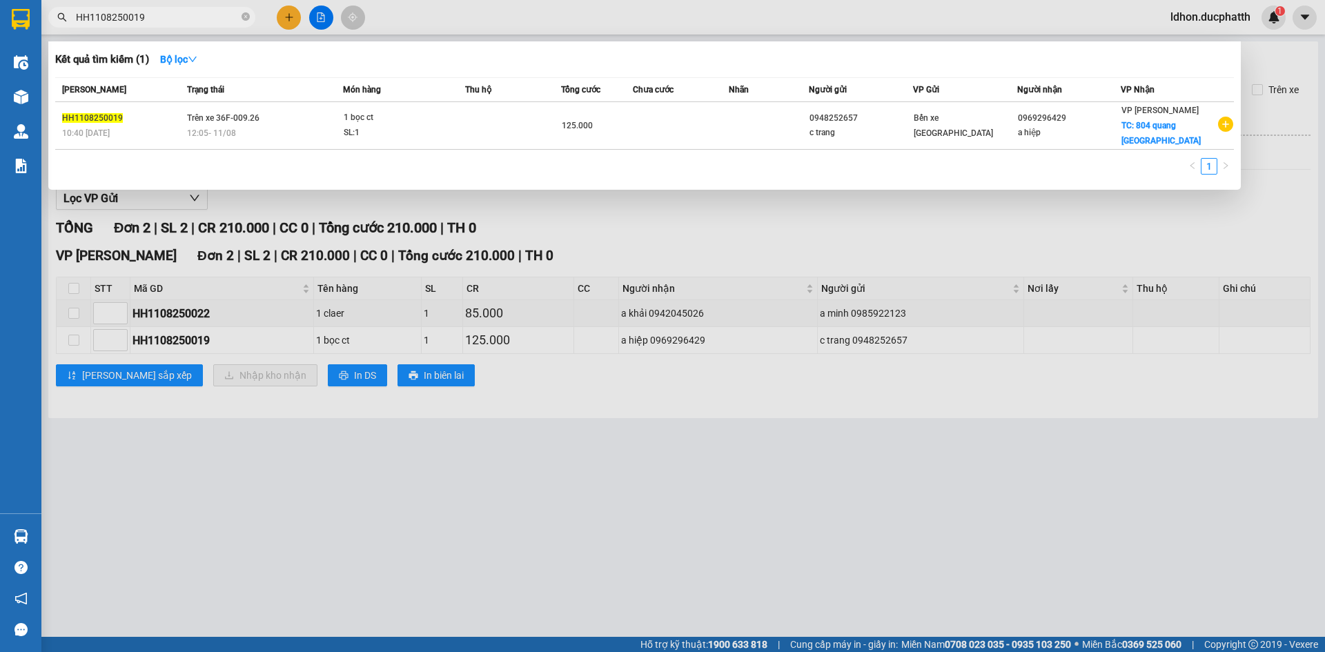
click at [179, 19] on input "HH1108250019" at bounding box center [157, 17] width 163 height 15
paste input "22"
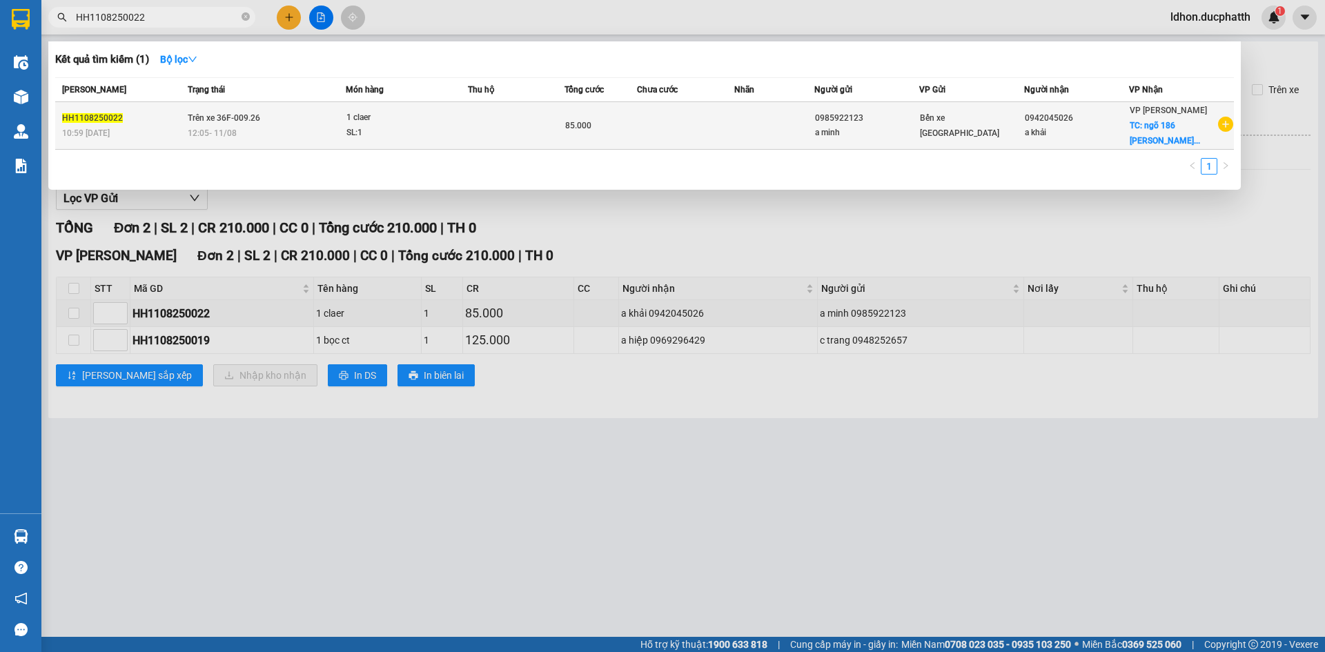
type input "HH1108250022"
click at [348, 139] on div "SL: 1" at bounding box center [398, 133] width 104 height 15
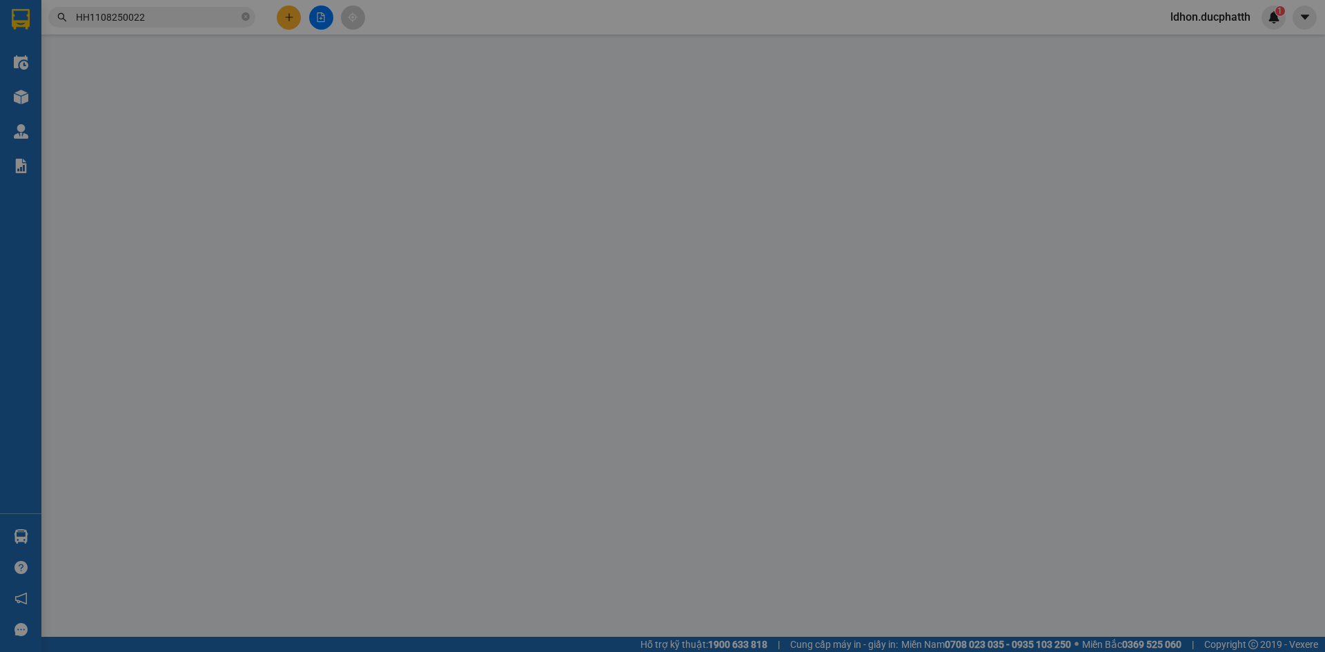
type input "0985922123"
type input "a minh"
type input "0942045026"
type input "a khải"
checkbox input "true"
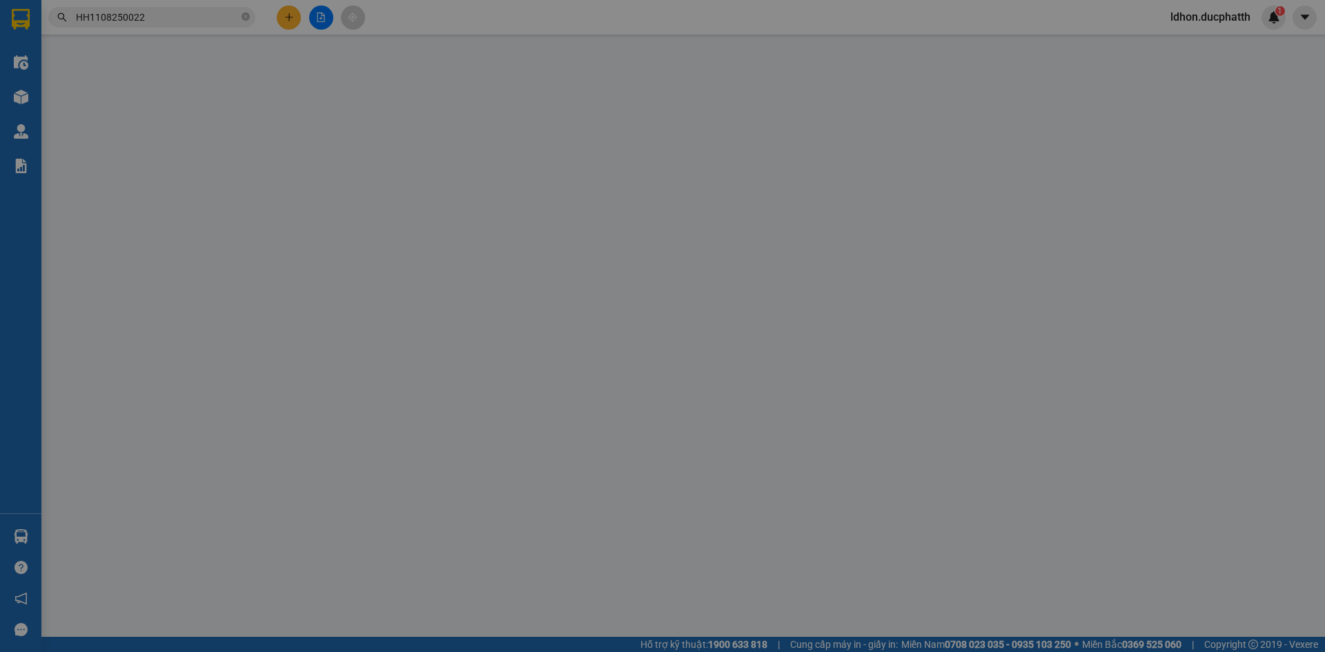
type input "ngõ 186 [PERSON_NAME] trì"
type input "CK 11H00 [DATE] VT CTY [PERSON_NAME]"
type input "85.000"
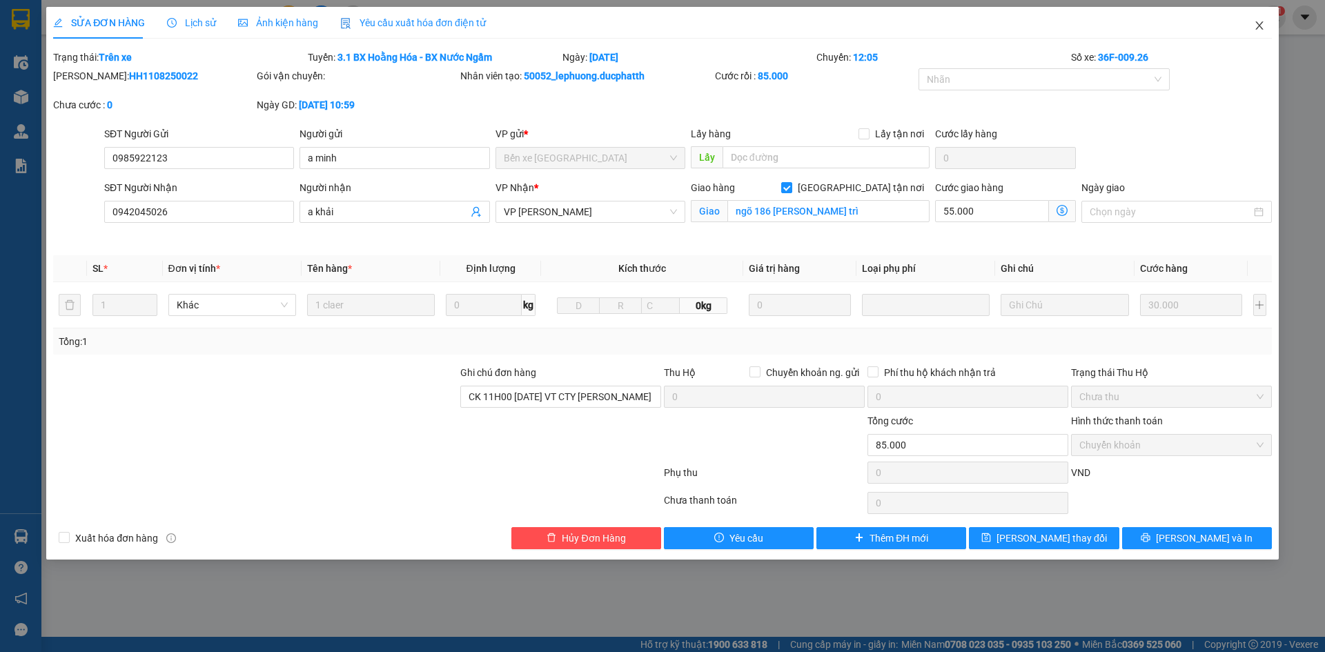
drag, startPoint x: 1263, startPoint y: 23, endPoint x: 1251, endPoint y: 25, distance: 11.8
click at [1262, 25] on icon "close" at bounding box center [1259, 25] width 11 height 11
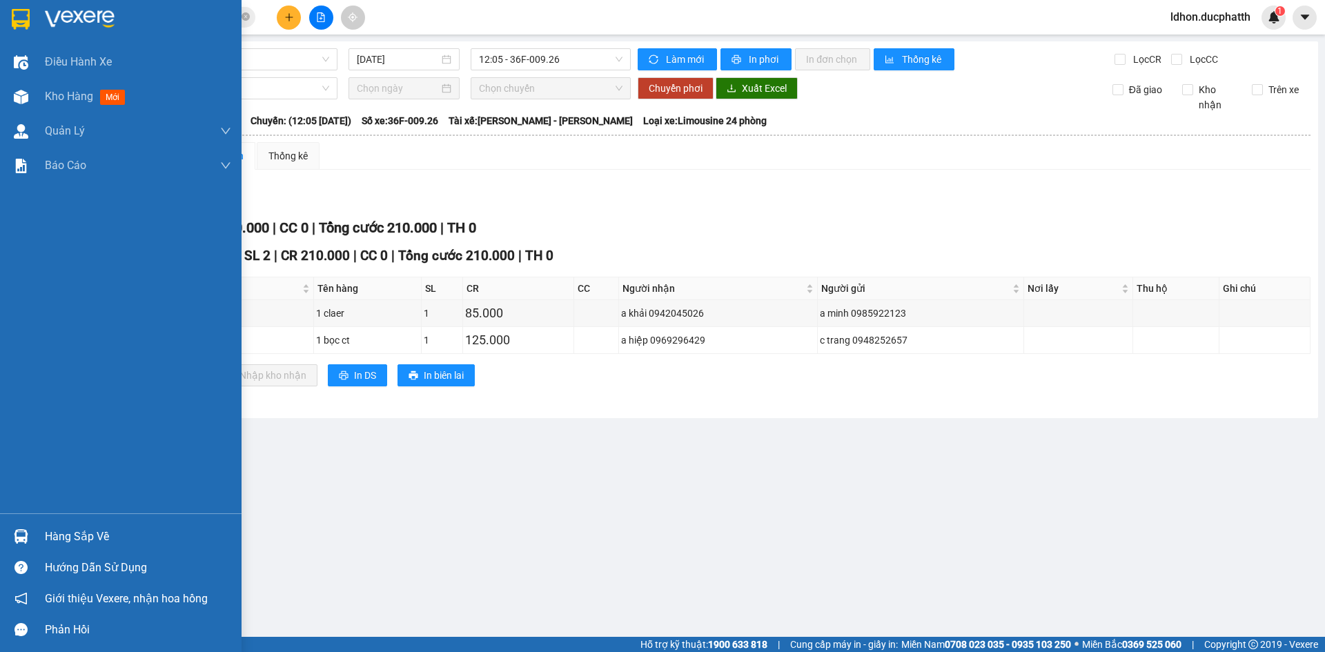
click at [14, 542] on img at bounding box center [21, 536] width 14 height 14
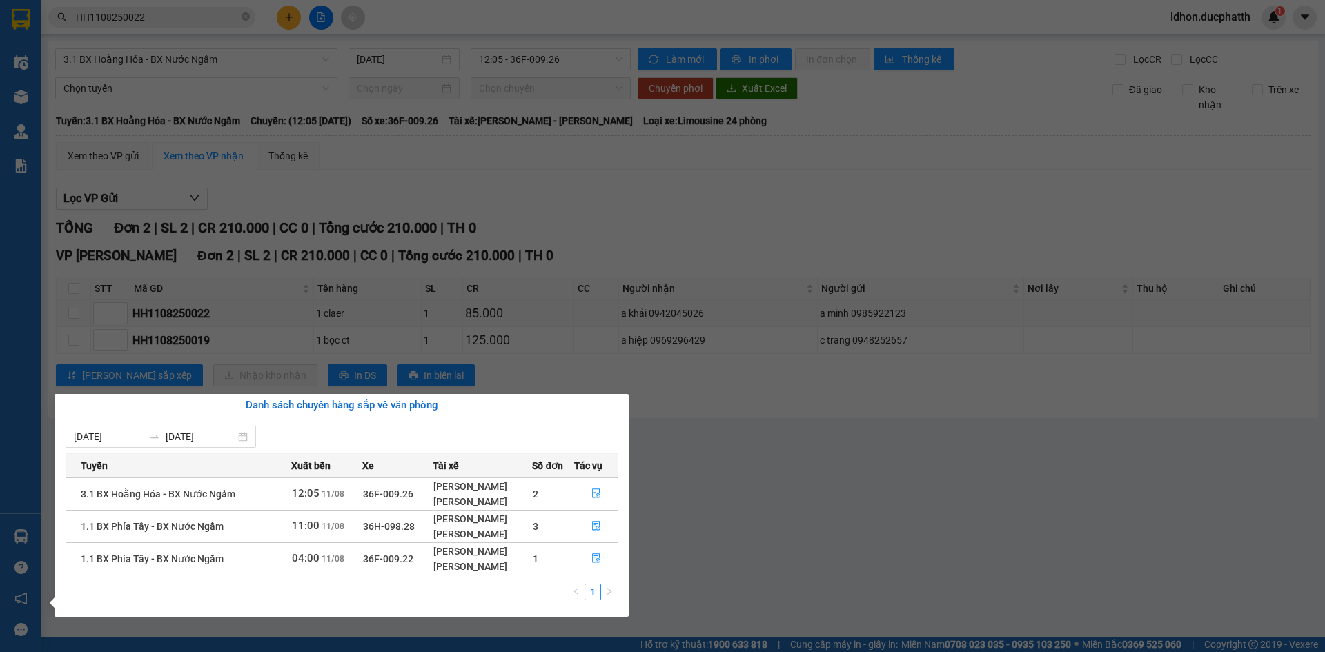
click at [834, 459] on section "Kết quả tìm kiếm ( 1 ) Bộ lọc Mã ĐH Trạng thái Món hàng Thu hộ Tổng cước Chưa c…" at bounding box center [662, 326] width 1325 height 652
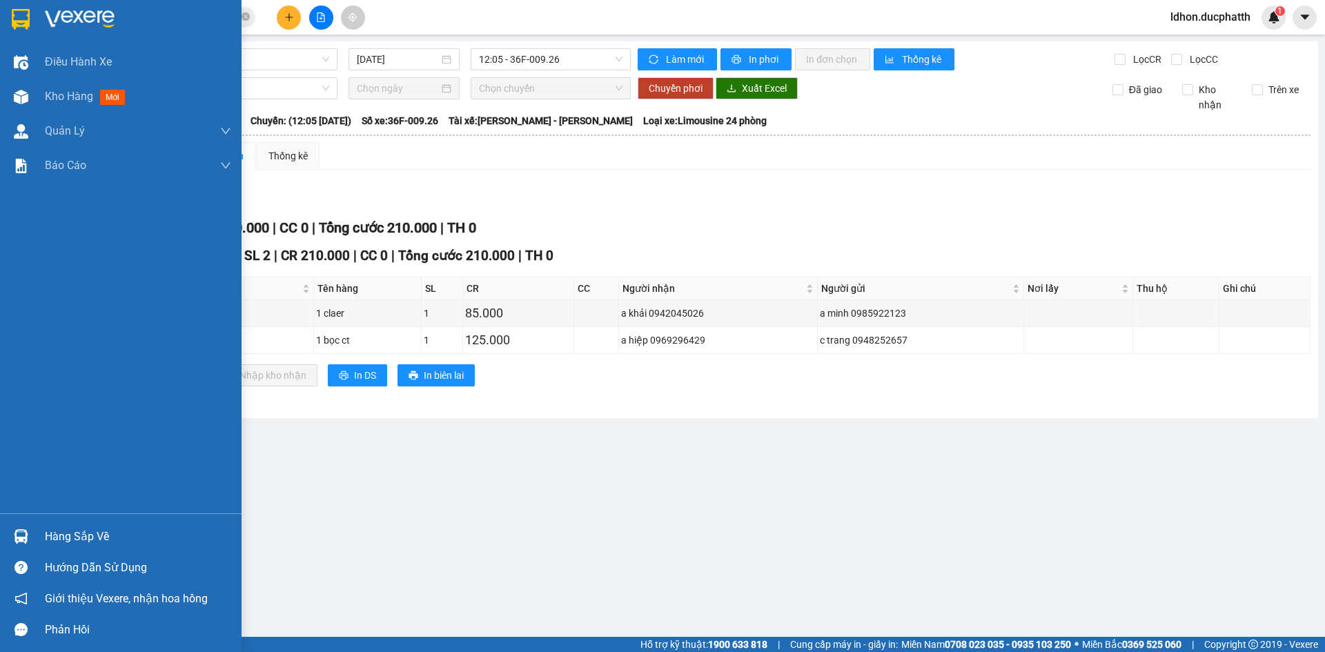
click at [30, 535] on div at bounding box center [21, 536] width 24 height 24
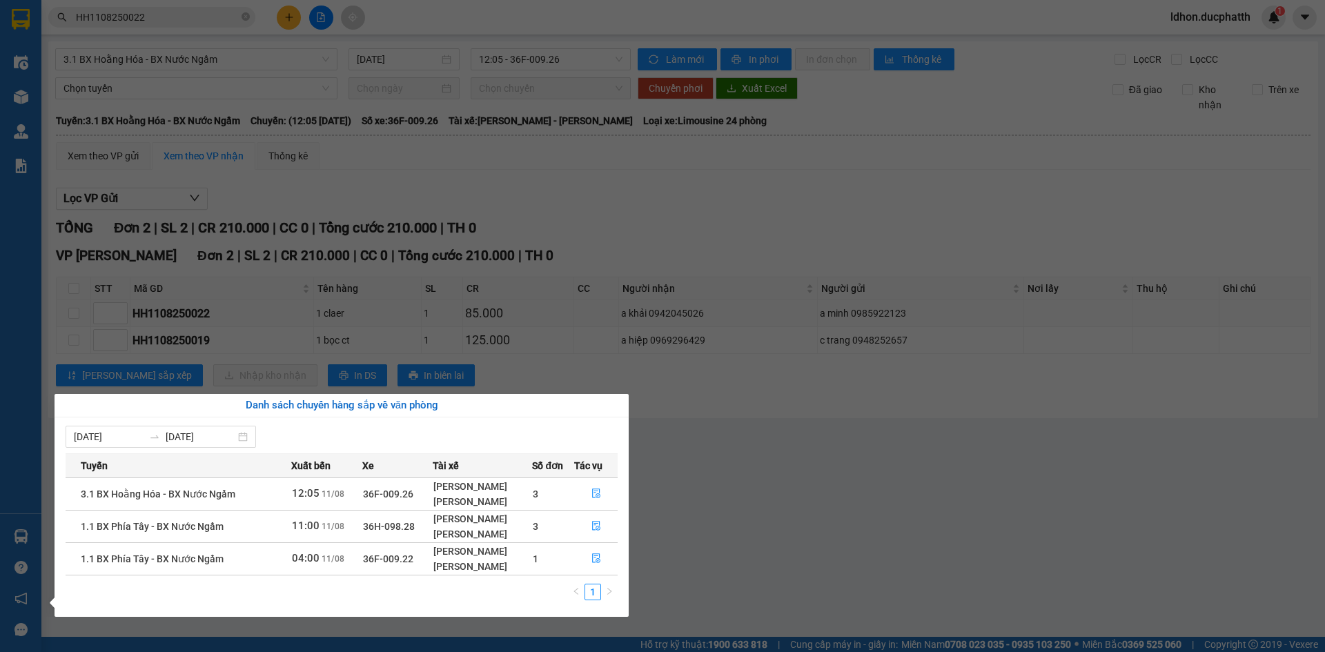
click at [471, 322] on section "Kết quả tìm kiếm ( 1 ) Bộ lọc Mã ĐH Trạng thái Món hàng Thu hộ Tổng cước Chưa c…" at bounding box center [662, 326] width 1325 height 652
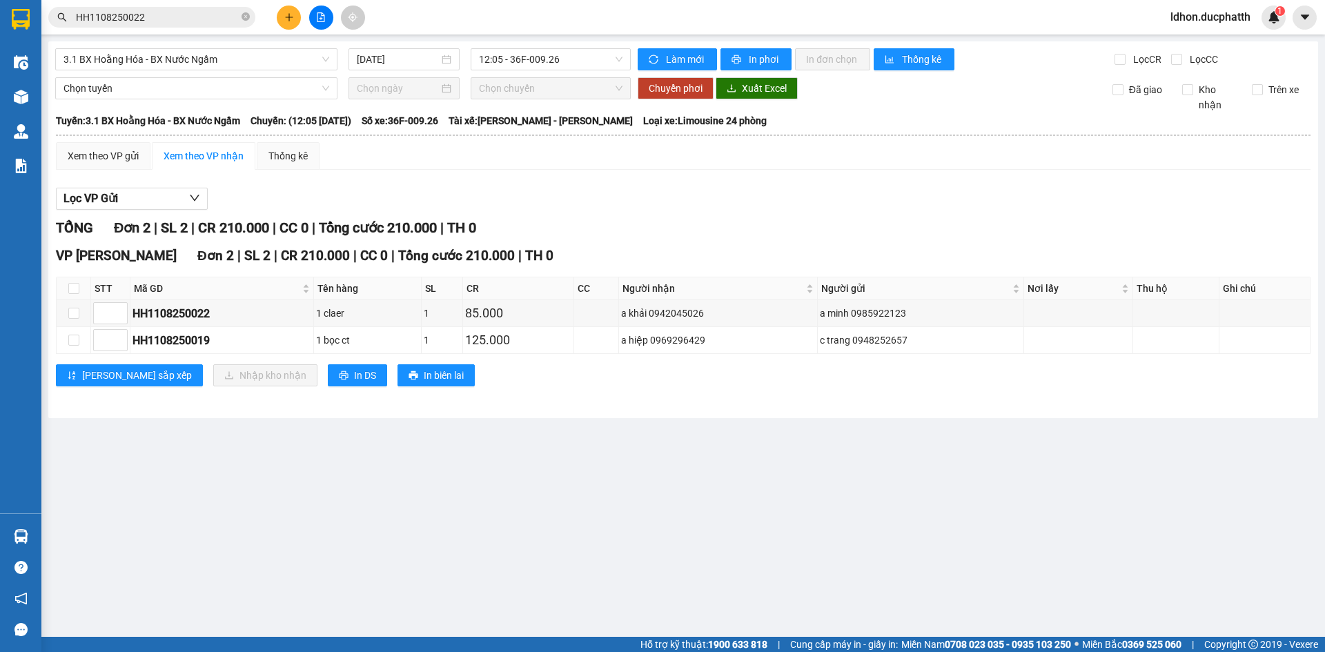
click at [162, 14] on input "HH1108250022" at bounding box center [157, 17] width 163 height 15
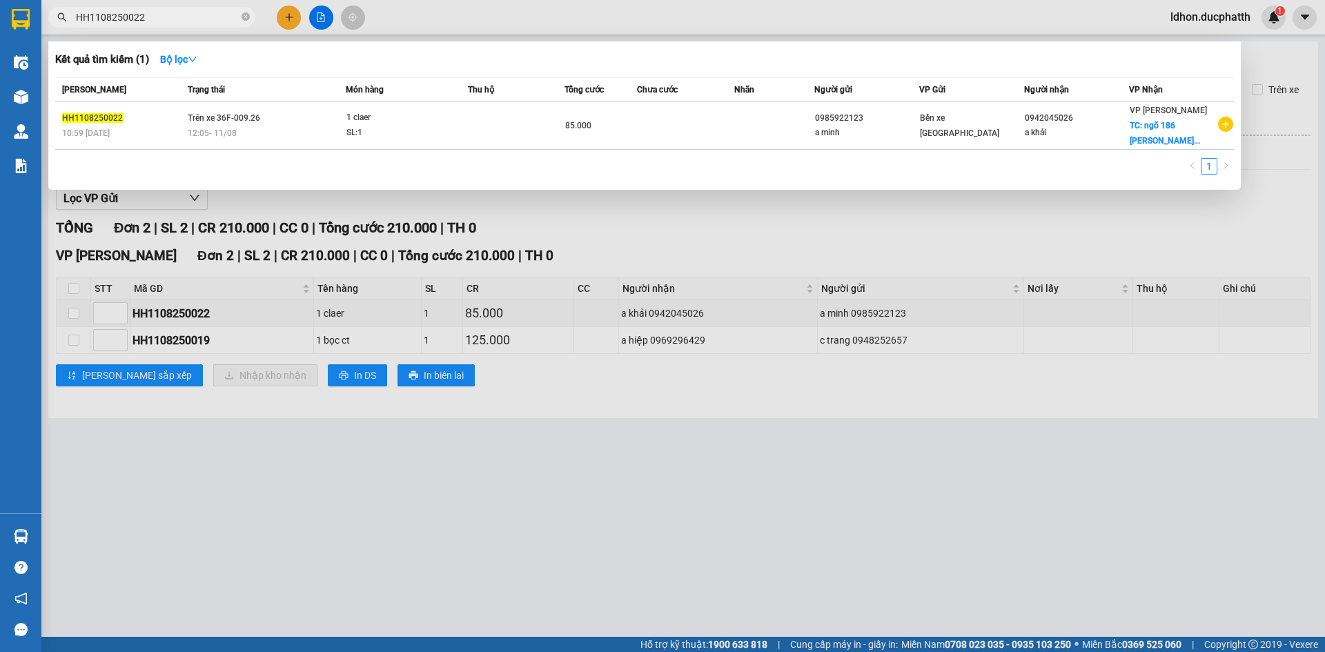
click at [162, 14] on input "HH1108250022" at bounding box center [157, 17] width 163 height 15
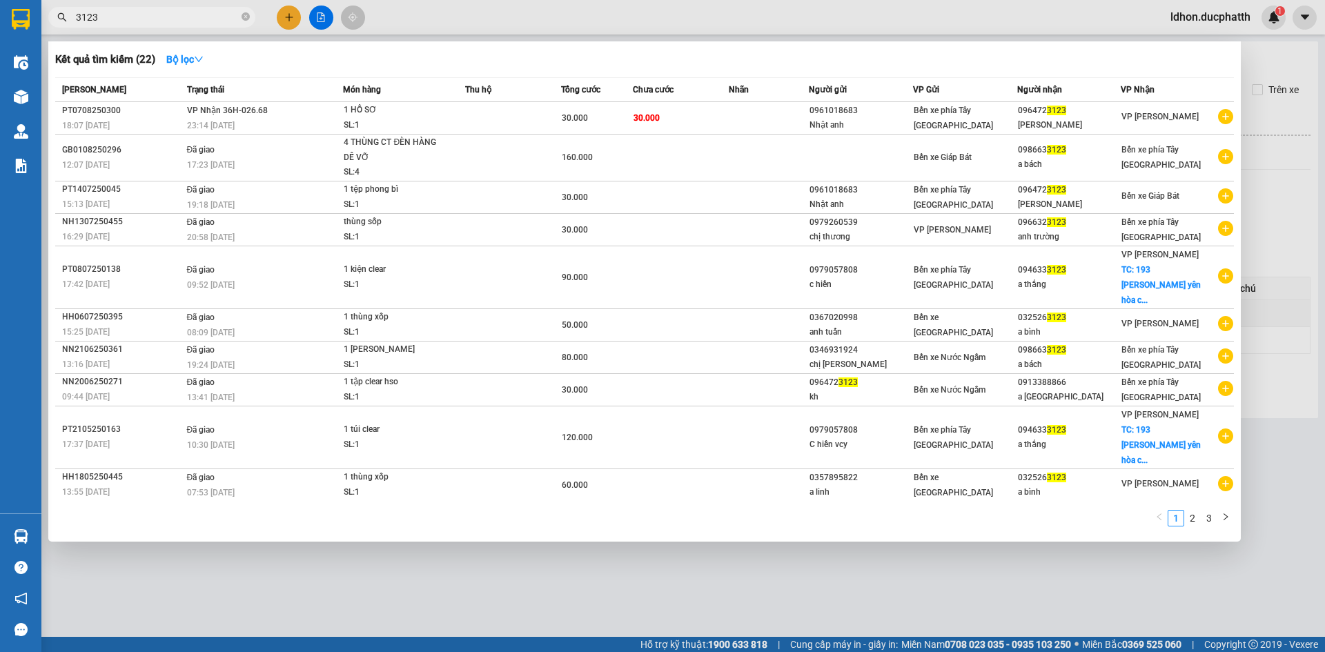
type input "3123"
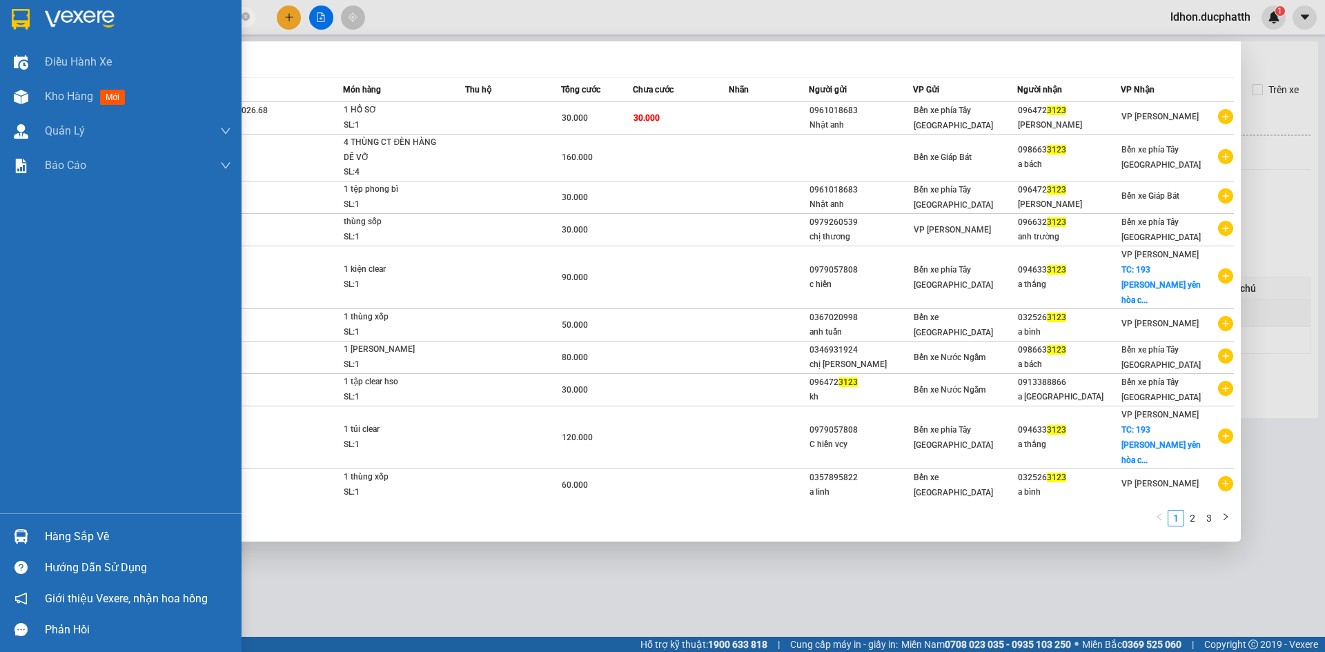
click at [70, 531] on div "Hàng sắp về" at bounding box center [138, 536] width 186 height 21
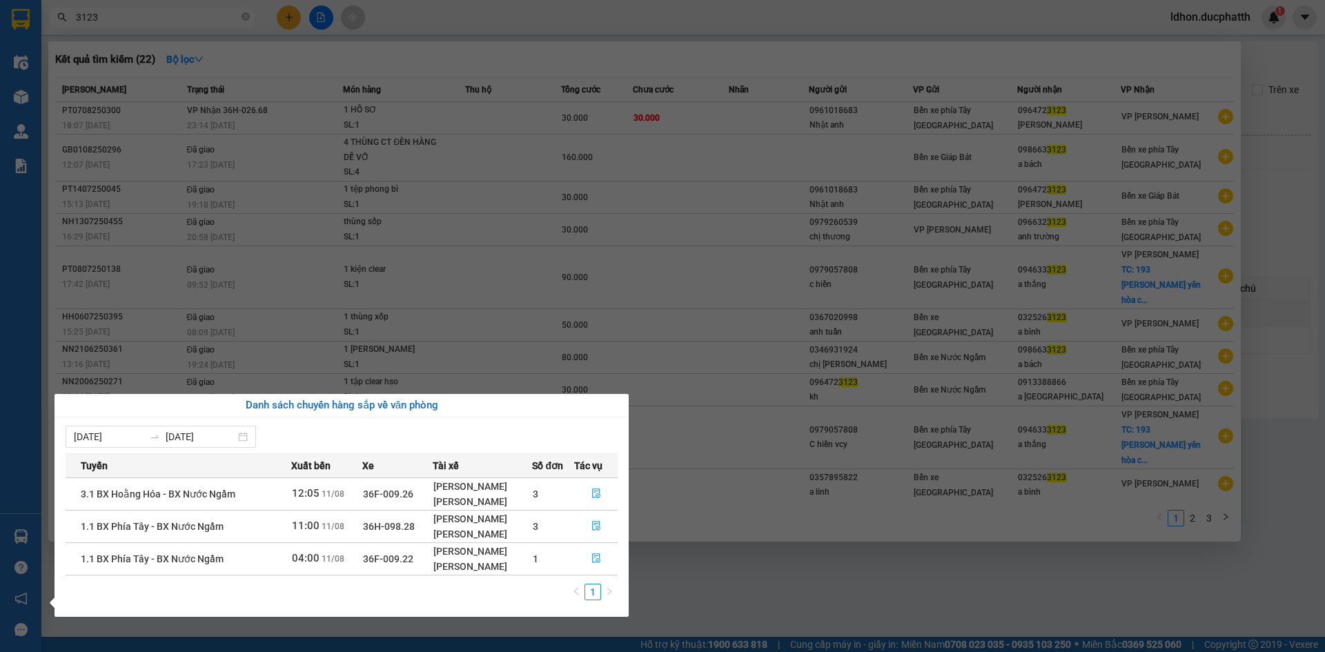
click at [791, 562] on section "Kết quả tìm kiếm ( 22 ) Bộ lọc Mã ĐH Trạng thái Món hàng Thu hộ Tổng cước Chưa …" at bounding box center [662, 326] width 1325 height 652
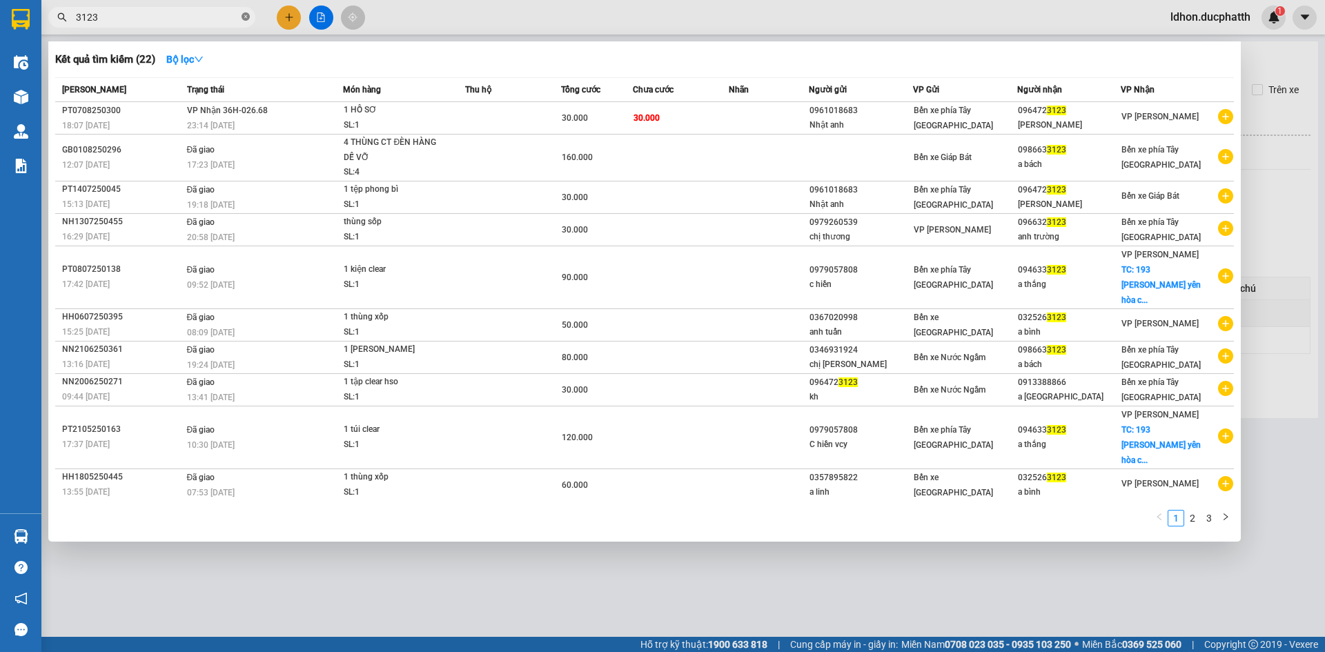
click at [248, 17] on icon "close-circle" at bounding box center [246, 16] width 8 height 8
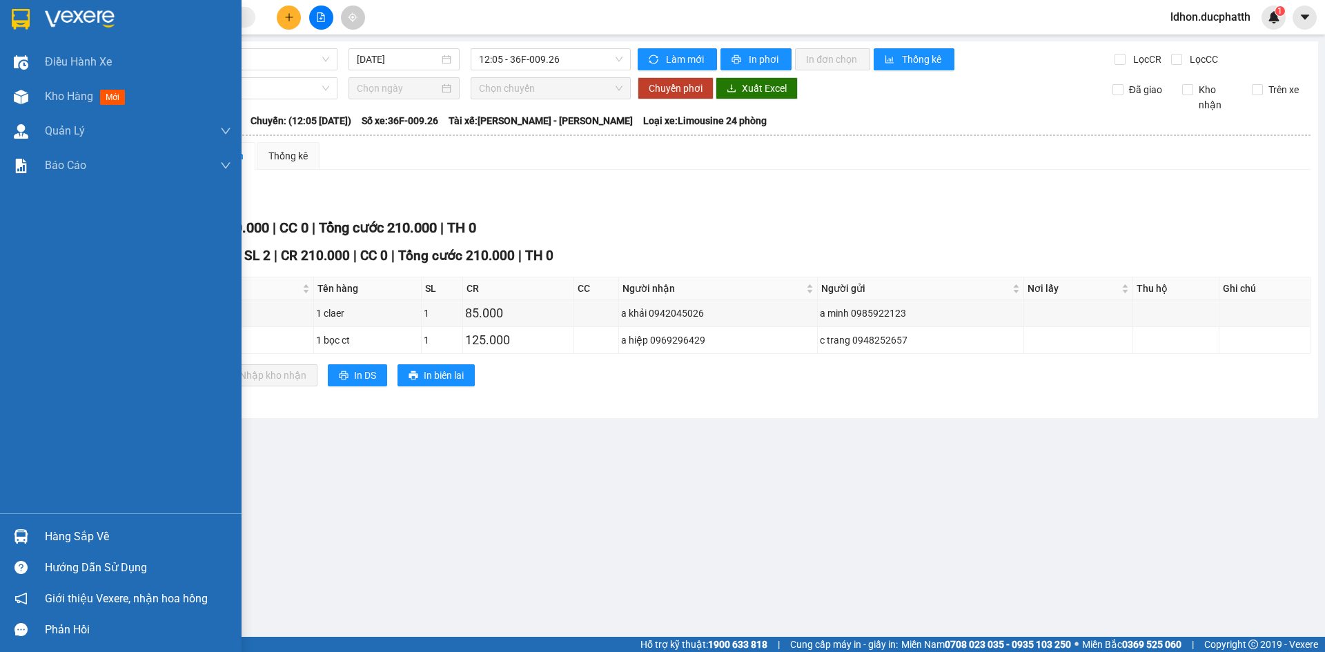
click at [17, 17] on img at bounding box center [21, 19] width 18 height 21
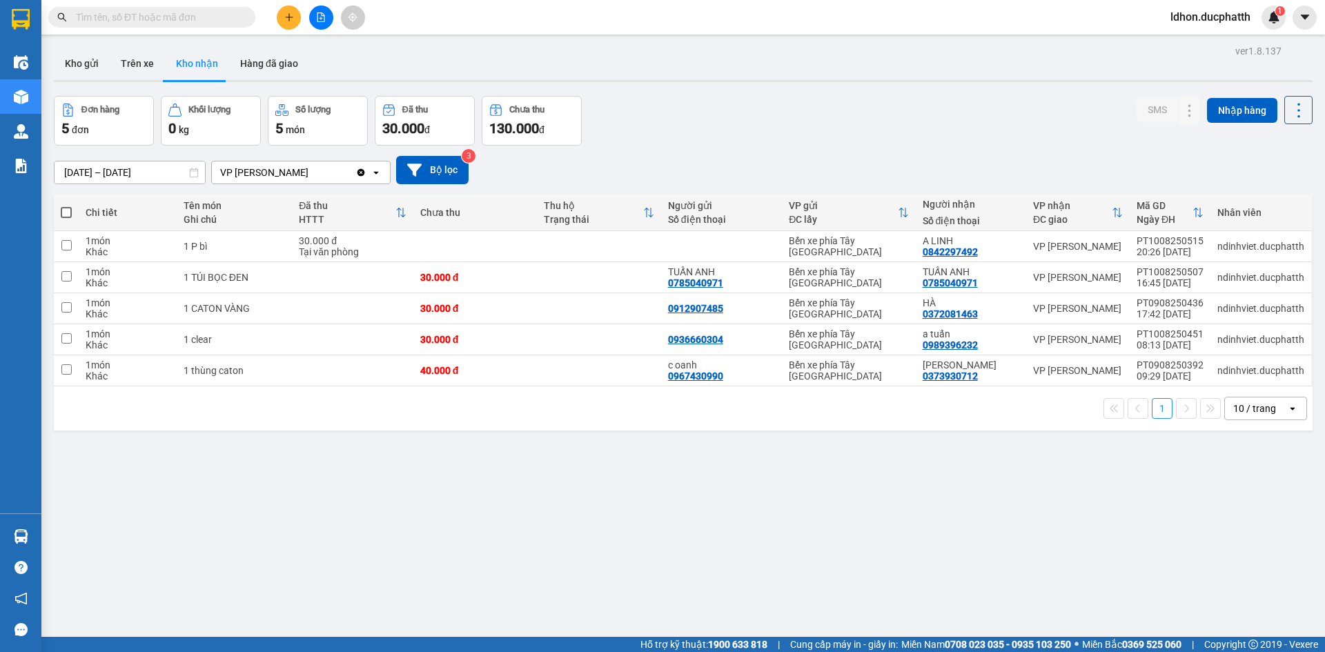
click at [422, 495] on div "ver 1.8.137 Kho gửi Trên xe Kho nhận Hàng đã giao Đơn hàng 5 đơn Khối lượng 0 k…" at bounding box center [683, 367] width 1270 height 652
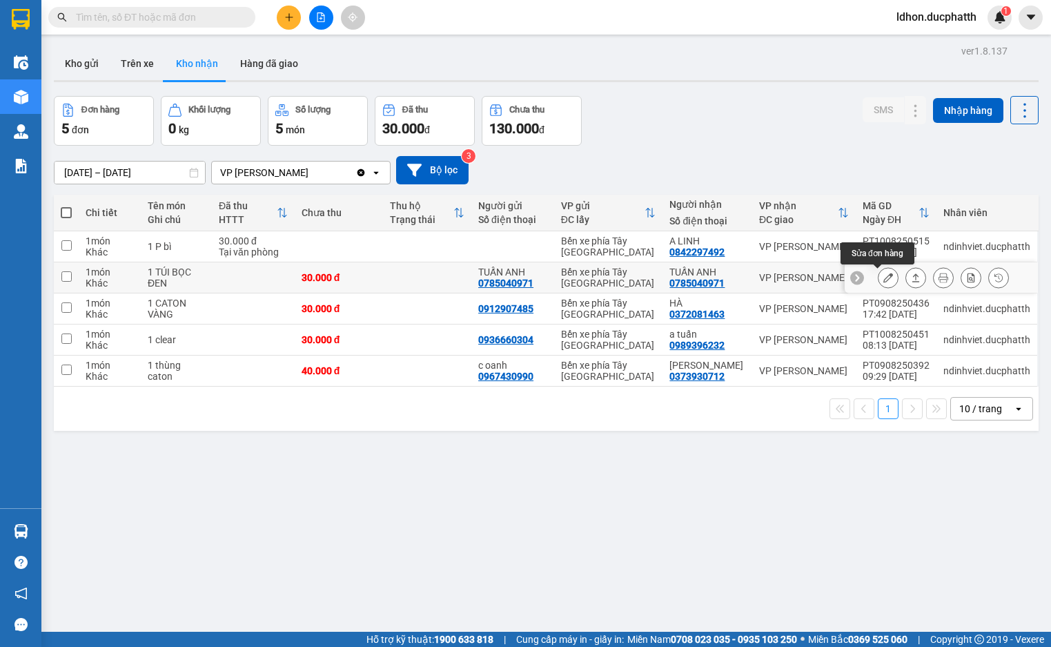
click at [883, 279] on icon at bounding box center [888, 278] width 10 height 10
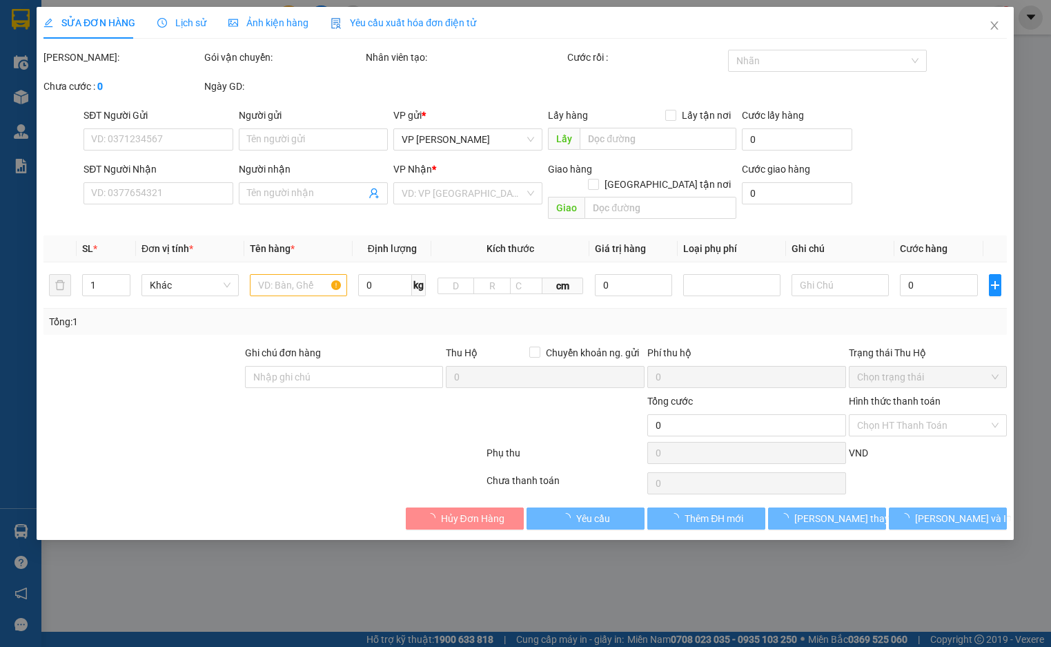
type input "0785040971"
type input "TUẤN ANH"
type input "0785040971"
type input "TUẤN ANH"
type input "NNTT"
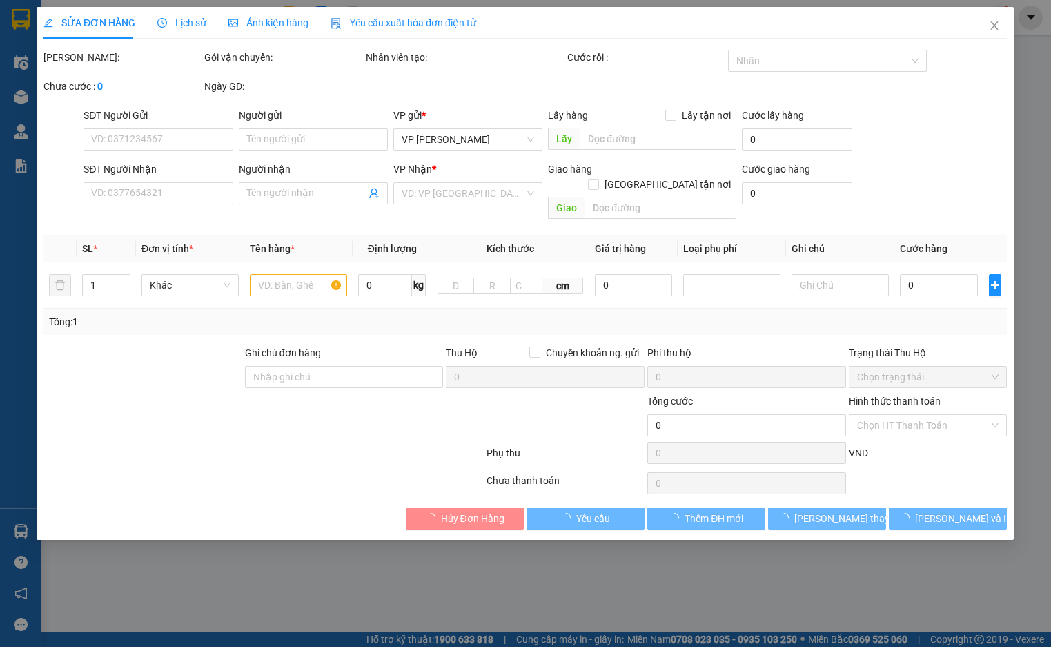
type input "30.000"
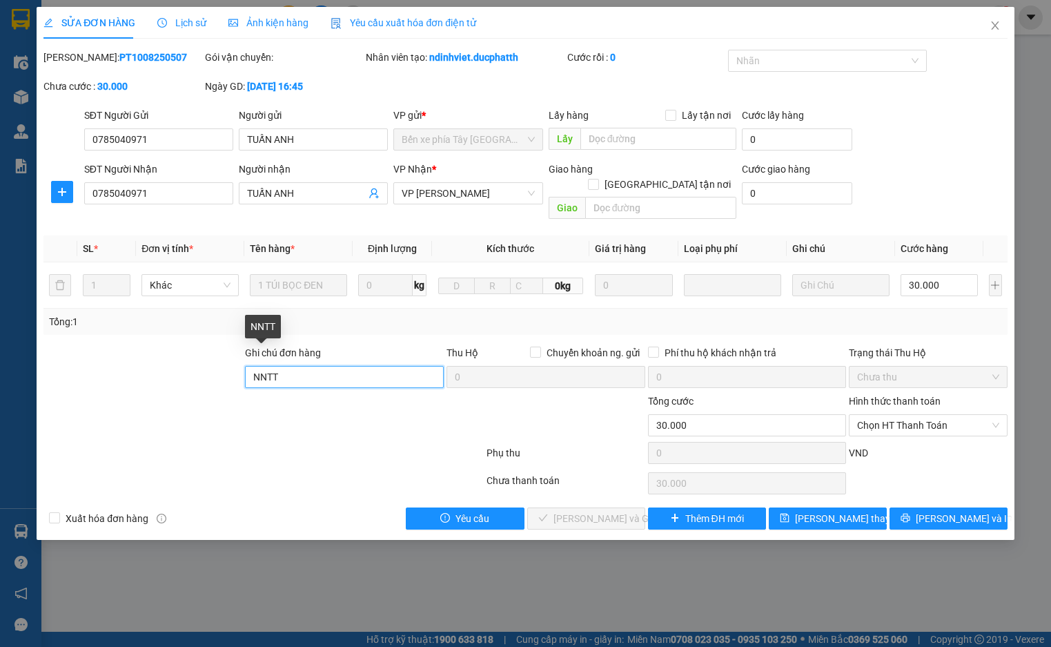
click at [373, 366] on input "NNTT" at bounding box center [344, 377] width 199 height 22
drag, startPoint x: 373, startPoint y: 357, endPoint x: 38, endPoint y: 351, distance: 334.7
click at [40, 353] on div "SỬA ĐƠN HÀNG Lịch sử Ảnh kiện hàng Yêu cầu xuất hóa đơn điện tử Total Paid Fee …" at bounding box center [525, 273] width 977 height 533
click at [889, 417] on span "Chọn HT Thanh Toán" at bounding box center [927, 425] width 141 height 21
type input "ck 21:39 [PERSON_NAME] shb cty"
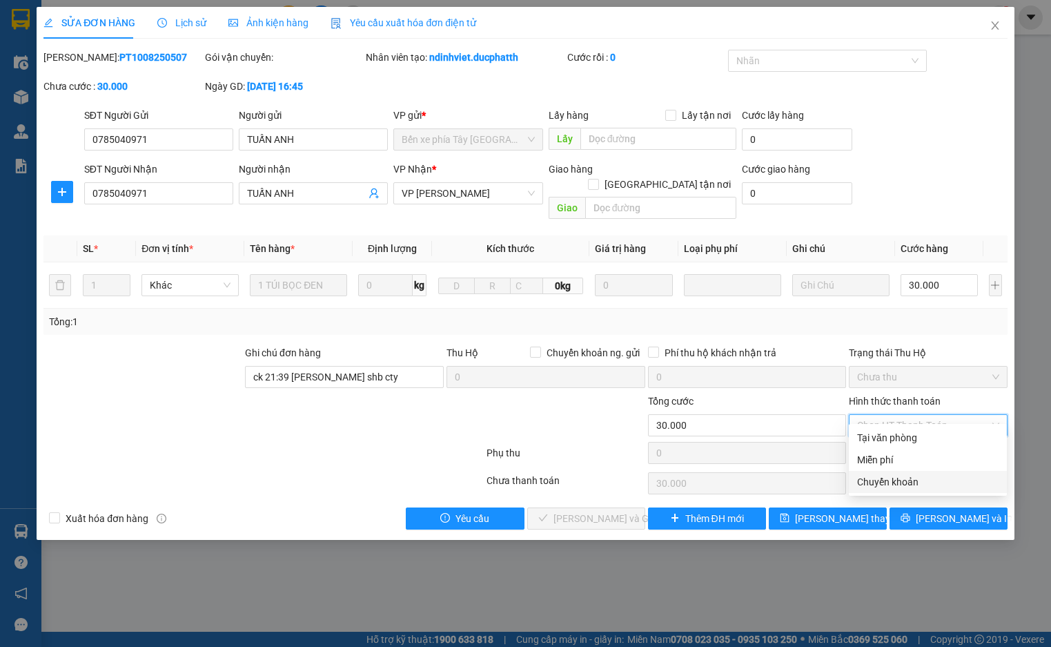
click at [896, 477] on div "Chuyển khoản" at bounding box center [927, 481] width 141 height 15
type input "0"
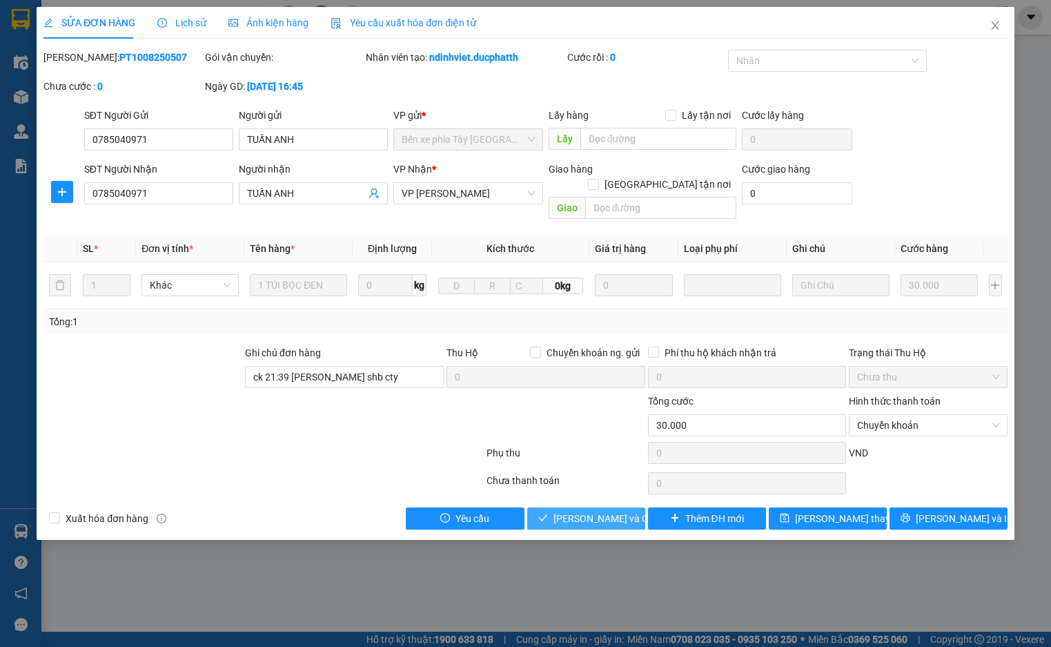
click at [577, 511] on span "[PERSON_NAME] và Giao hàng" at bounding box center [619, 518] width 132 height 15
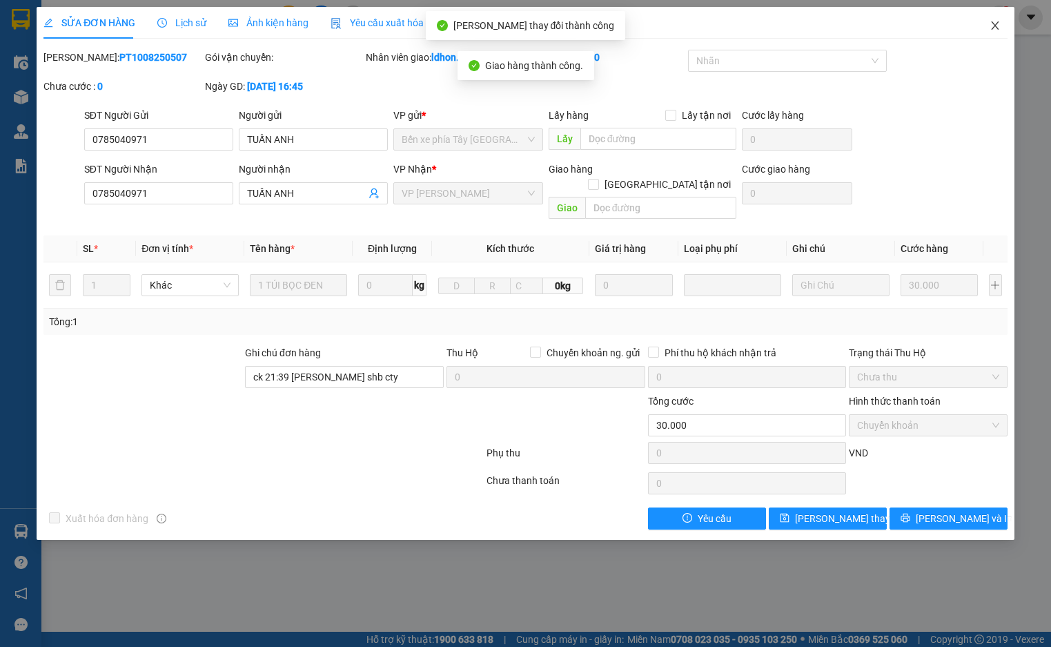
click at [991, 25] on icon "close" at bounding box center [994, 25] width 11 height 11
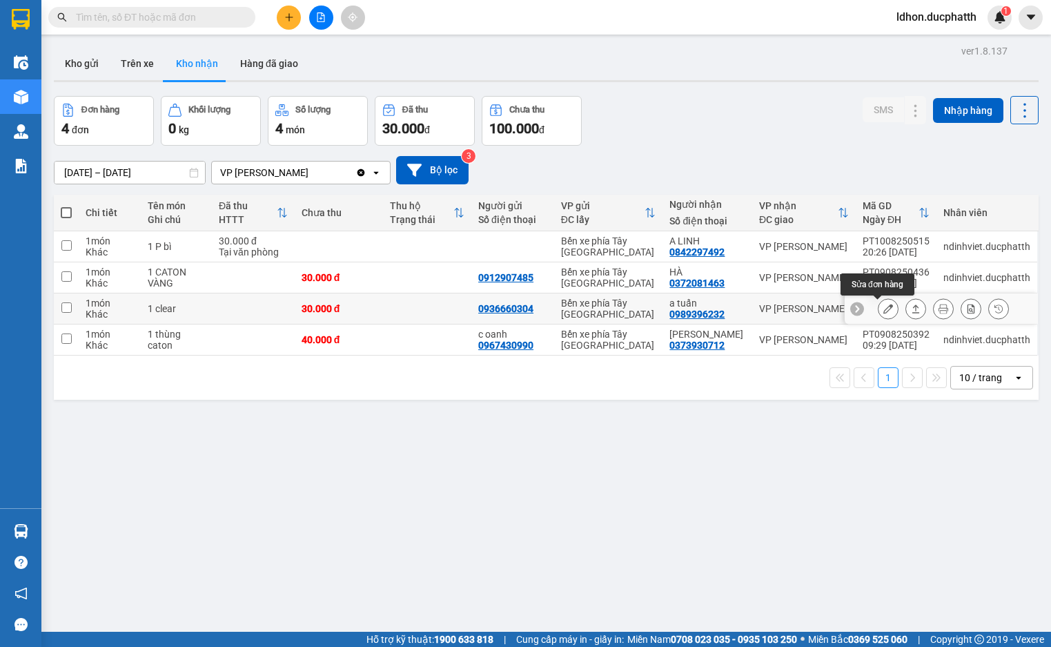
click at [883, 311] on icon at bounding box center [888, 309] width 10 height 10
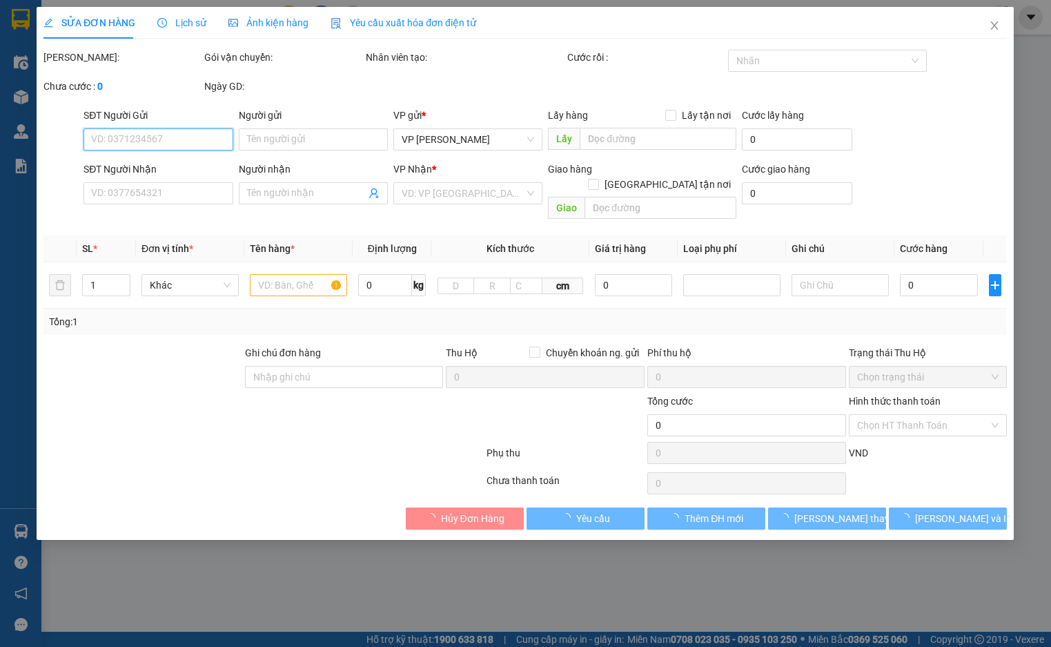
type input "0936660304"
type input "0989396232"
type input "a tuấn"
type input "nntt"
type input "30.000"
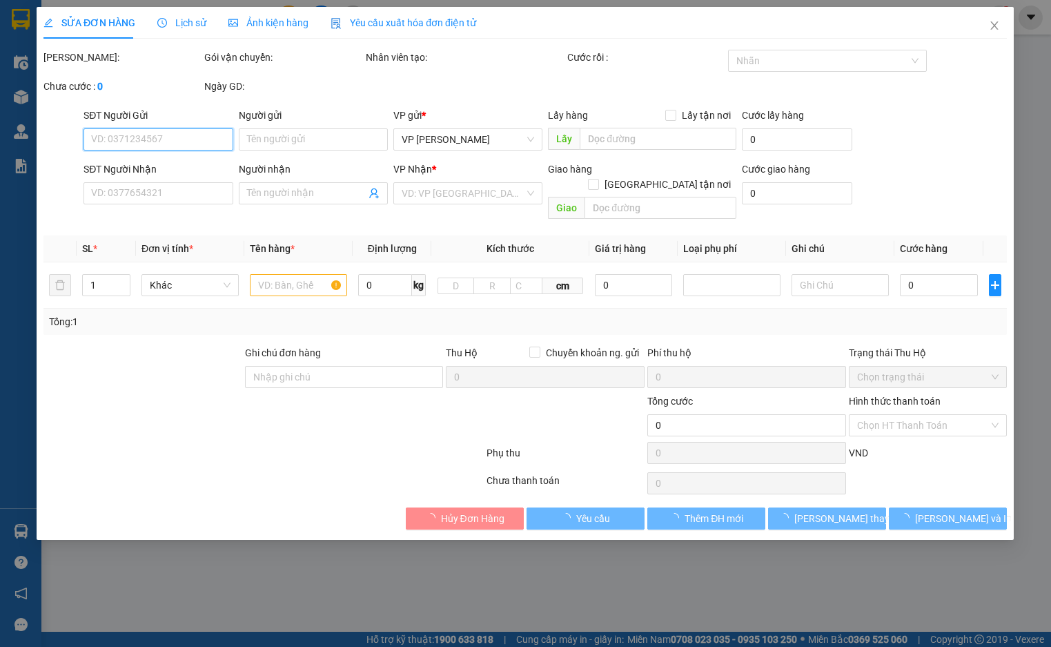
type input "30.000"
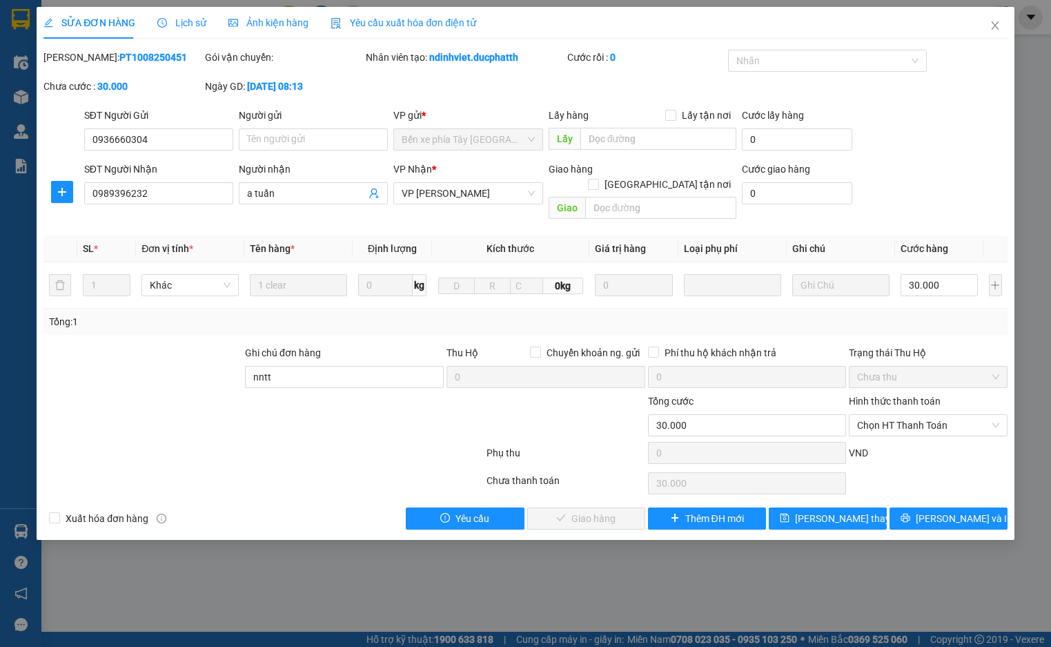
click at [402, 314] on div "Tổng: 1" at bounding box center [227, 321] width 357 height 15
click at [195, 26] on span "Lịch sử" at bounding box center [181, 22] width 49 height 11
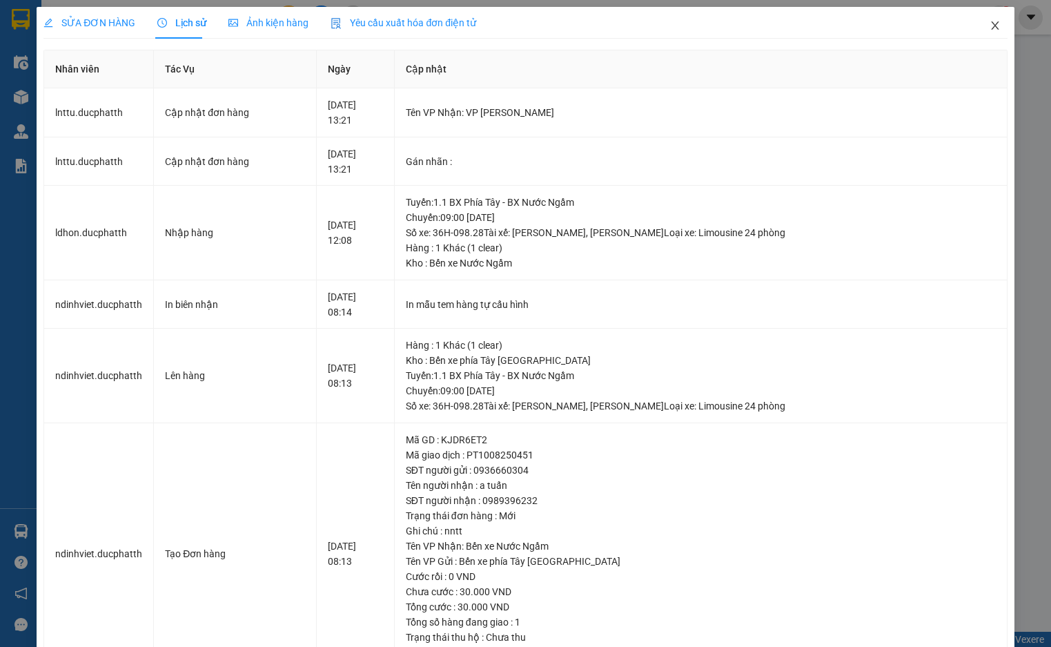
click at [989, 21] on icon "close" at bounding box center [994, 25] width 11 height 11
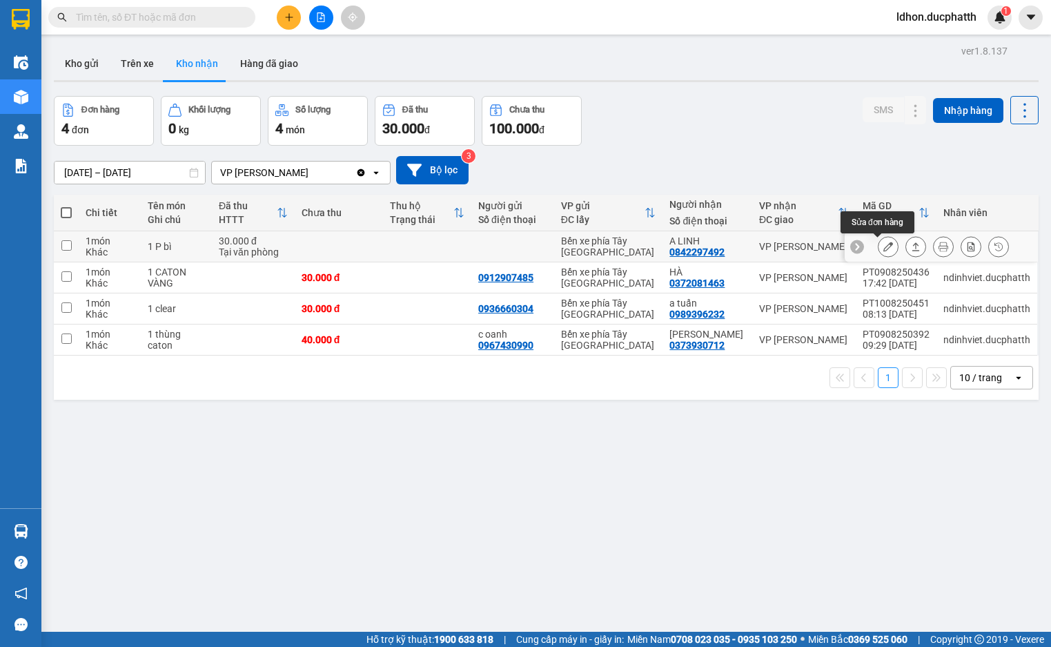
click at [883, 248] on icon at bounding box center [888, 247] width 10 height 10
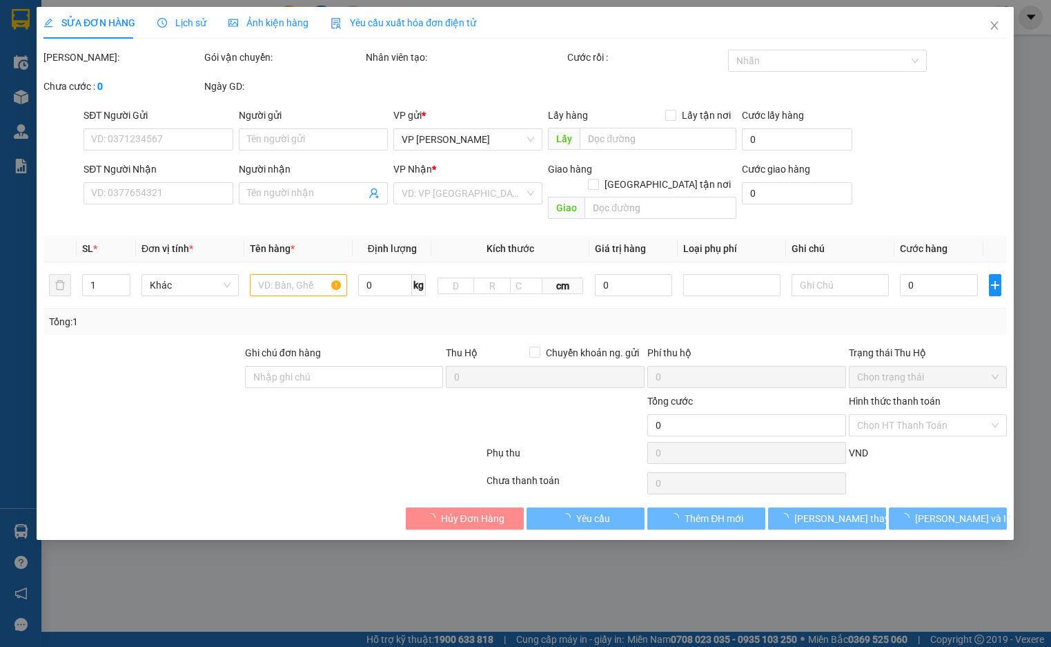
type input "0842297492"
type input "A LINH"
type input "30.000"
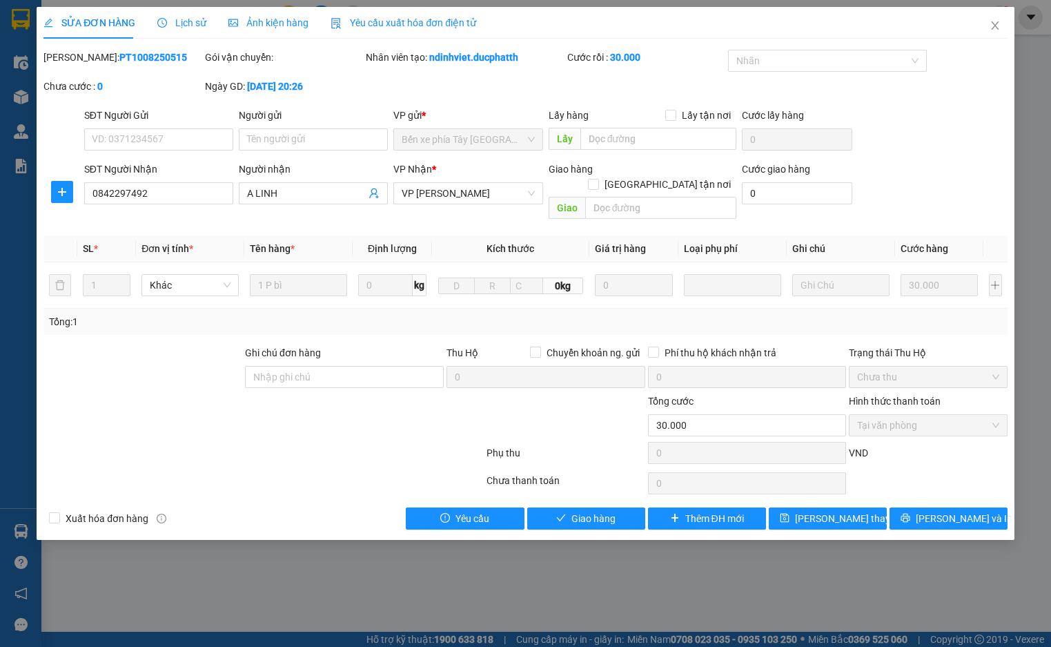
click at [191, 19] on span "Lịch sử" at bounding box center [181, 22] width 49 height 11
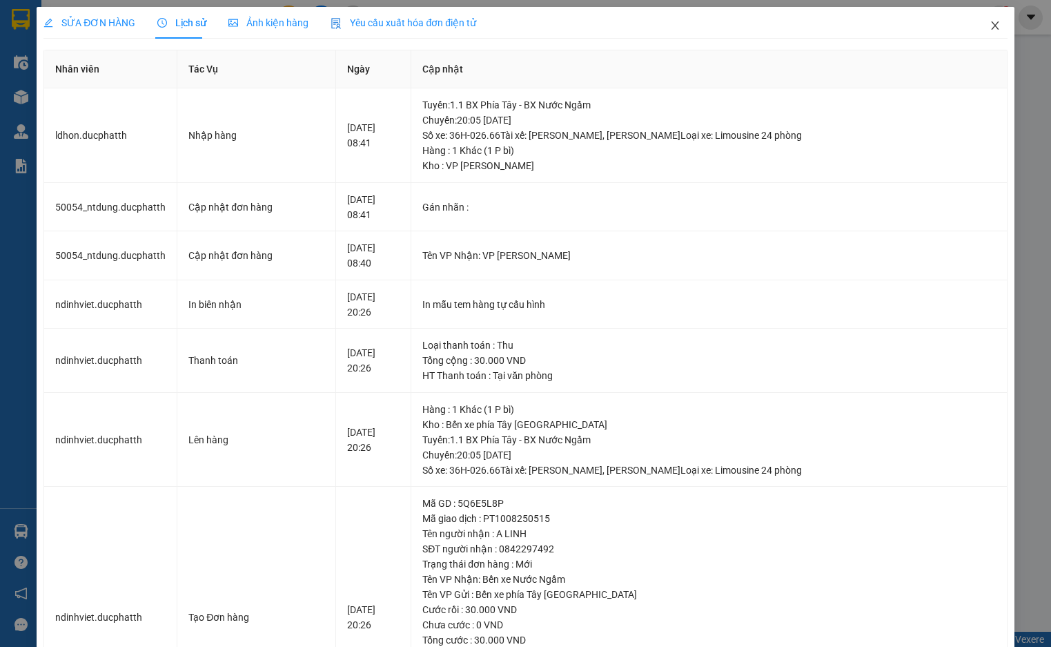
click at [989, 25] on icon "close" at bounding box center [994, 25] width 11 height 11
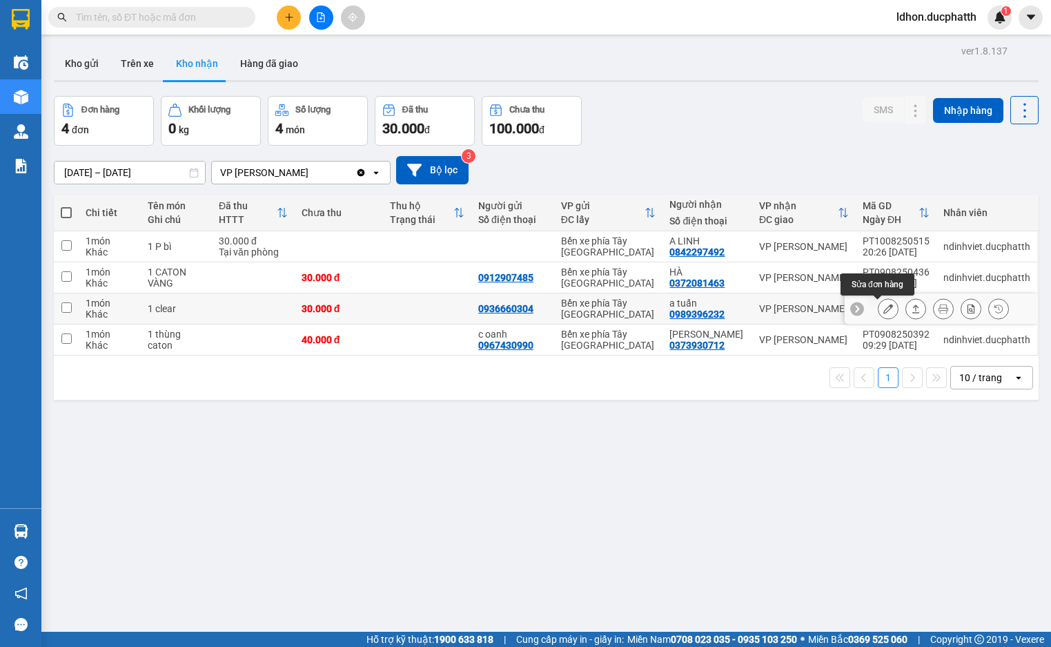
click at [883, 313] on icon at bounding box center [888, 309] width 10 height 10
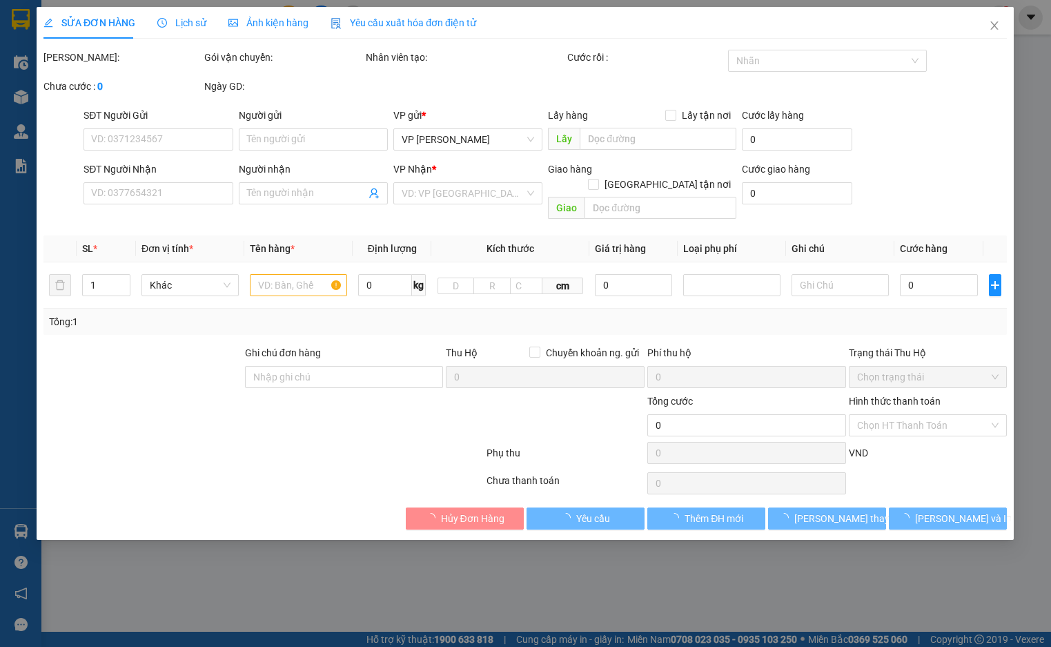
type input "0936660304"
type input "0989396232"
type input "a tuấn"
type input "nntt"
type input "30.000"
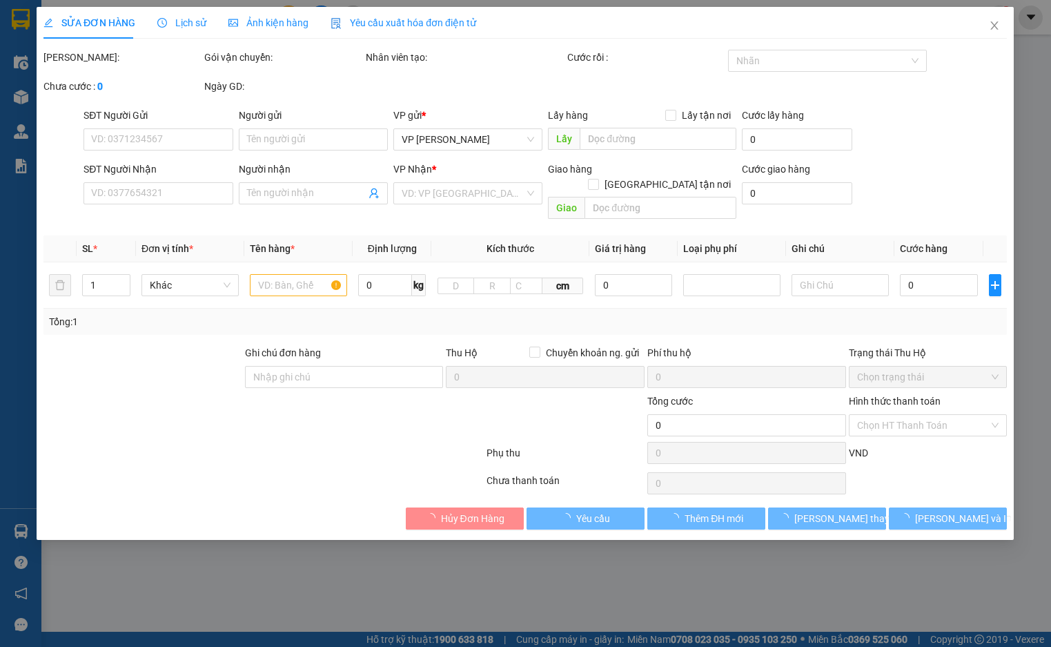
type input "30.000"
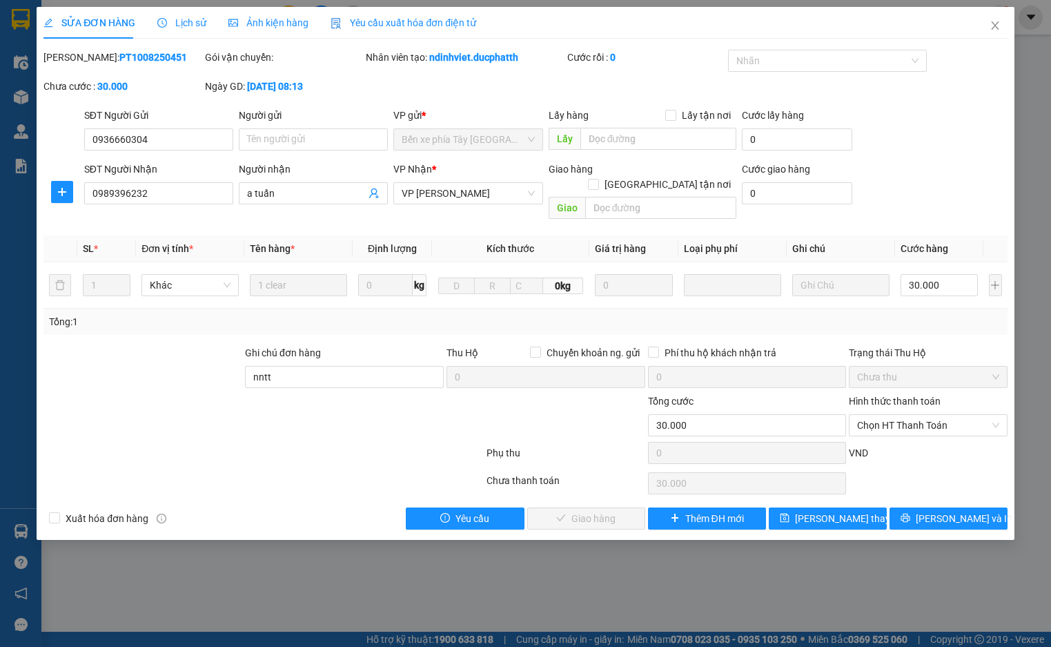
click at [168, 19] on span "Lịch sử" at bounding box center [181, 22] width 49 height 11
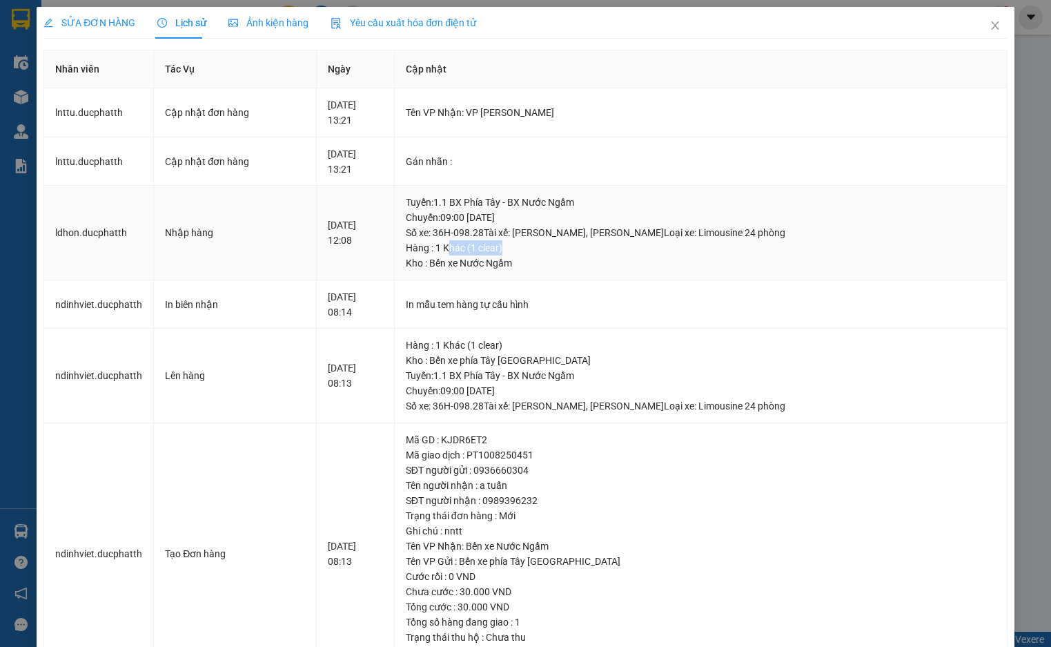
drag, startPoint x: 483, startPoint y: 251, endPoint x: 457, endPoint y: 250, distance: 26.2
click at [457, 250] on div "Hàng : 1 Khác (1 clear)" at bounding box center [701, 247] width 590 height 15
drag, startPoint x: 440, startPoint y: 250, endPoint x: 510, endPoint y: 250, distance: 70.4
click at [510, 250] on div "Hàng : 1 Khác (1 clear)" at bounding box center [701, 247] width 590 height 15
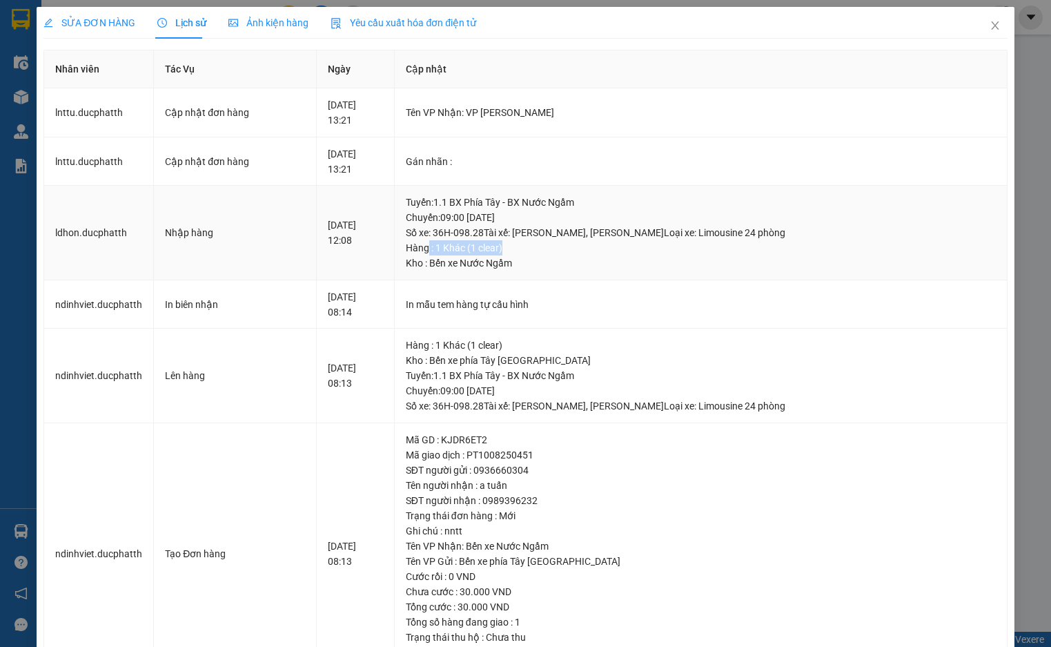
click at [511, 250] on div "Hàng : 1 Khác (1 clear)" at bounding box center [701, 247] width 590 height 15
drag, startPoint x: 520, startPoint y: 248, endPoint x: 523, endPoint y: 242, distance: 7.1
click at [520, 248] on div "Hàng : 1 Khác (1 clear)" at bounding box center [701, 247] width 590 height 15
click at [523, 230] on div "Tuyến : 1.1 BX Phía Tây - BX Nước Ngầm Chuyến: 09:00 [DATE] Số xe: 36H-098.28 T…" at bounding box center [701, 218] width 590 height 46
click at [521, 230] on div "Tuyến : 1.1 BX Phía Tây - BX Nước Ngầm Chuyến: 09:00 [DATE] Số xe: 36H-098.28 T…" at bounding box center [701, 218] width 590 height 46
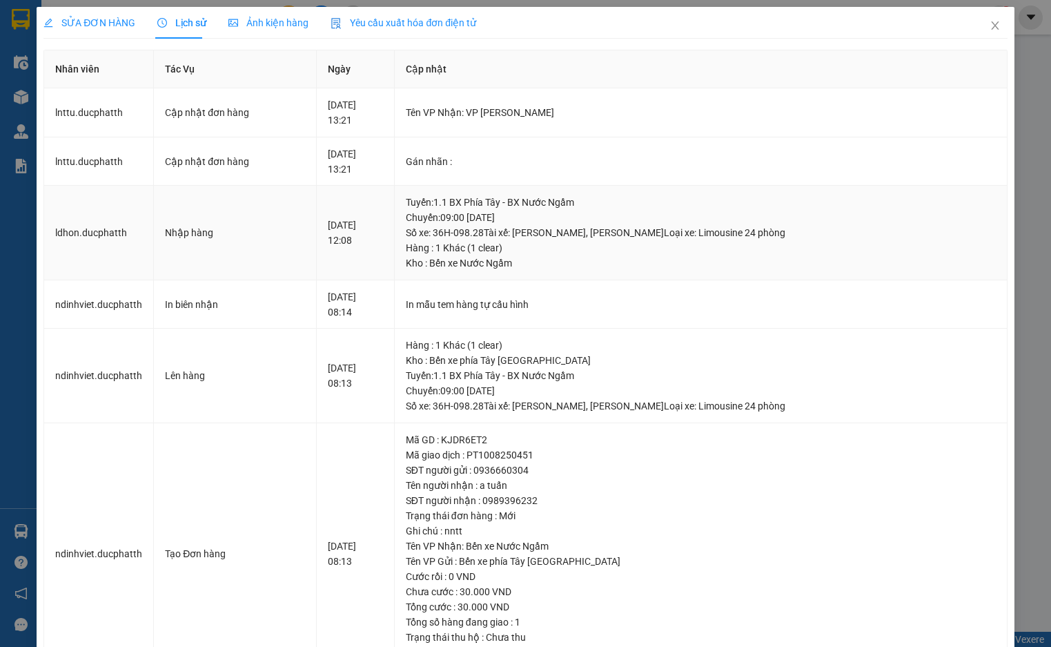
click at [511, 231] on div "Tuyến : 1.1 BX Phía Tây - BX Nước Ngầm Chuyến: 09:00 [DATE] Số xe: 36H-098.28 T…" at bounding box center [701, 218] width 590 height 46
click at [436, 230] on div "Tuyến : 1.1 BX Phía Tây - BX Nước Ngầm Chuyến: 09:00 [DATE] Số xe: 36H-098.28 T…" at bounding box center [701, 218] width 590 height 46
click at [421, 230] on div "Tuyến : 1.1 BX Phía Tây - BX Nước Ngầm Chuyến: 09:00 [DATE] Số xe: 36H-098.28 T…" at bounding box center [701, 218] width 590 height 46
drag, startPoint x: 361, startPoint y: 161, endPoint x: 298, endPoint y: 157, distance: 62.9
click at [298, 157] on tr "lnttu.ducphatth Cập nhật đơn hàng [DATE] 13:21 Gán nhãn :" at bounding box center [525, 161] width 963 height 49
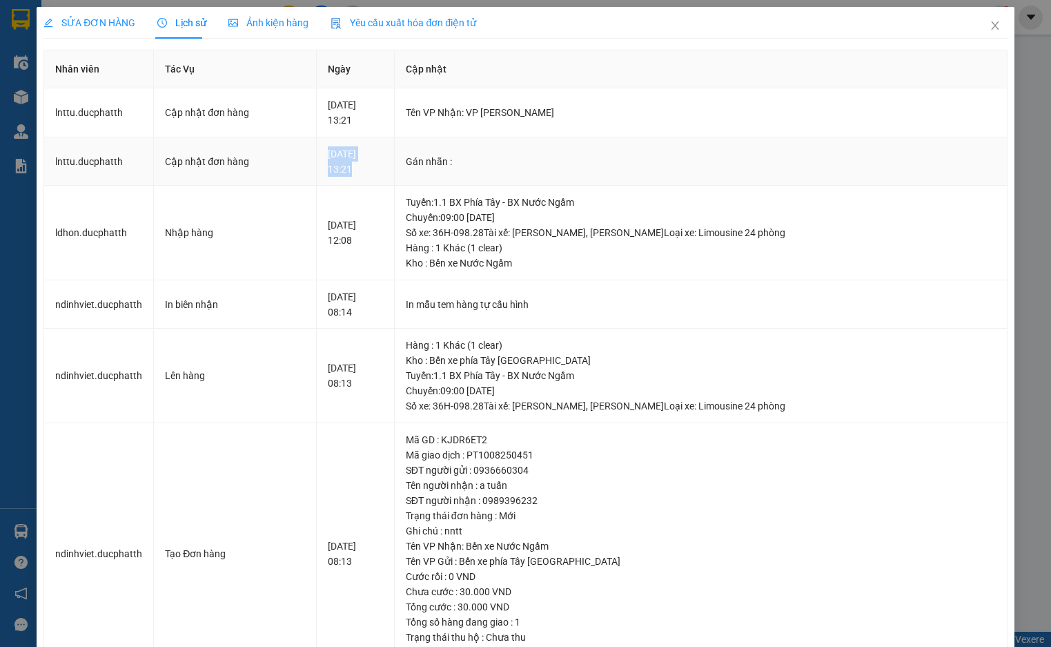
click at [377, 137] on td "[DATE] 13:21" at bounding box center [356, 161] width 78 height 49
click at [989, 24] on icon "close" at bounding box center [994, 25] width 11 height 11
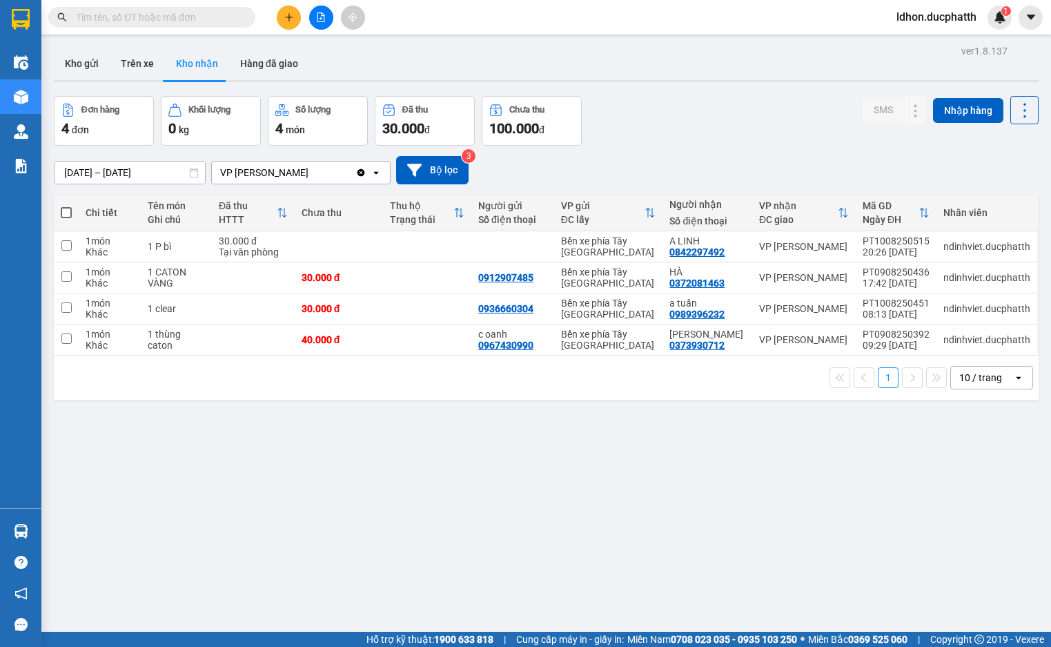
click at [144, 442] on div "ver 1.8.137 Kho gửi Trên xe Kho nhận Hàng đã giao Đơn hàng 4 đơn Khối lượng 0 k…" at bounding box center [546, 364] width 996 height 647
drag, startPoint x: 168, startPoint y: 441, endPoint x: 157, endPoint y: 421, distance: 22.5
click at [168, 440] on div "ver 1.8.137 Kho gửi Trên xe Kho nhận Hàng đã giao Đơn hàng 4 đơn Khối lượng 0 k…" at bounding box center [546, 364] width 996 height 647
click at [702, 437] on div "ver 1.8.137 Kho gửi Trên xe Kho nhận Hàng đã giao Đơn hàng 4 đơn Khối lượng 0 k…" at bounding box center [546, 364] width 996 height 647
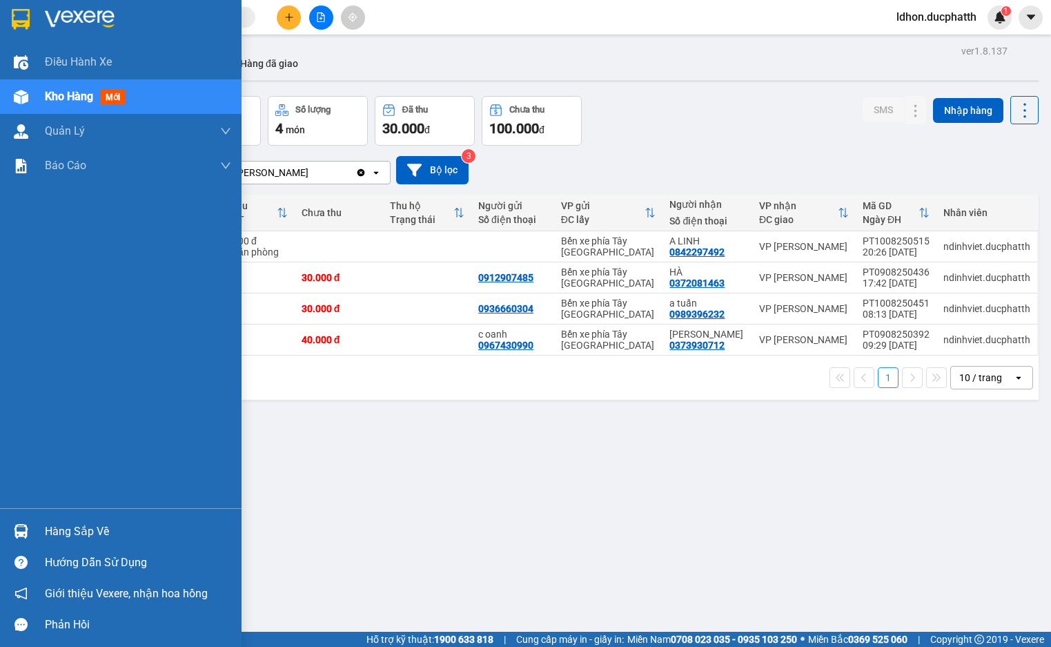
drag, startPoint x: 18, startPoint y: 522, endPoint x: 28, endPoint y: 522, distance: 10.4
click at [19, 523] on div at bounding box center [21, 531] width 24 height 24
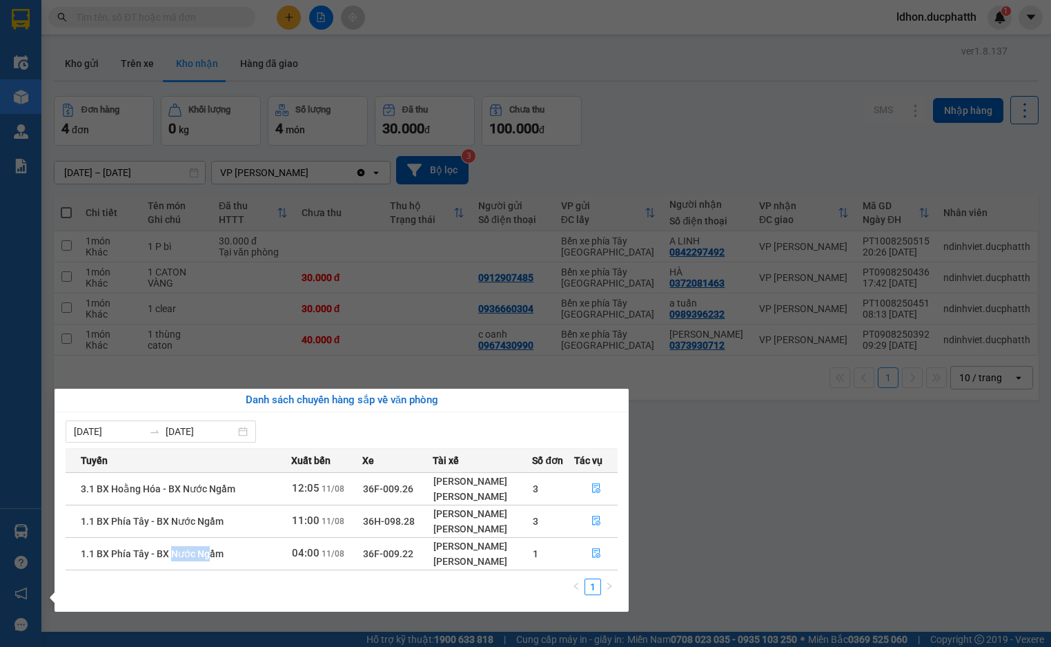
drag, startPoint x: 175, startPoint y: 555, endPoint x: 256, endPoint y: 555, distance: 81.4
click at [248, 555] on td "1.1 BX Phía Tây - BX Nước Ngầm" at bounding box center [179, 553] width 226 height 32
click at [312, 559] on span "04:00" at bounding box center [306, 552] width 28 height 12
click at [597, 558] on span "file-done" at bounding box center [596, 553] width 10 height 11
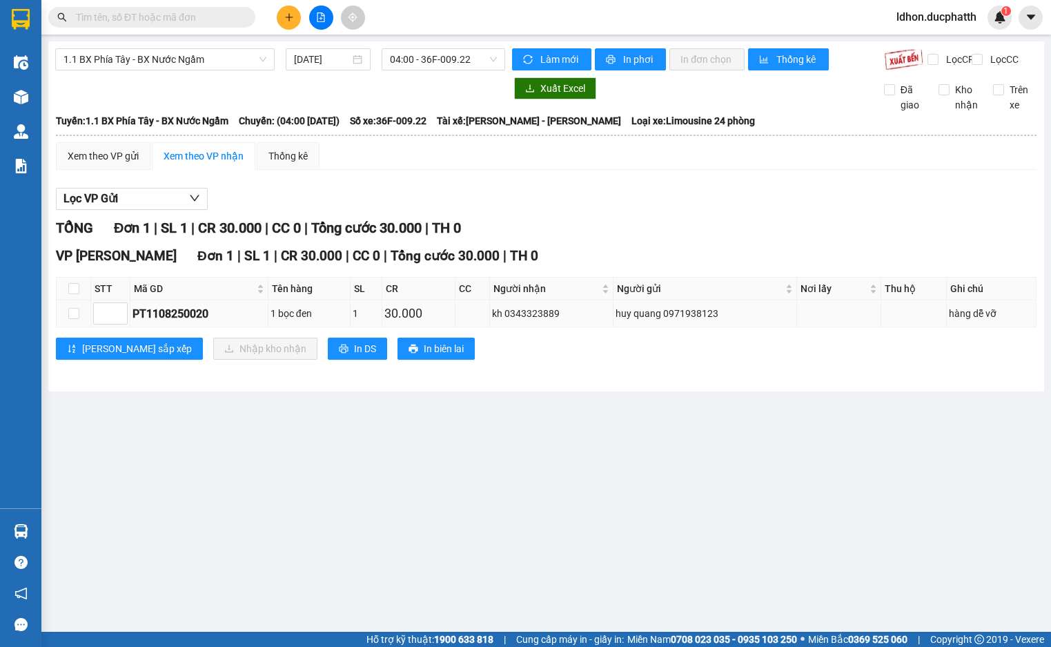
click at [525, 321] on div "kh 0343323889" at bounding box center [551, 313] width 119 height 15
click at [75, 319] on input "checkbox" at bounding box center [73, 313] width 11 height 11
checkbox input "true"
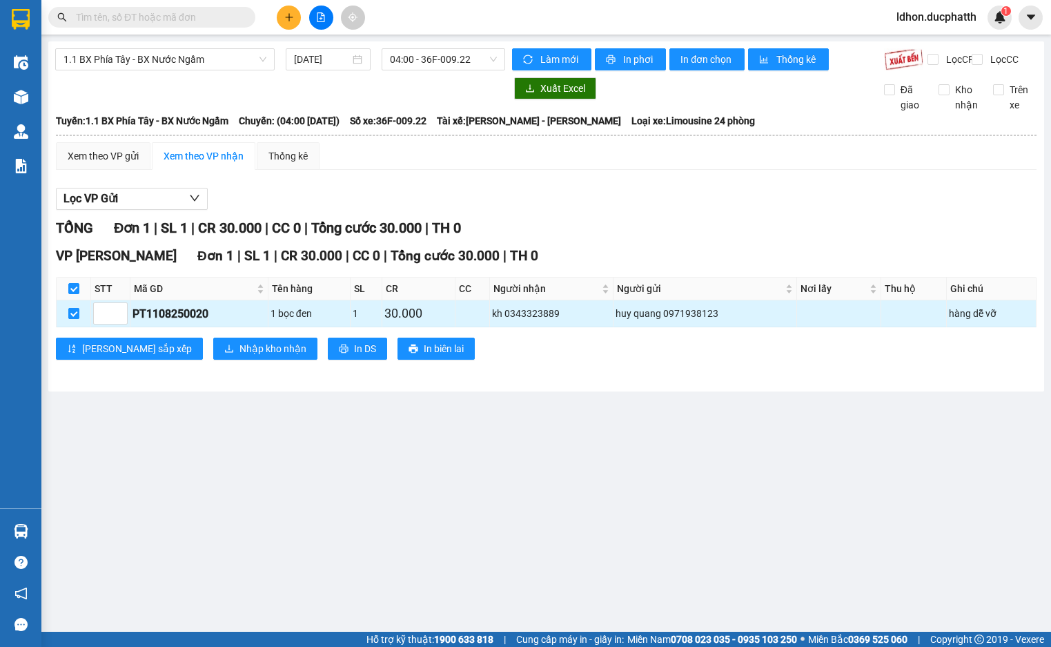
click at [78, 319] on input "checkbox" at bounding box center [73, 313] width 11 height 11
checkbox input "false"
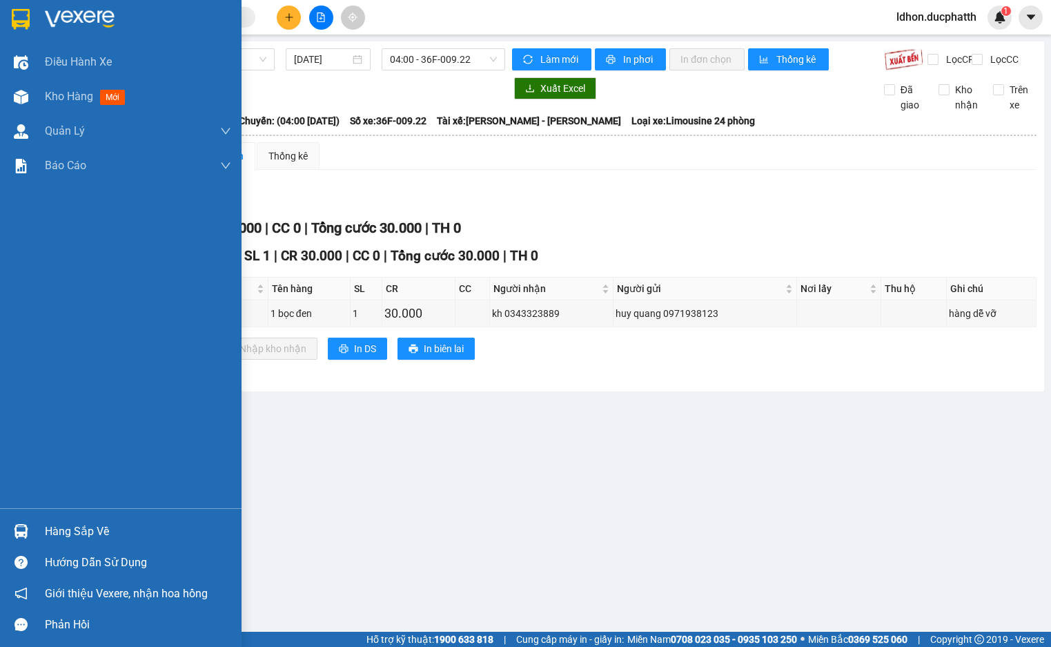
click at [29, 533] on div at bounding box center [21, 531] width 24 height 24
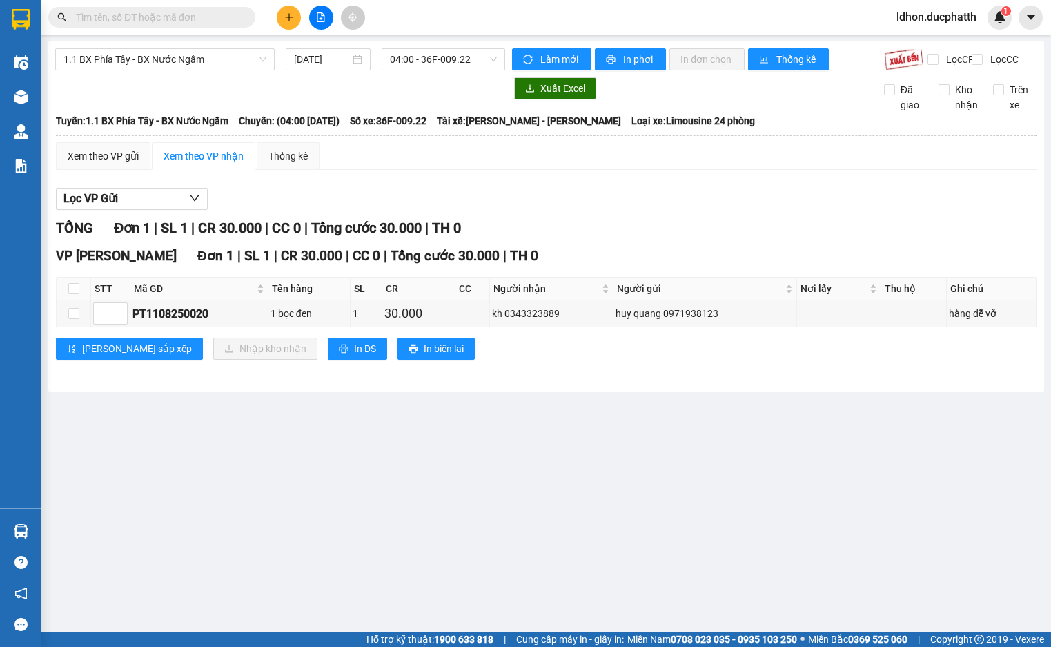
click at [720, 506] on section "Kết quả tìm kiếm ( 22 ) Bộ lọc Mã ĐH Trạng thái Món hàng Thu hộ Tổng cước Chưa …" at bounding box center [525, 323] width 1051 height 647
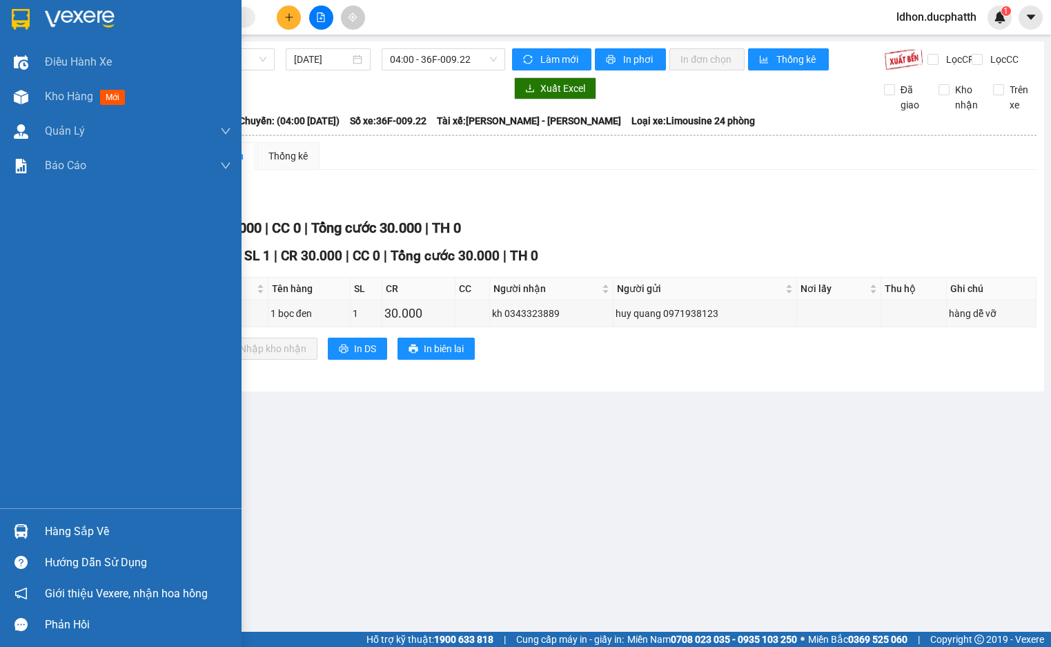
drag, startPoint x: 12, startPoint y: 529, endPoint x: 57, endPoint y: 526, distance: 44.9
click at [12, 530] on div at bounding box center [21, 531] width 24 height 24
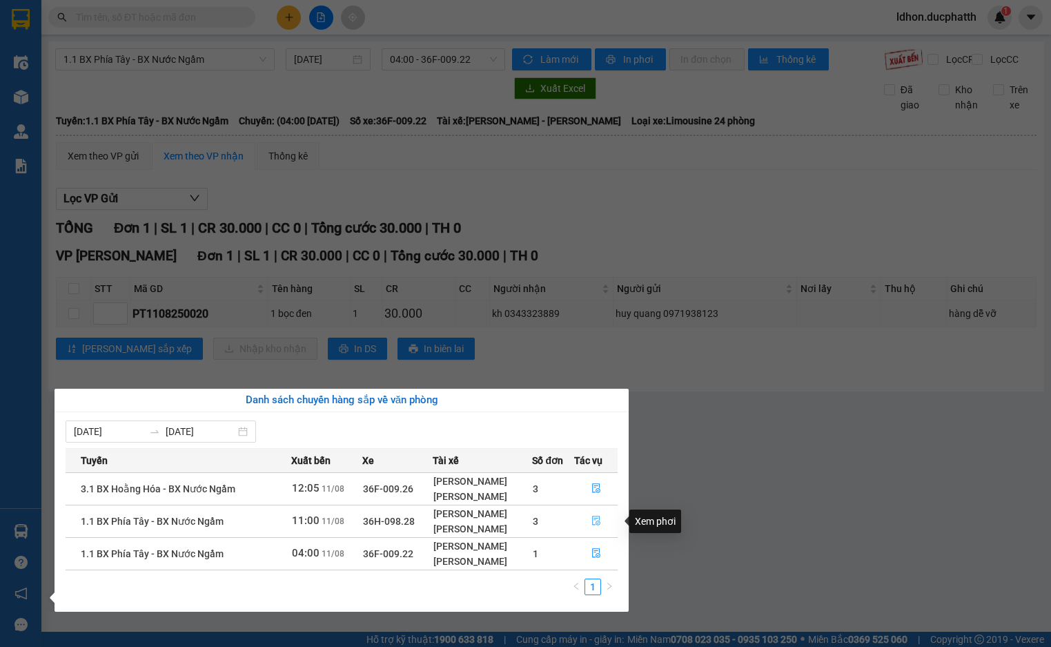
click at [599, 520] on icon "file-done" at bounding box center [596, 520] width 10 height 10
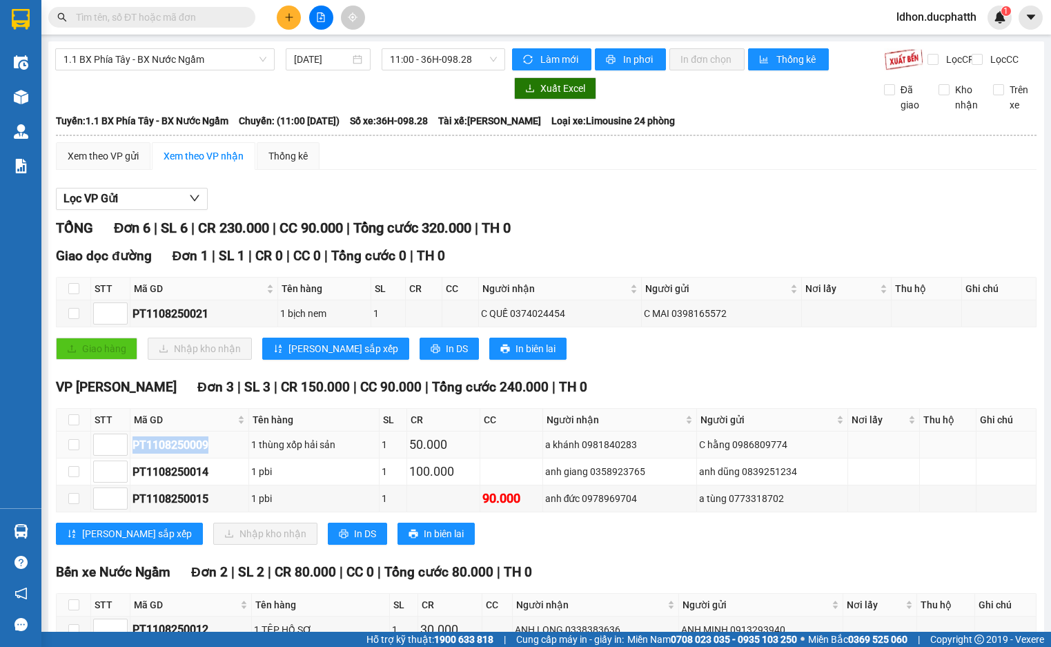
drag, startPoint x: 132, startPoint y: 459, endPoint x: 208, endPoint y: 457, distance: 76.6
click at [208, 457] on td "PT1108250009" at bounding box center [189, 444] width 119 height 27
copy div "PT1108250009"
click at [110, 9] on span at bounding box center [151, 17] width 207 height 21
click at [109, 16] on input "text" at bounding box center [157, 17] width 163 height 15
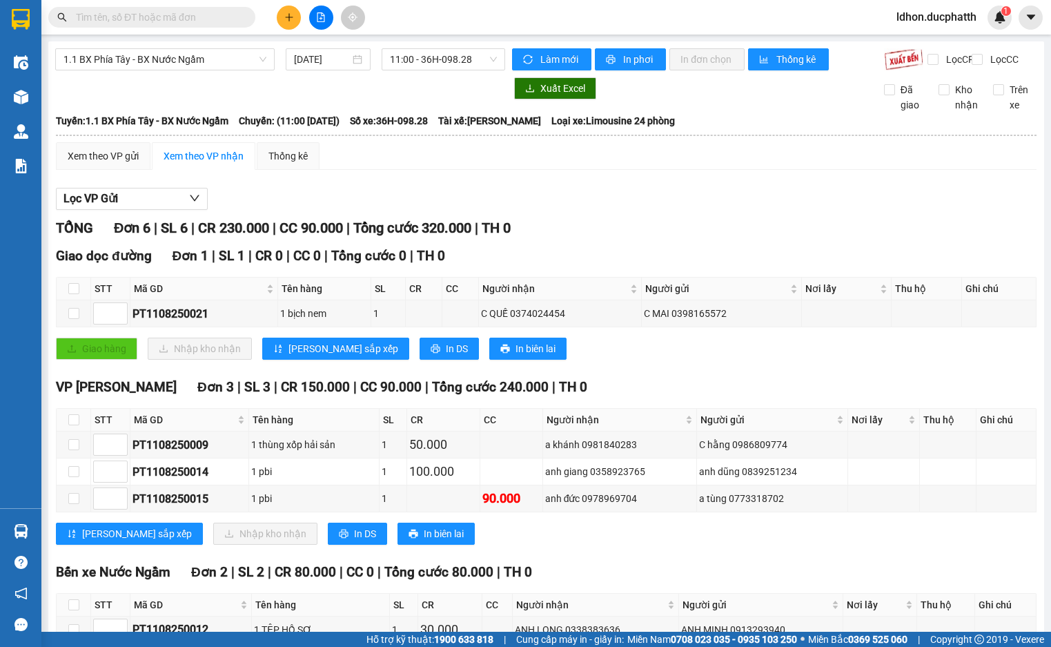
paste input "PT1108250009"
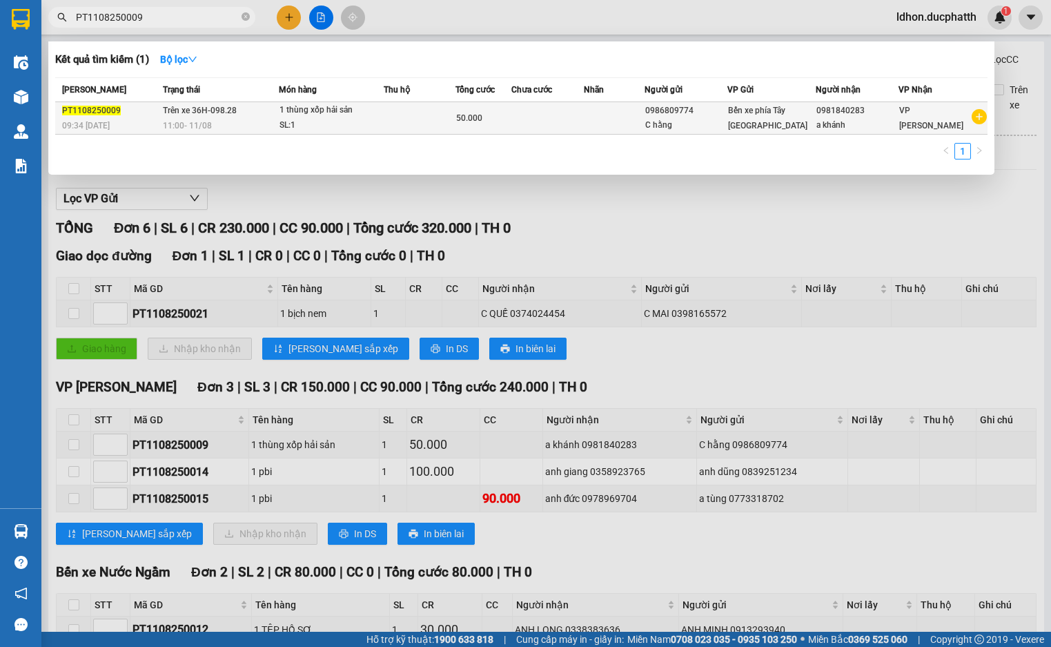
type input "PT1108250009"
click at [355, 117] on div "1 thùng xốp hải sản" at bounding box center [331, 110] width 104 height 15
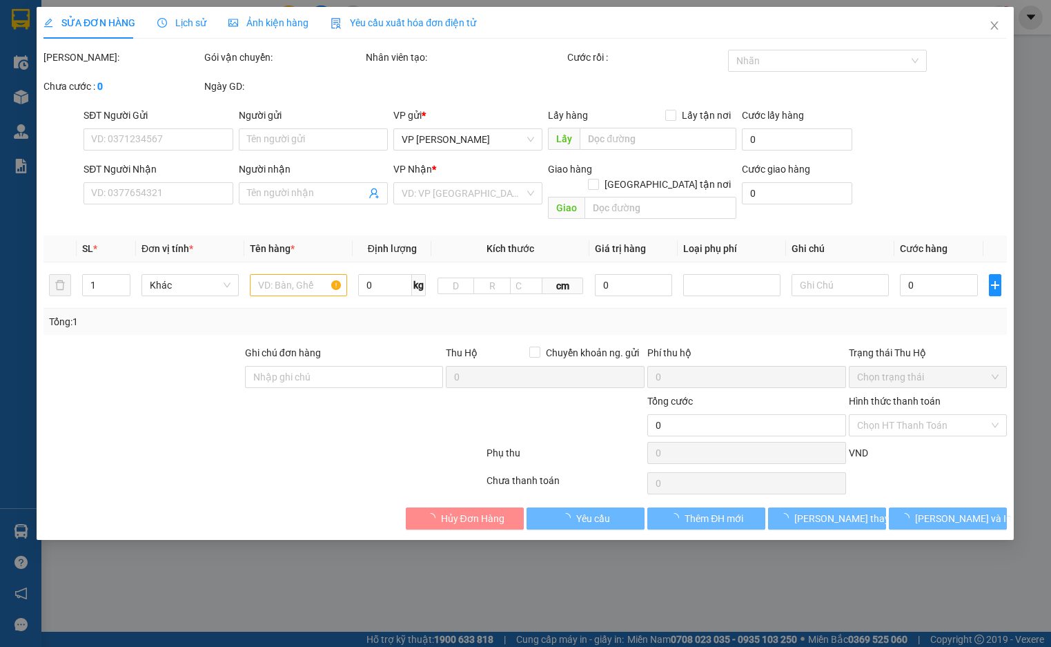
type input "0986809774"
type input "C hằng"
type input "0981840283"
type input "a khánh"
type input "50.000"
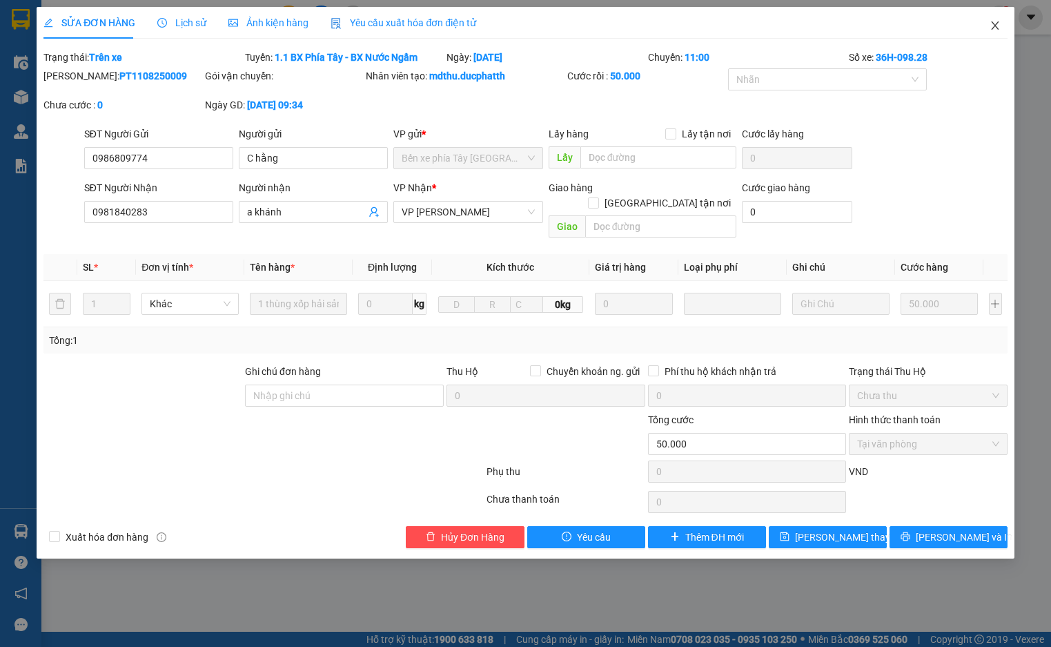
click at [995, 31] on icon "close" at bounding box center [994, 25] width 11 height 11
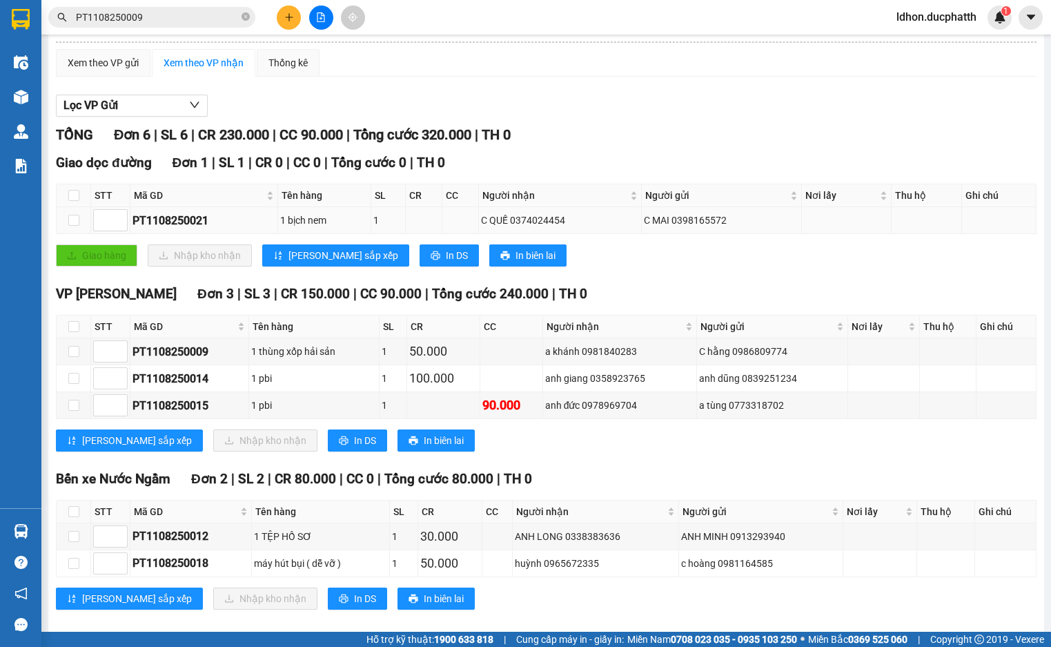
scroll to position [121, 0]
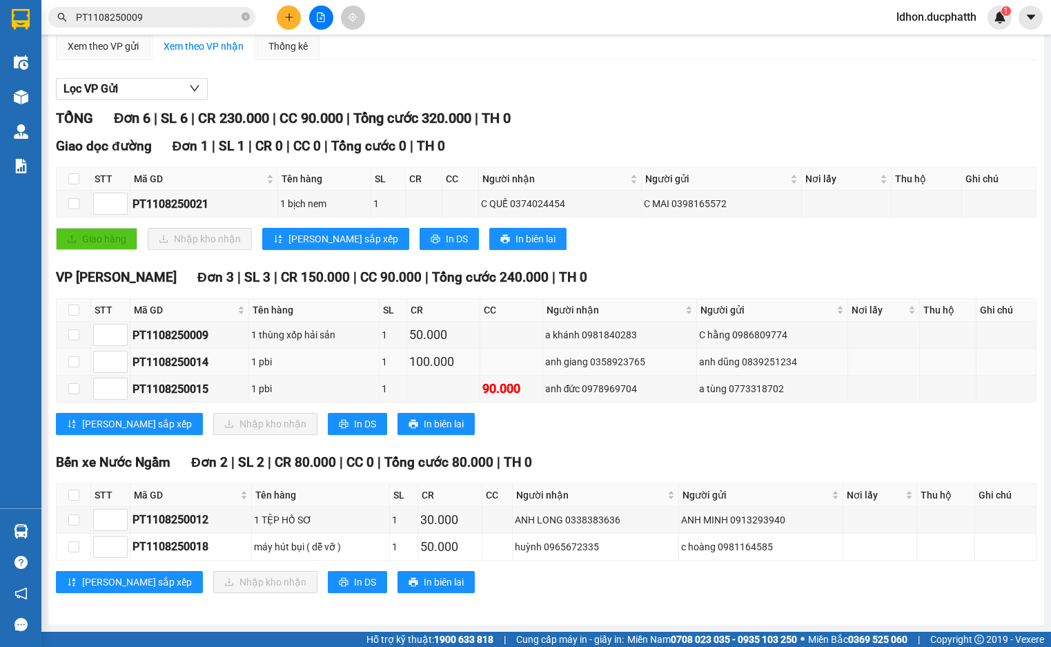
click at [167, 357] on div "PT1108250014" at bounding box center [189, 361] width 114 height 17
copy div "PT1108250014"
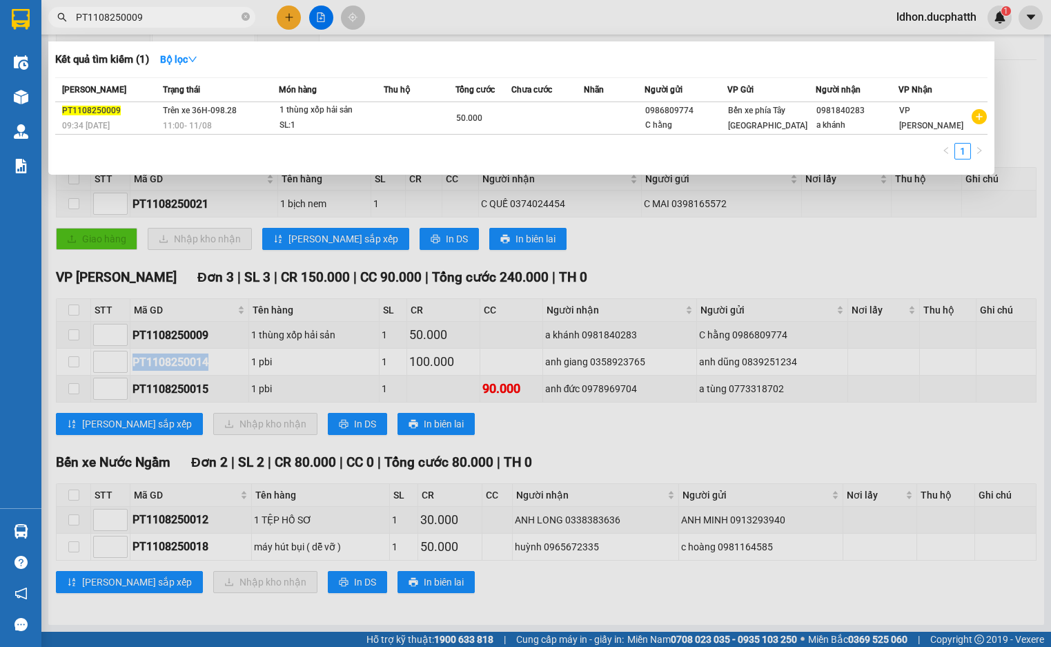
click at [116, 19] on input "PT1108250009" at bounding box center [157, 17] width 163 height 15
click at [116, 18] on input "PT1108250009" at bounding box center [157, 17] width 163 height 15
paste input "14"
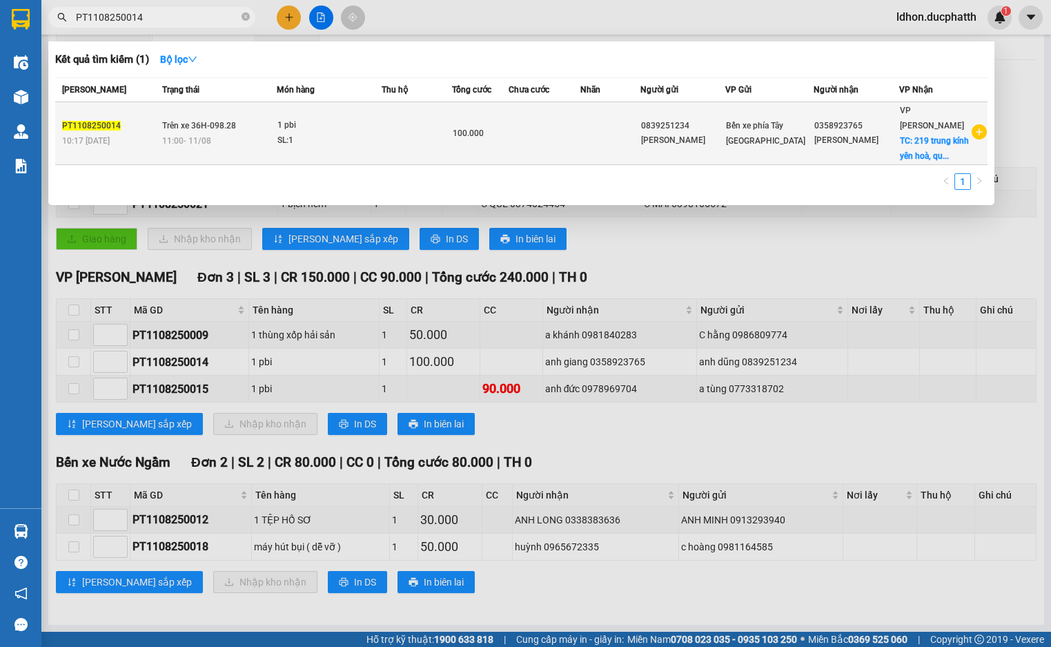
type input "PT1108250014"
click at [354, 135] on div "SL: 1" at bounding box center [329, 140] width 104 height 15
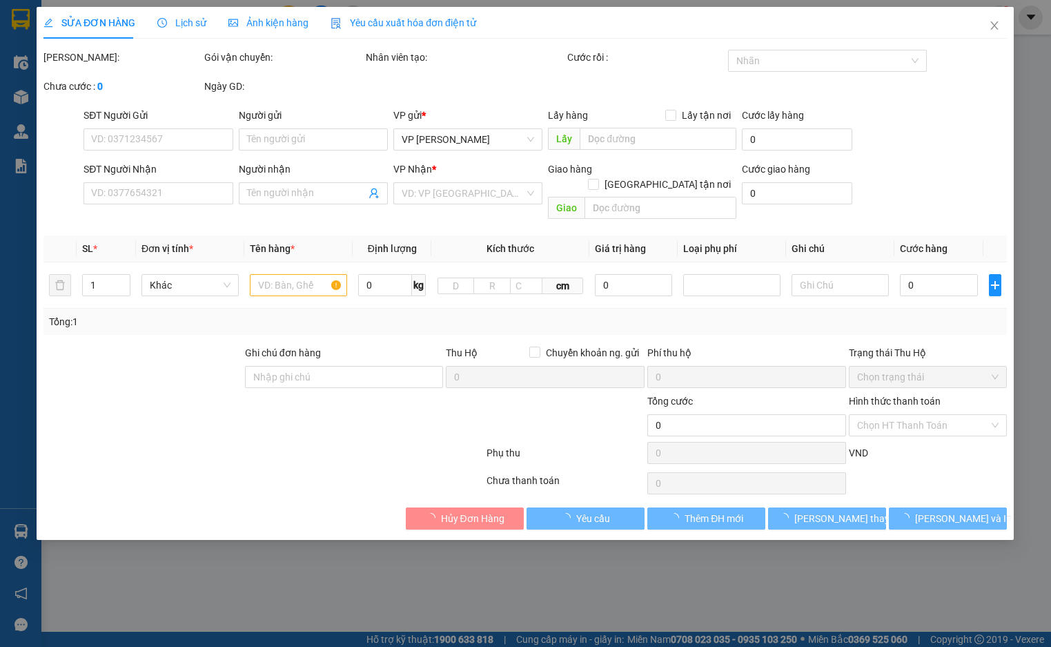
type input "0839251234"
type input "[PERSON_NAME]"
type input "0358923765"
type input "[PERSON_NAME]"
checkbox input "true"
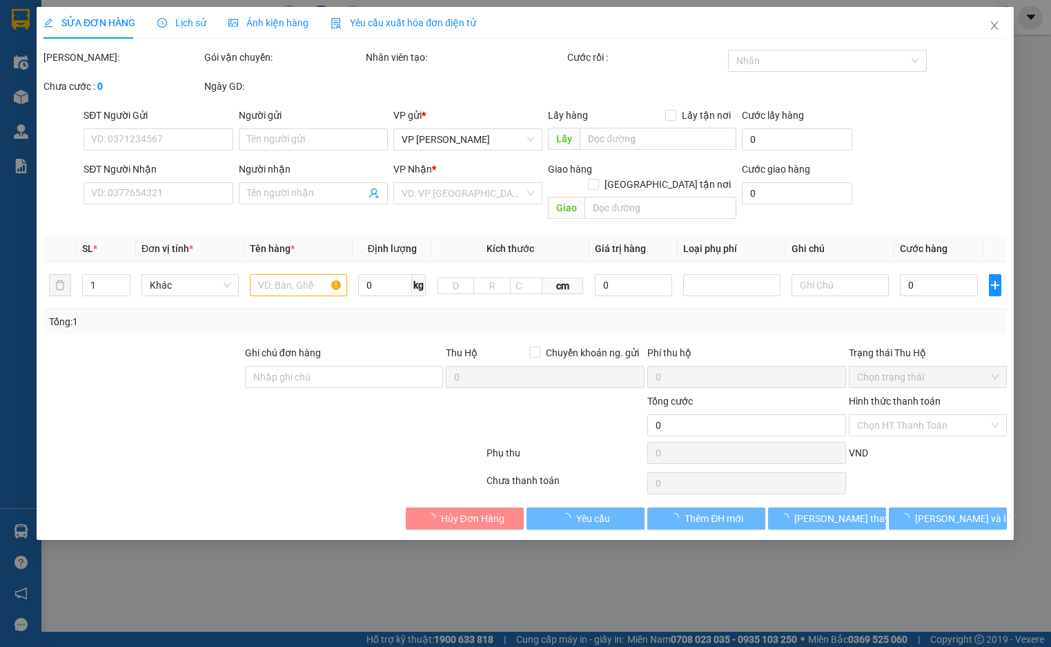
type input "219 trung kính [GEOGRAPHIC_DATA], [GEOGRAPHIC_DATA]"
type input "ck vtin [DATE] 10h17 [PERSON_NAME]"
type input "100.000"
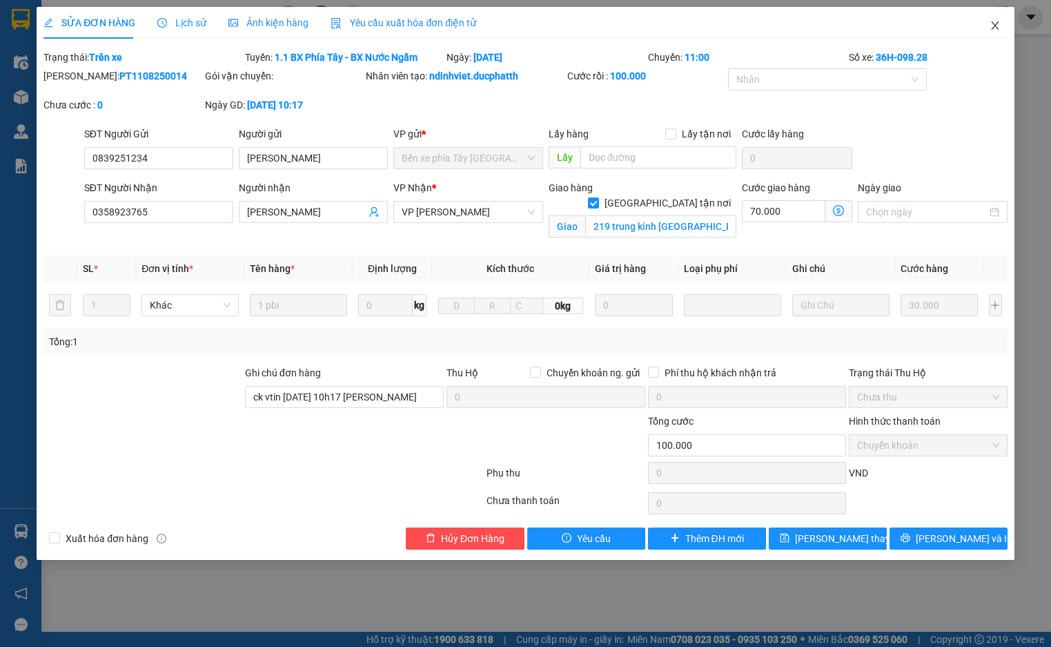
click at [994, 28] on icon "close" at bounding box center [995, 25] width 8 height 8
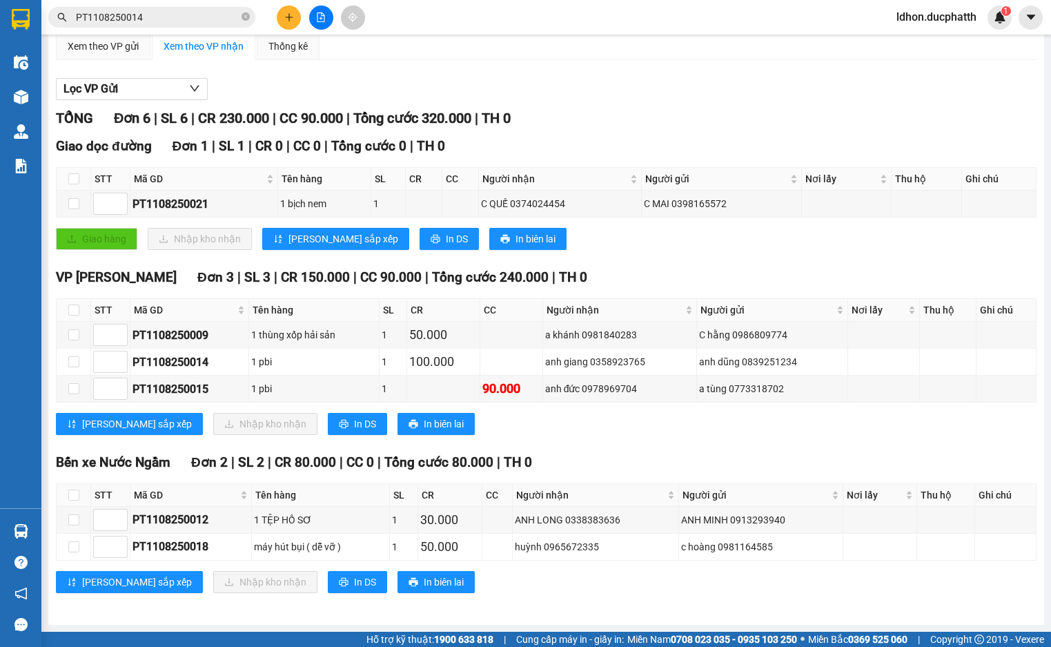
scroll to position [121, 0]
click at [178, 393] on div "PT1108250015" at bounding box center [189, 388] width 114 height 17
copy div "PT1108250015"
click at [145, 12] on input "PT1108250014" at bounding box center [157, 17] width 163 height 15
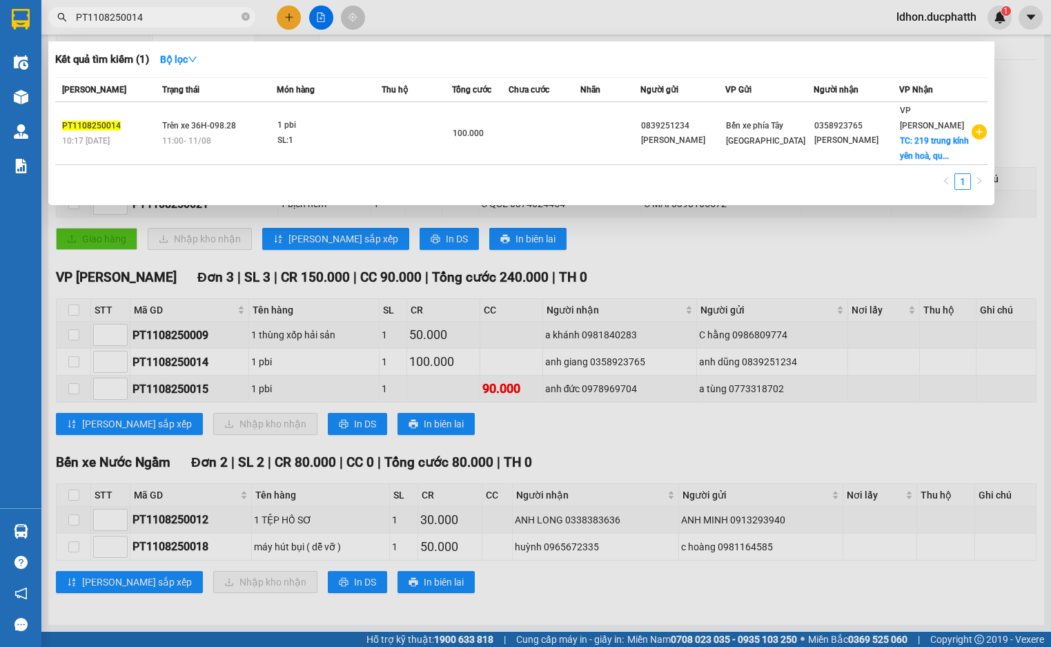
click at [145, 12] on input "PT1108250014" at bounding box center [157, 17] width 163 height 15
paste input "5"
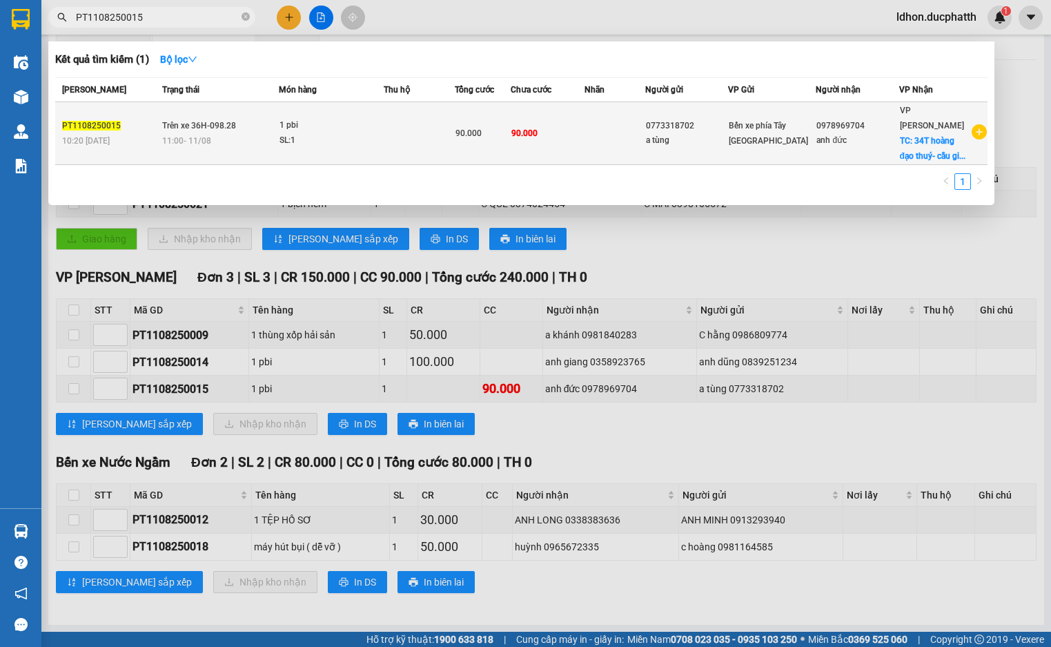
type input "PT1108250015"
click at [207, 130] on span "Trên xe 36H-098.28" at bounding box center [199, 124] width 74 height 11
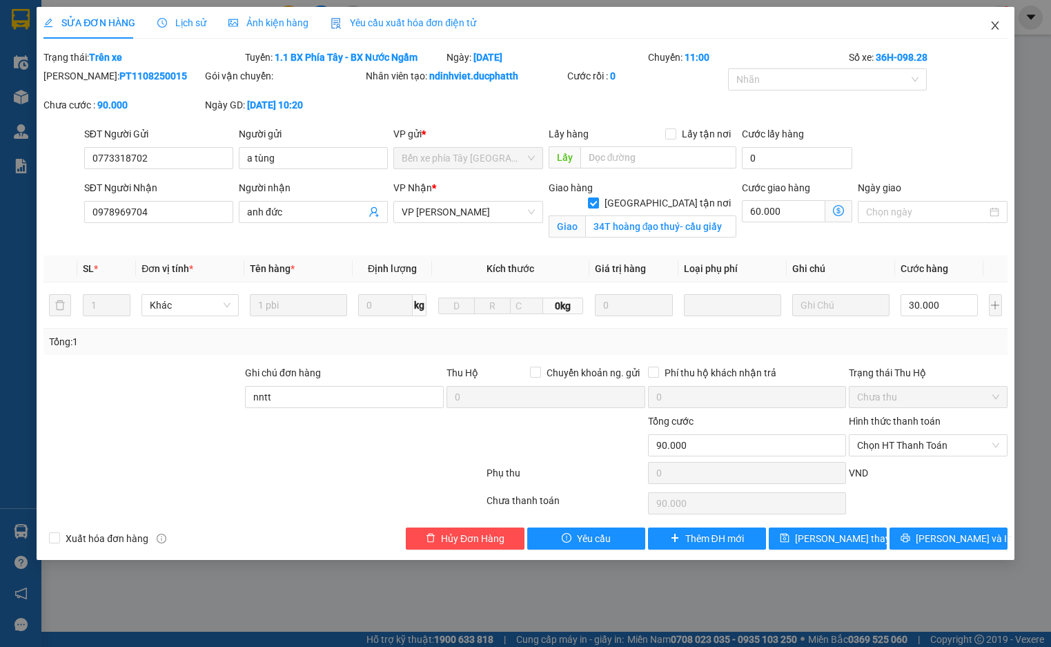
click at [991, 26] on icon "close" at bounding box center [994, 25] width 11 height 11
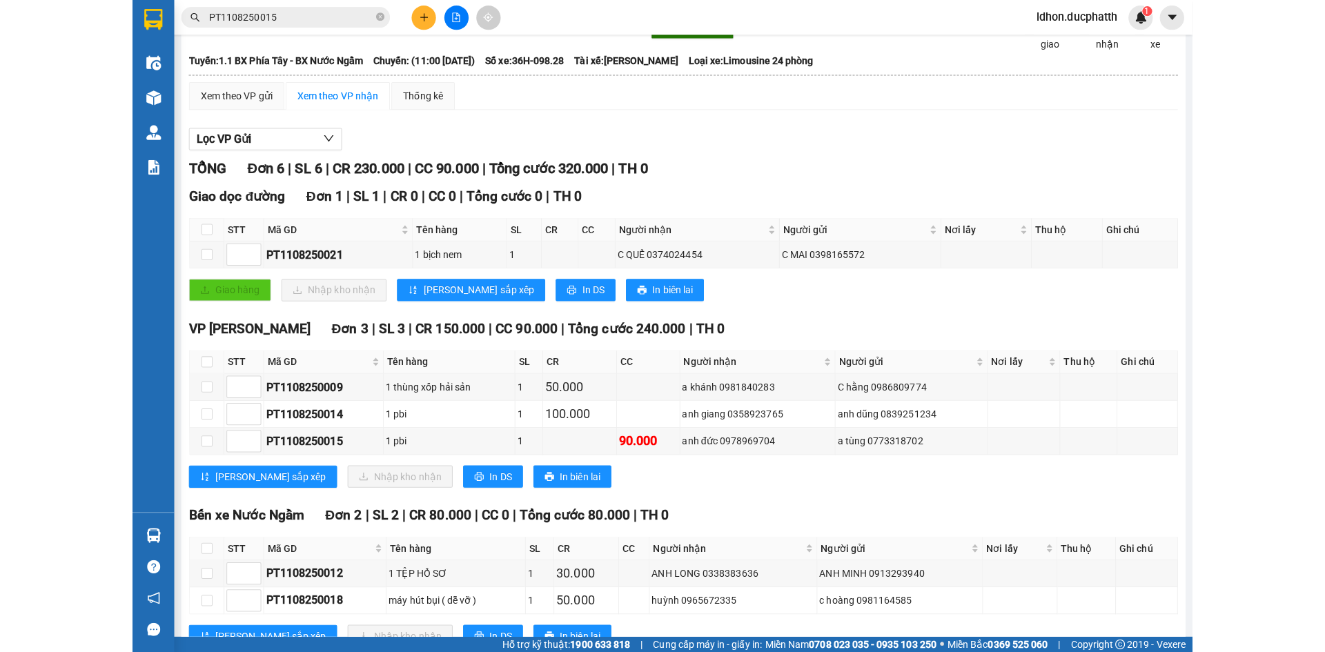
scroll to position [121, 0]
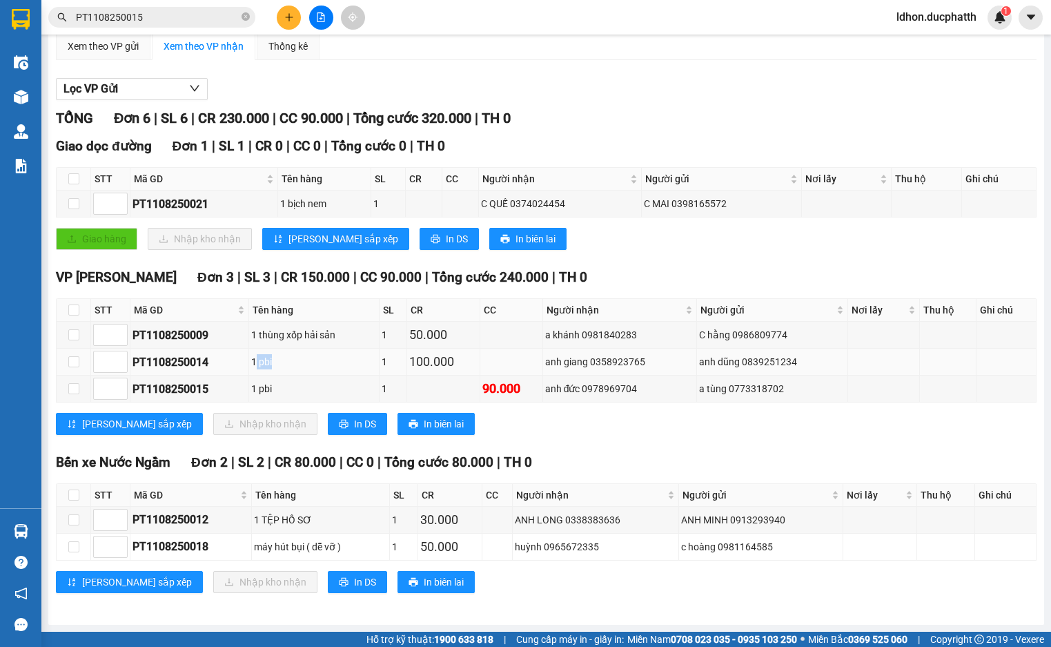
drag, startPoint x: 257, startPoint y: 363, endPoint x: 282, endPoint y: 360, distance: 25.7
click at [282, 360] on div "1 pbi" at bounding box center [314, 361] width 126 height 15
click at [282, 361] on div "1 pbi" at bounding box center [314, 361] width 126 height 15
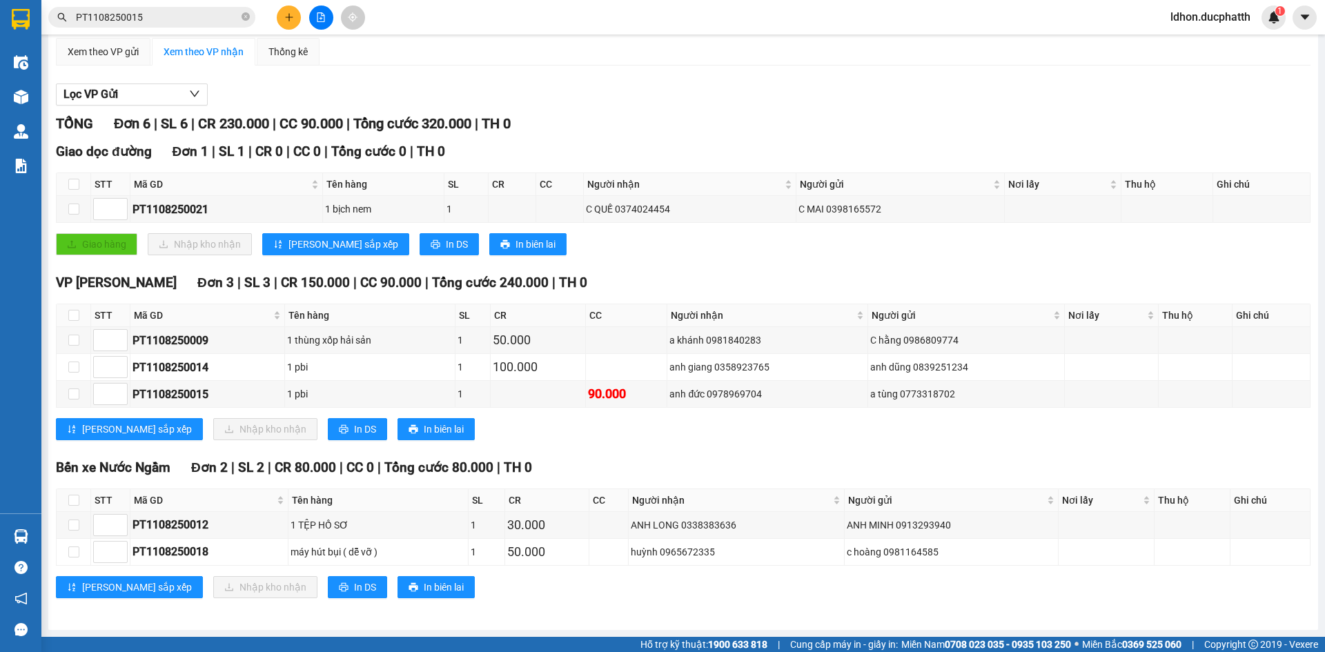
scroll to position [104, 0]
click at [177, 21] on input "PT1108250015" at bounding box center [157, 17] width 163 height 15
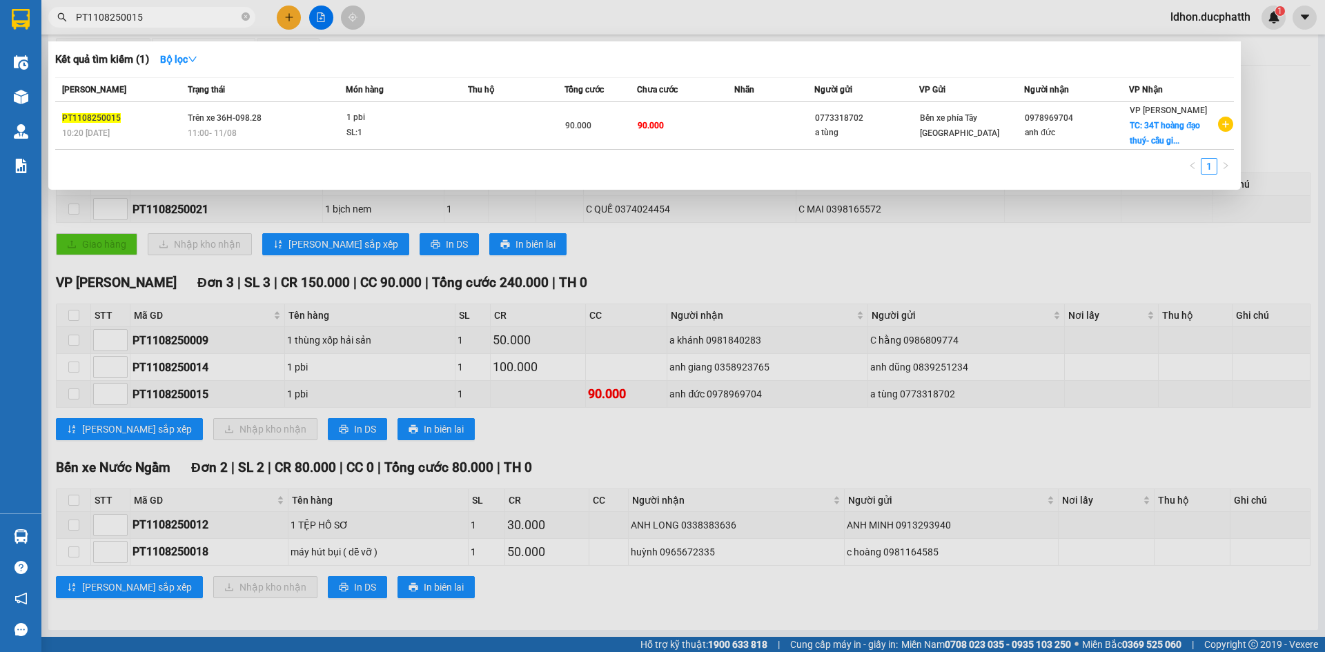
click at [177, 21] on input "PT1108250015" at bounding box center [157, 17] width 163 height 15
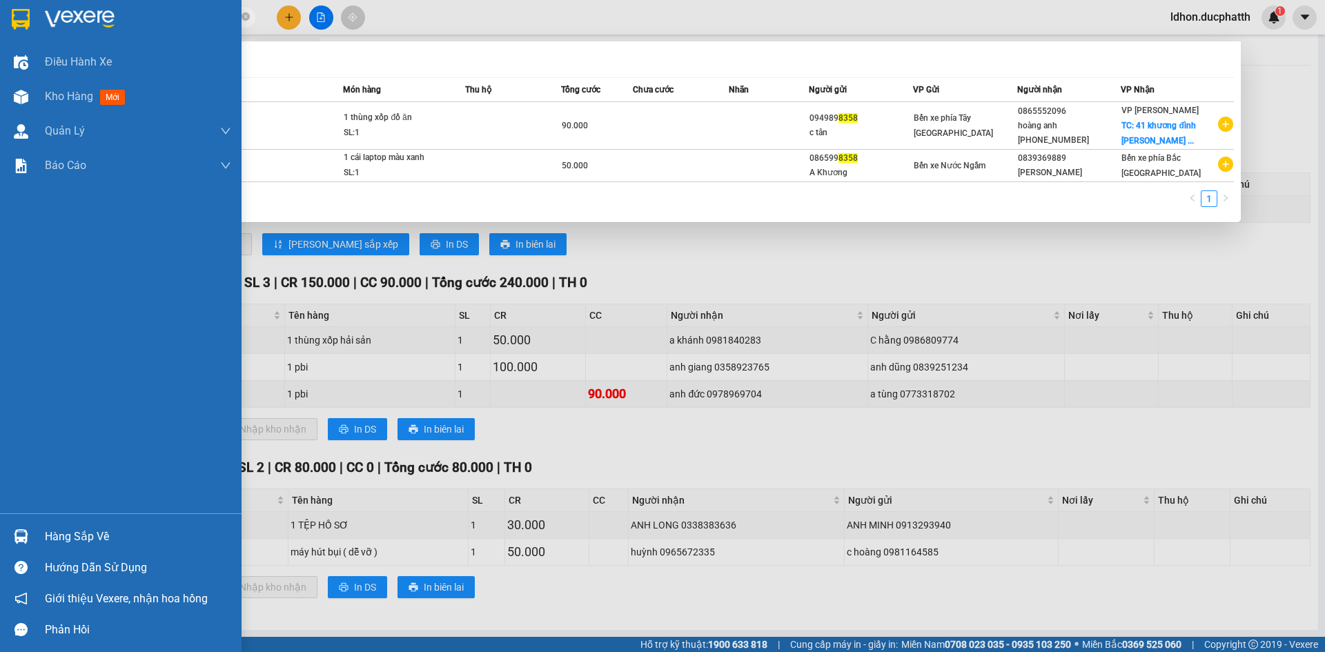
type input "8358"
click at [29, 21] on img at bounding box center [21, 19] width 18 height 21
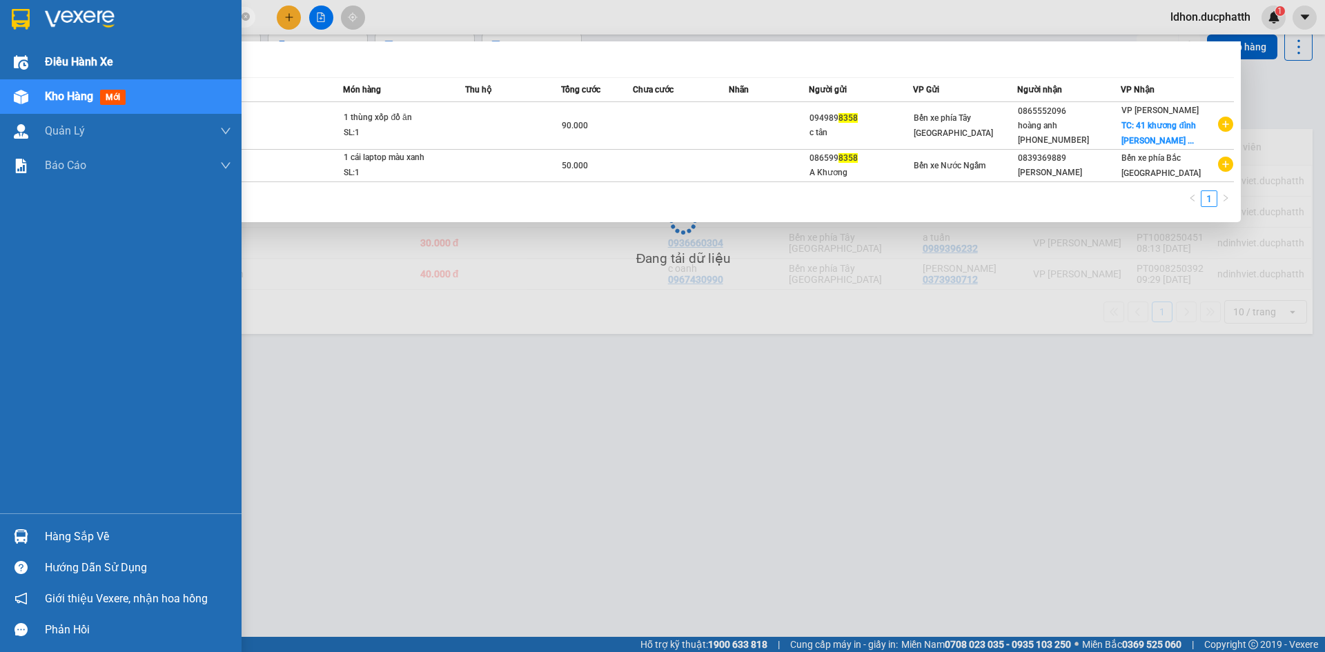
scroll to position [63, 0]
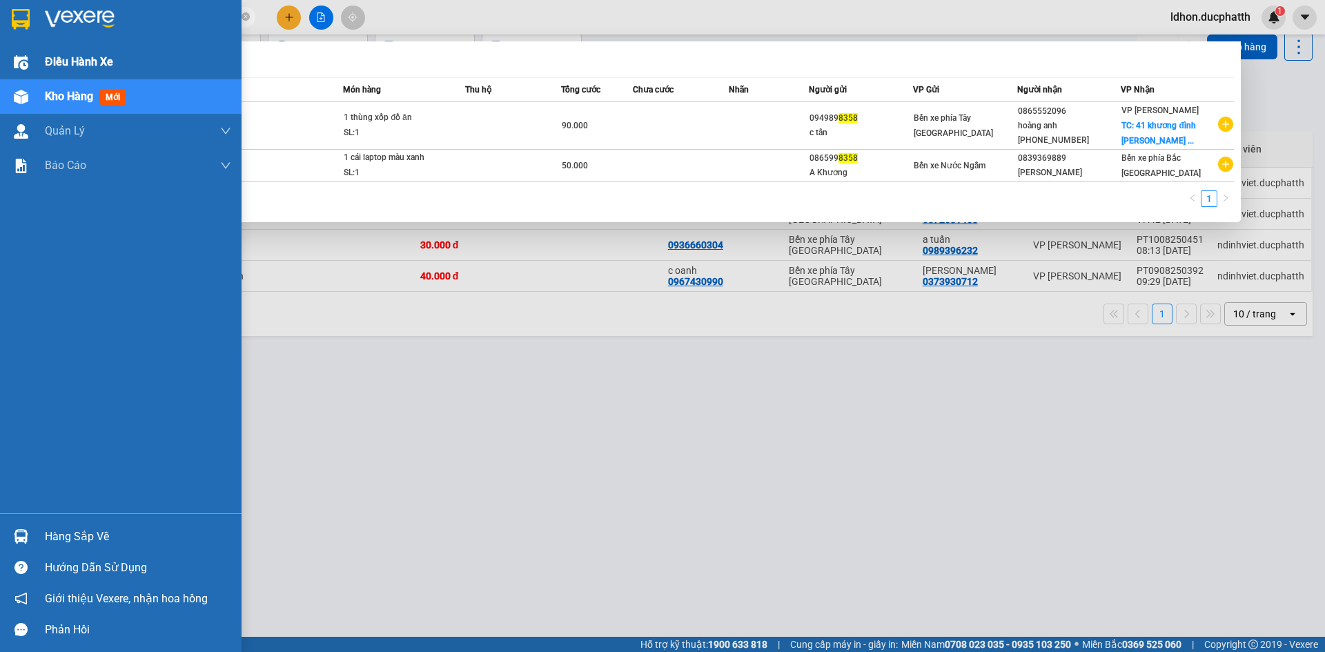
click at [88, 59] on span "Điều hành xe" at bounding box center [79, 61] width 68 height 17
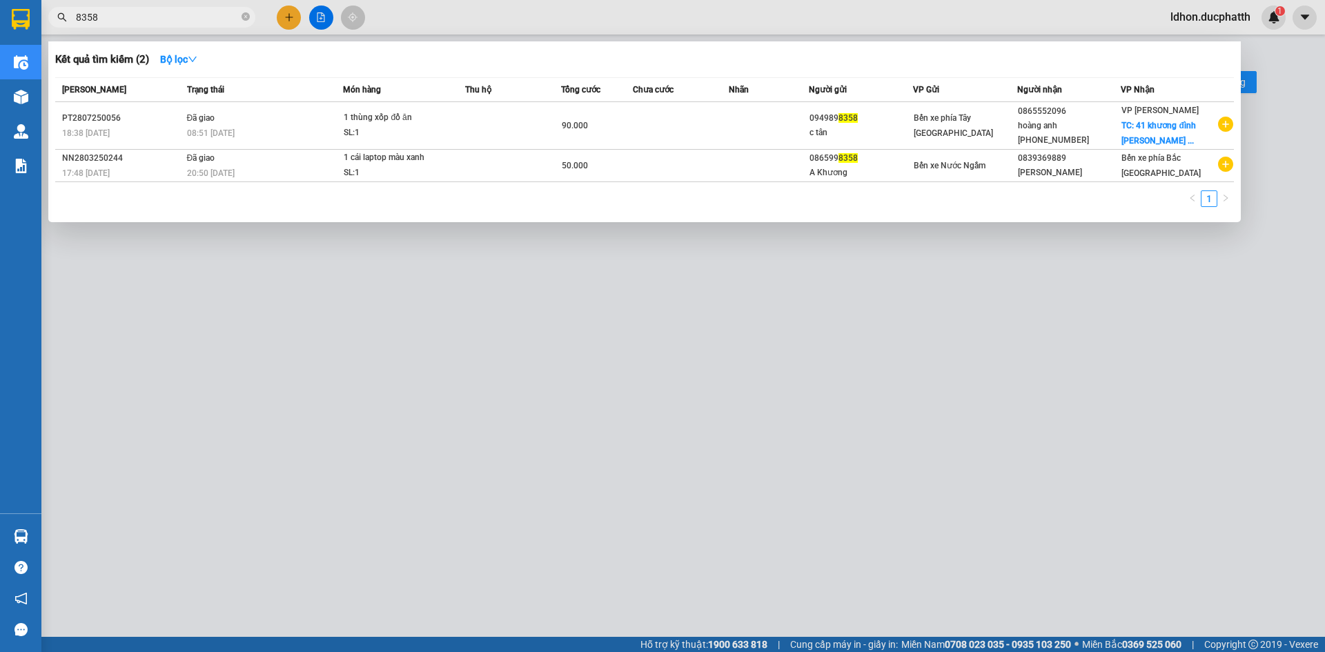
click at [410, 331] on div at bounding box center [662, 326] width 1325 height 652
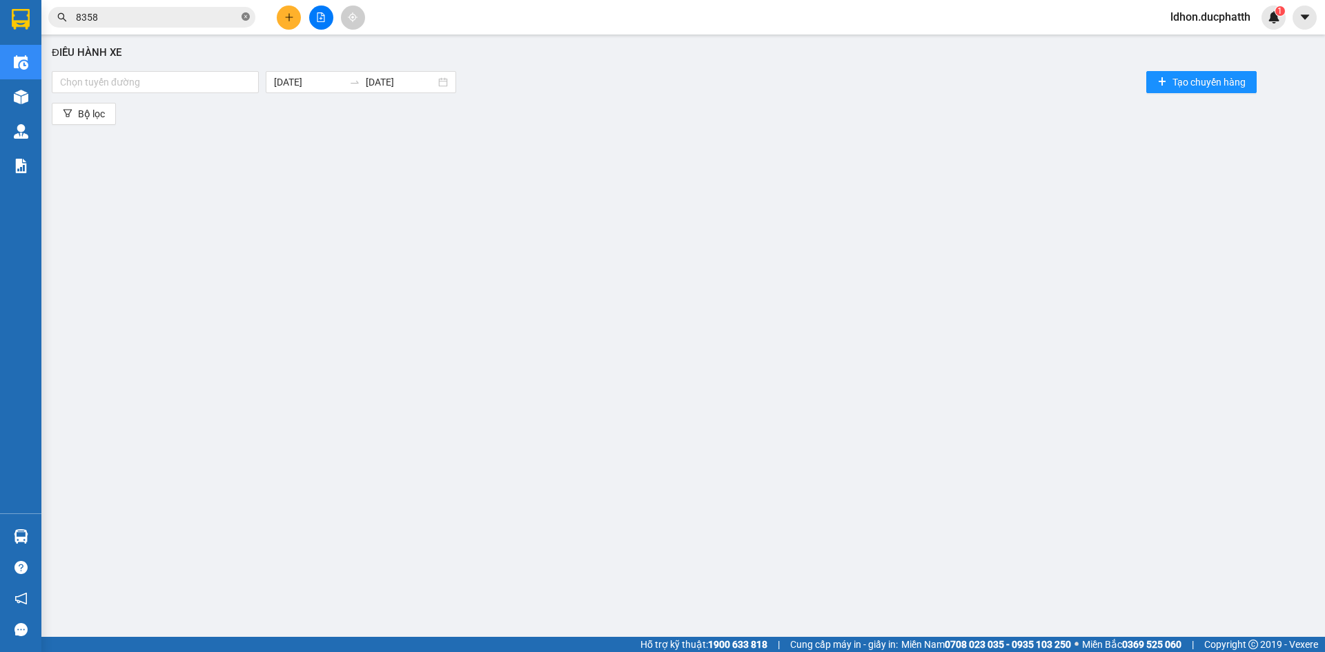
click at [246, 15] on icon "close-circle" at bounding box center [246, 16] width 8 height 8
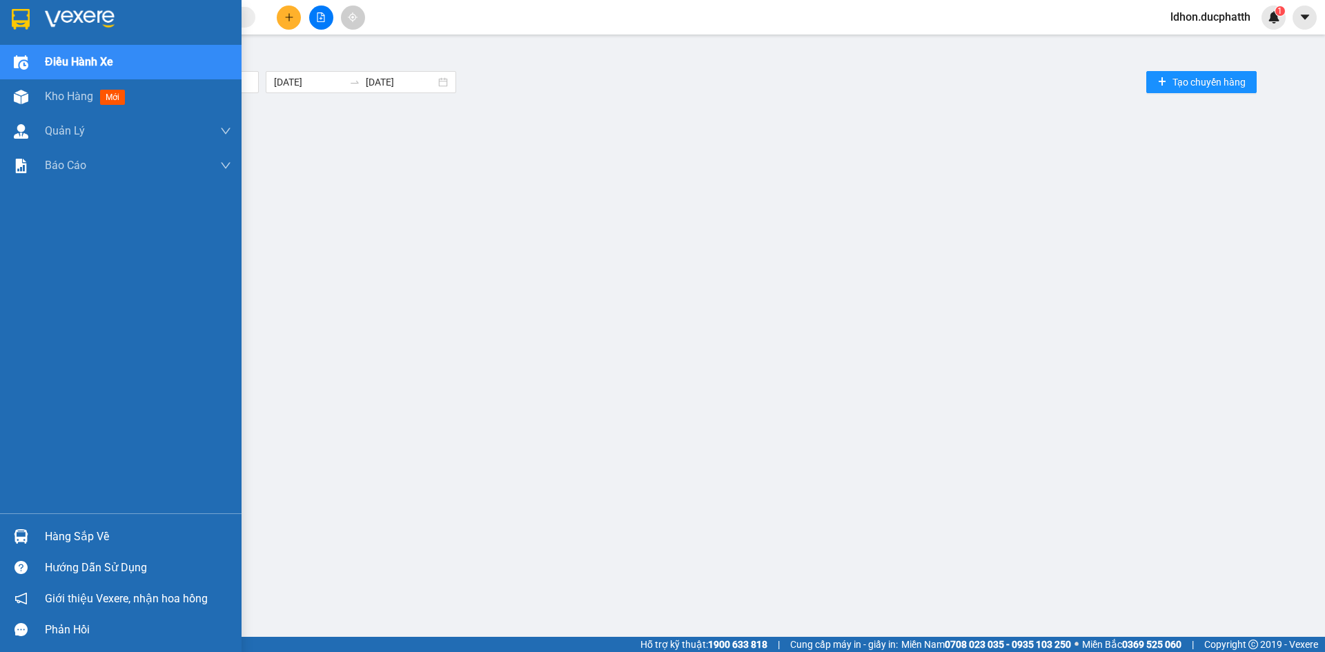
click at [103, 533] on div "Hàng sắp về" at bounding box center [138, 536] width 186 height 21
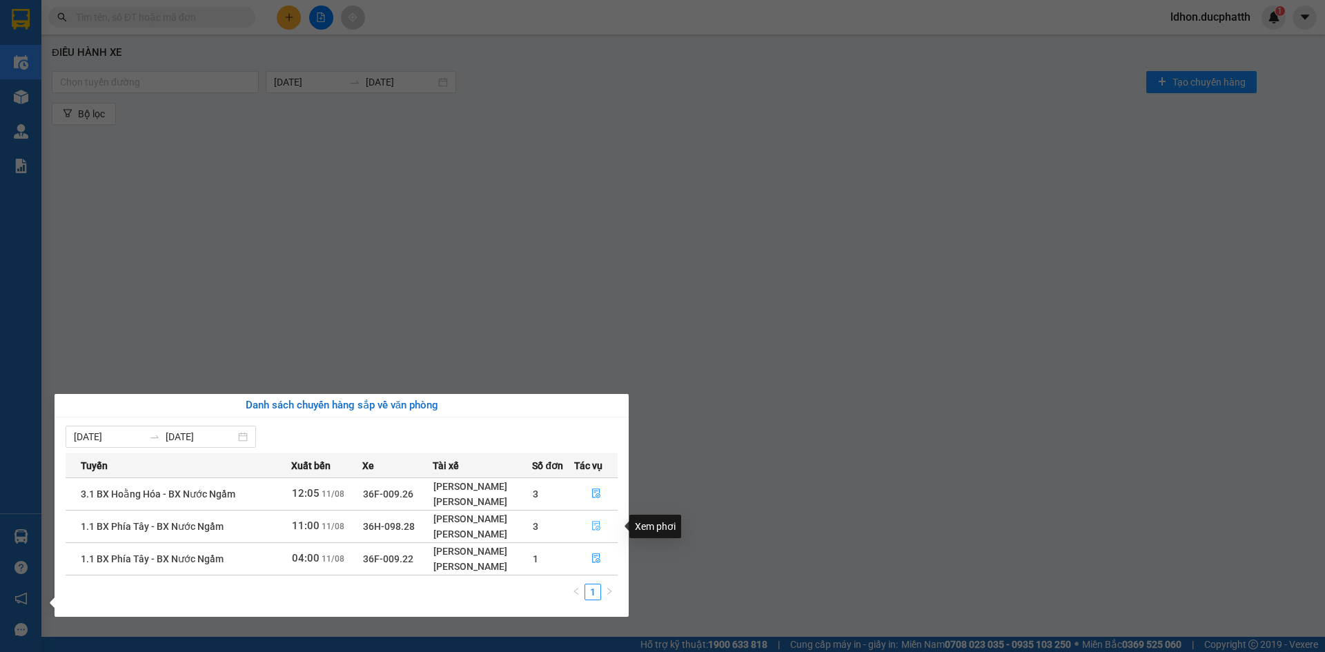
click at [593, 525] on icon "file-done" at bounding box center [596, 526] width 10 height 10
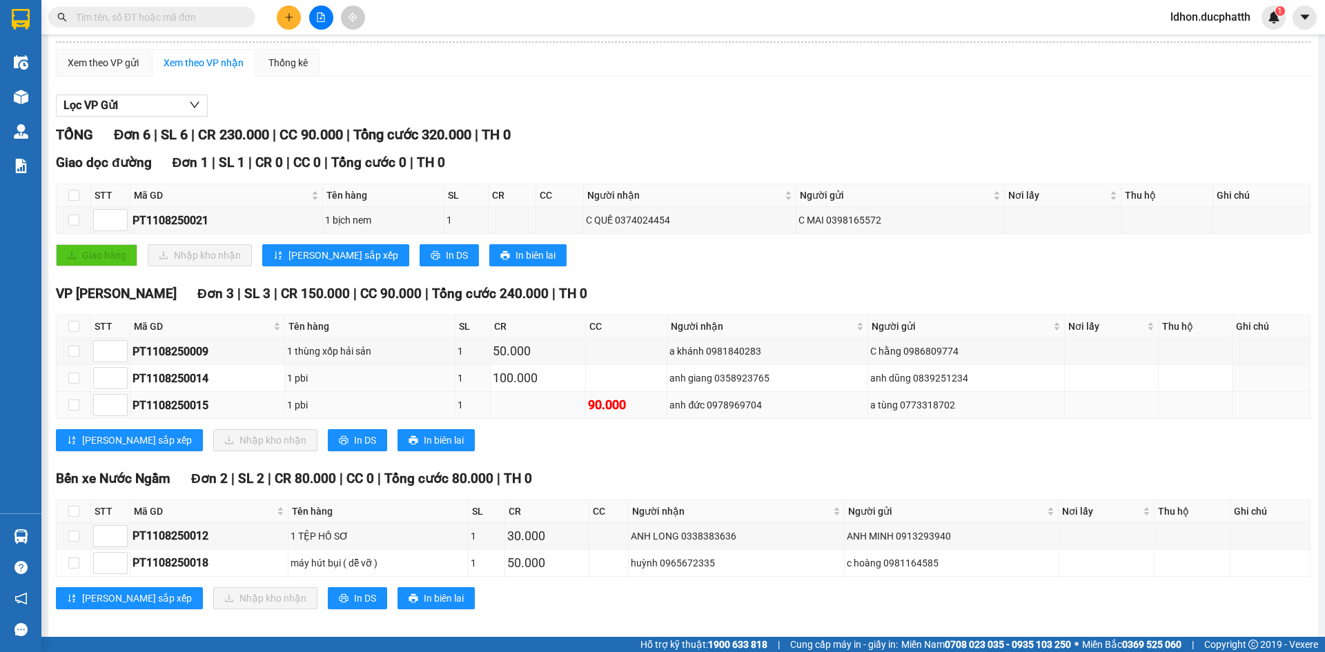
scroll to position [104, 0]
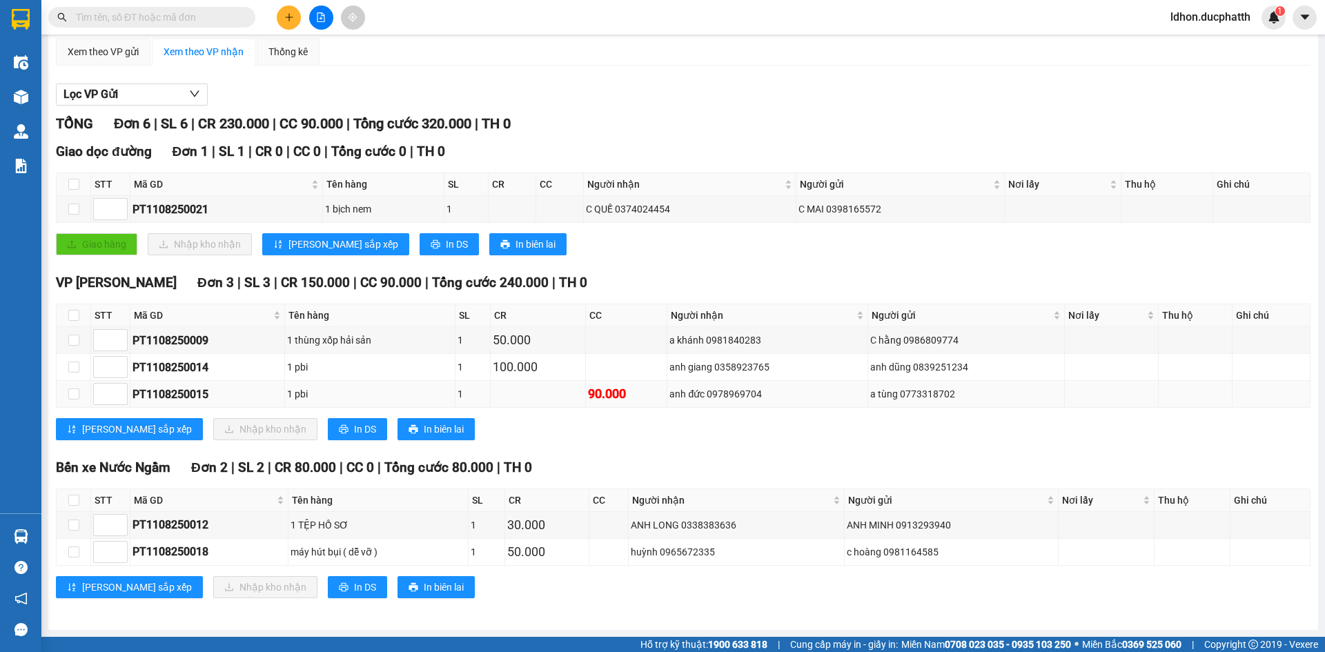
click at [175, 396] on div "PT1108250015" at bounding box center [207, 394] width 150 height 17
copy div "PT1108250015"
click at [244, 20] on span at bounding box center [246, 17] width 8 height 15
click at [244, 21] on span at bounding box center [246, 17] width 8 height 15
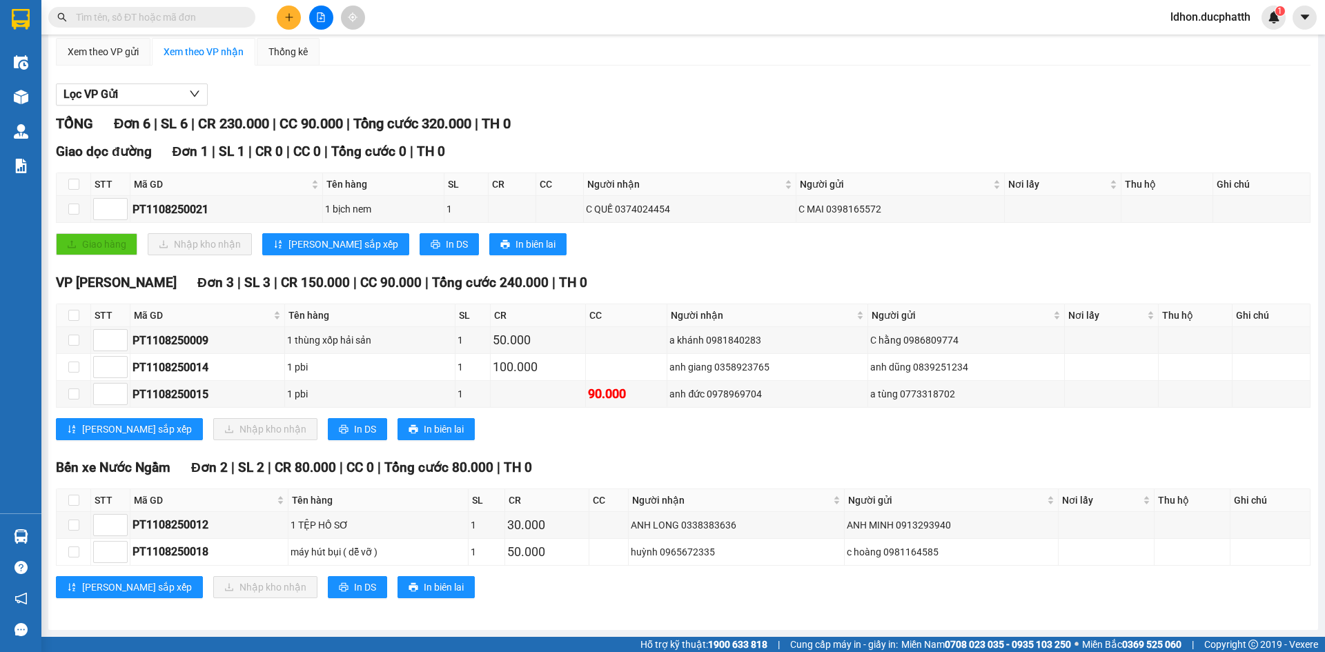
click at [221, 22] on input "text" at bounding box center [157, 17] width 163 height 15
paste input "PT1108250015"
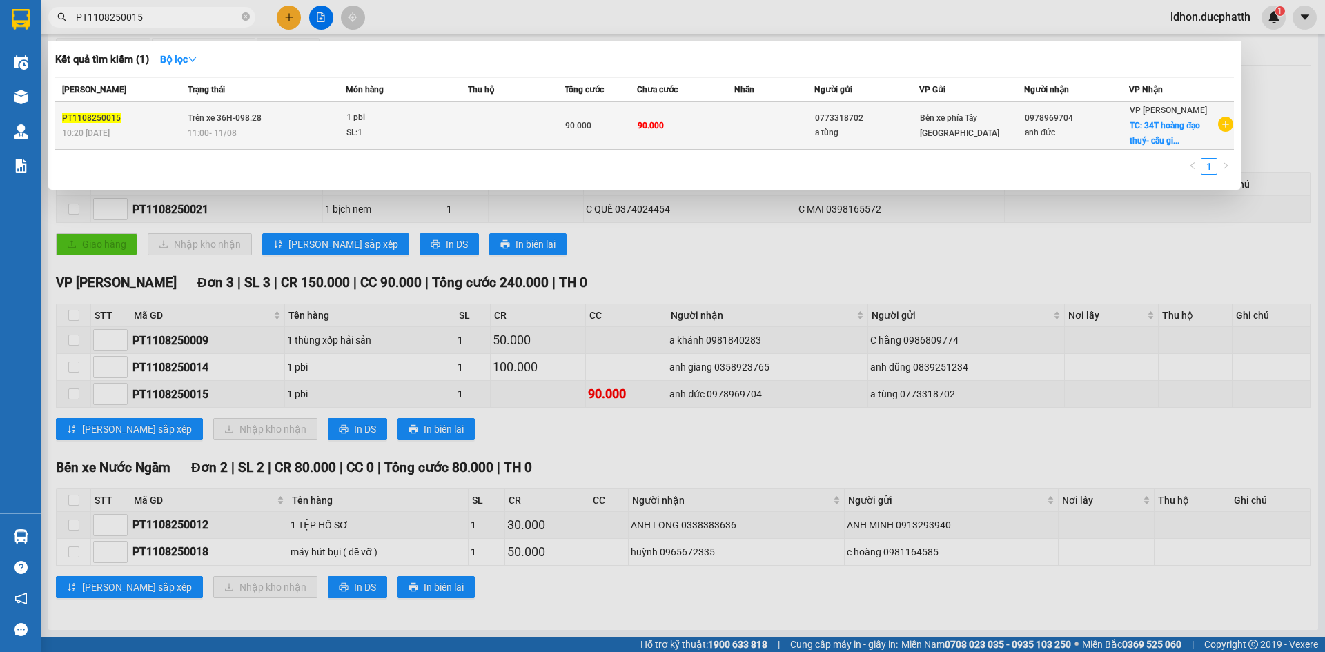
type input "PT1108250015"
click at [502, 141] on td at bounding box center [516, 126] width 97 height 48
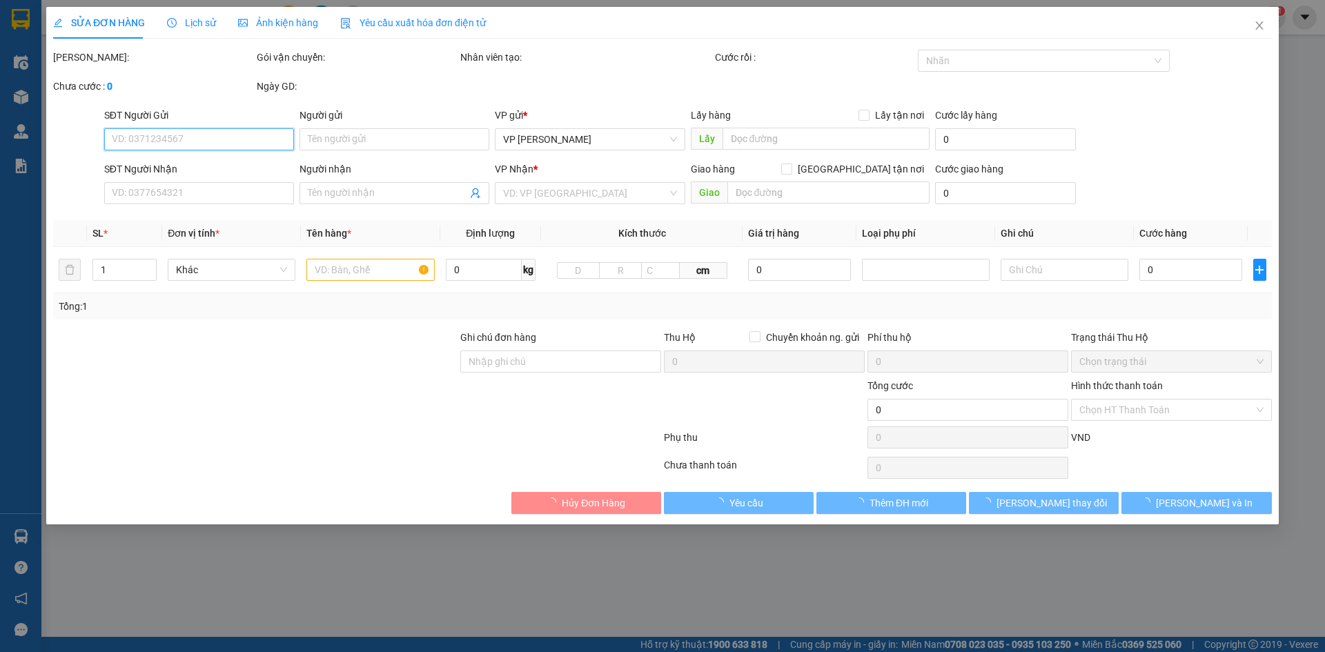
type input "0773318702"
type input "a tùng"
type input "0978969704"
type input "anh đức"
checkbox input "true"
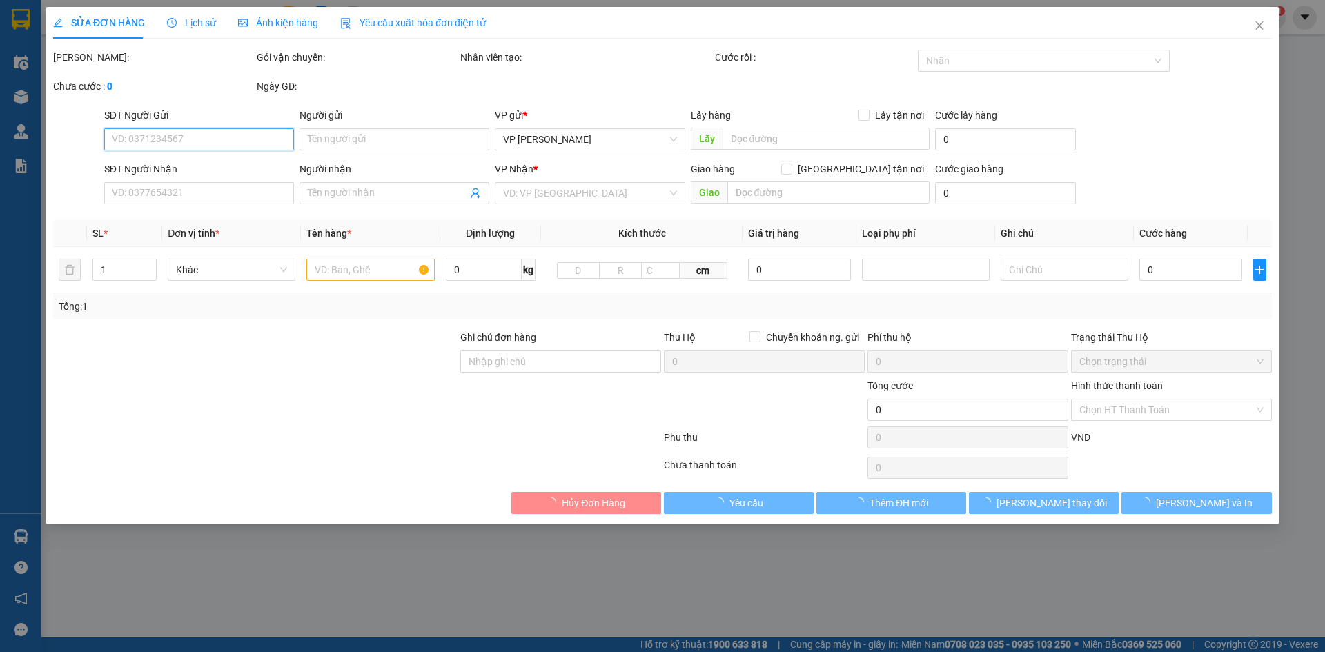
type input "34T hoàng đạo thuý- cầu giấy"
type input "nntt"
type input "90.000"
